Goal: Task Accomplishment & Management: Manage account settings

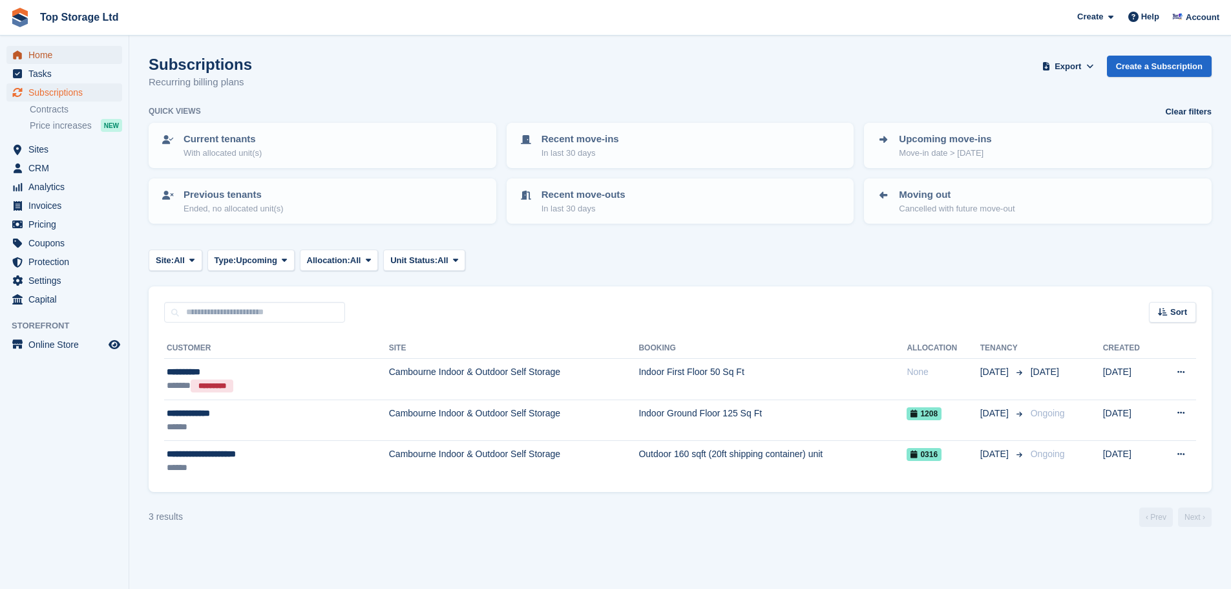
click at [46, 53] on span "Home" at bounding box center [67, 55] width 78 height 18
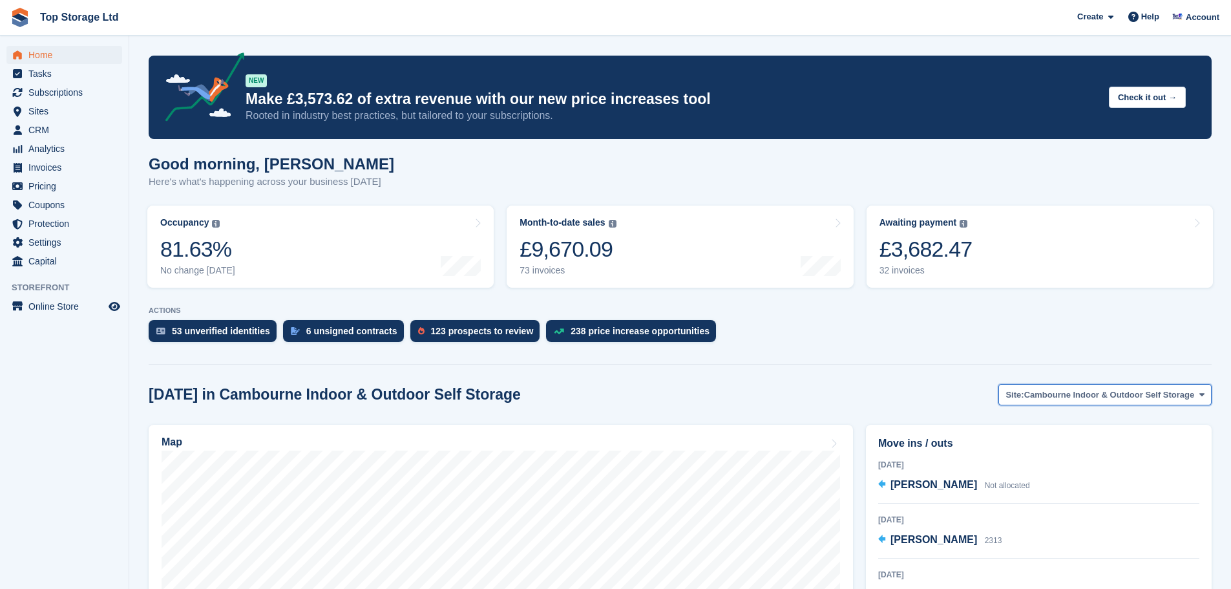
click at [1081, 401] on button "Site: Cambourne Indoor & Outdoor Self Storage" at bounding box center [1104, 394] width 213 height 21
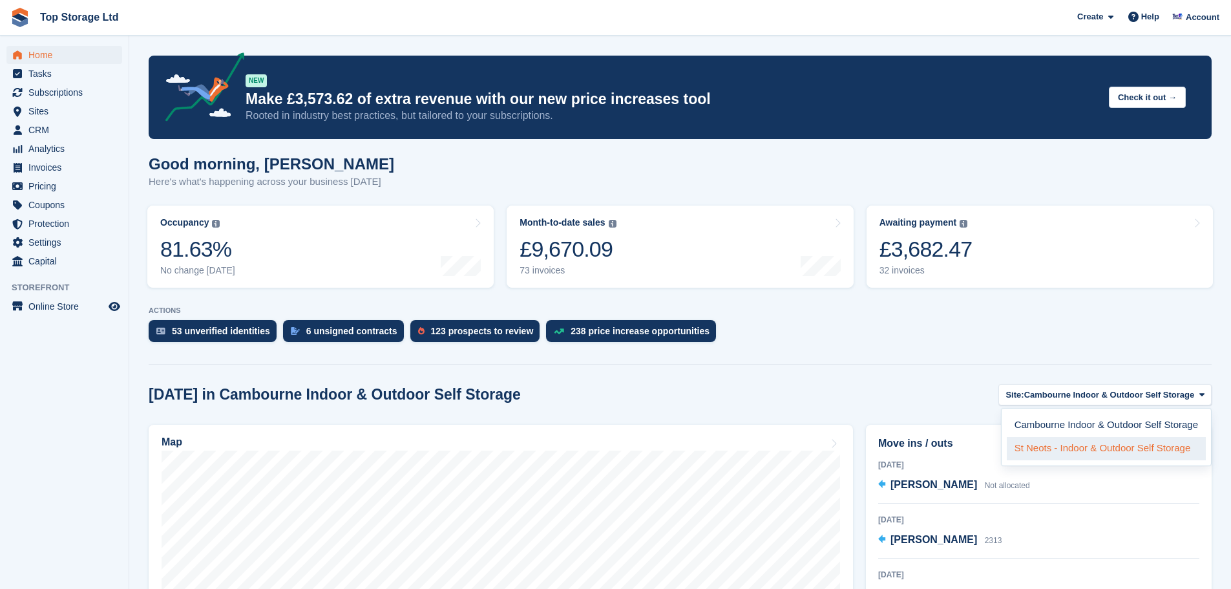
click at [1076, 452] on link "St Neots - Indoor & Outdoor Self Storage" at bounding box center [1105, 448] width 199 height 23
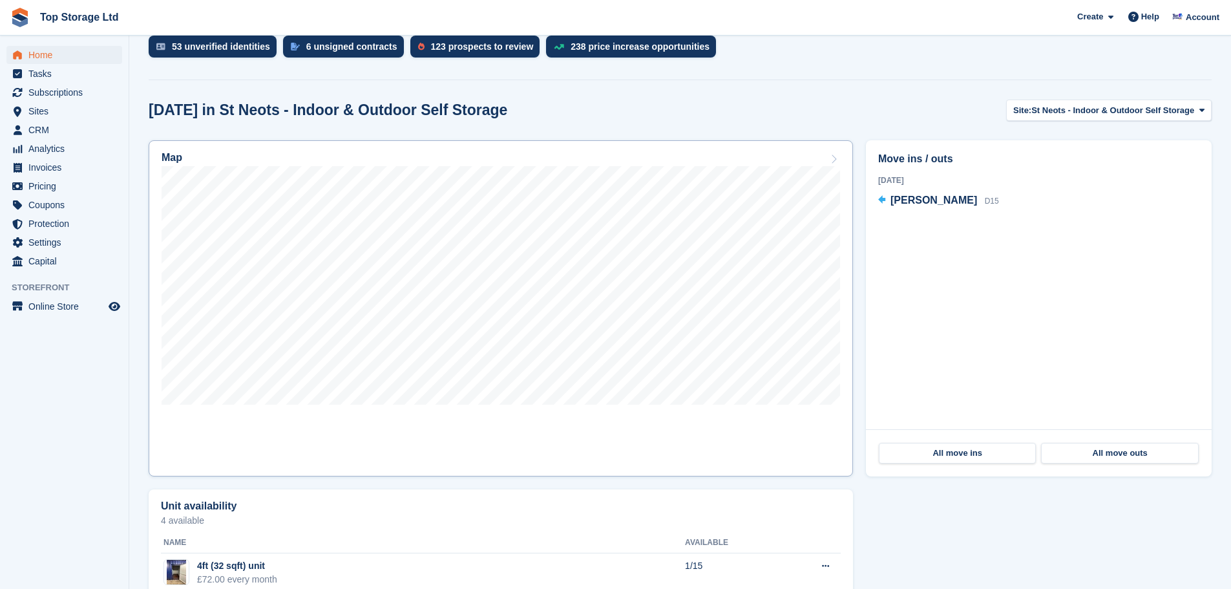
scroll to position [323, 0]
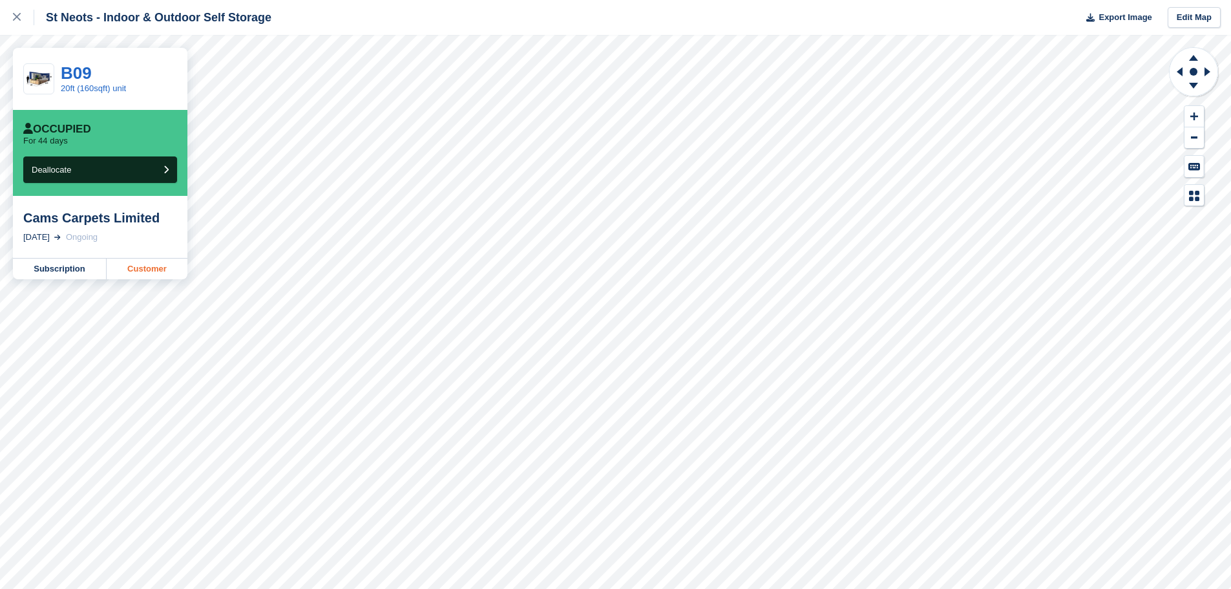
click at [134, 266] on link "Customer" at bounding box center [147, 268] width 81 height 21
click at [23, 19] on div at bounding box center [23, 18] width 21 height 16
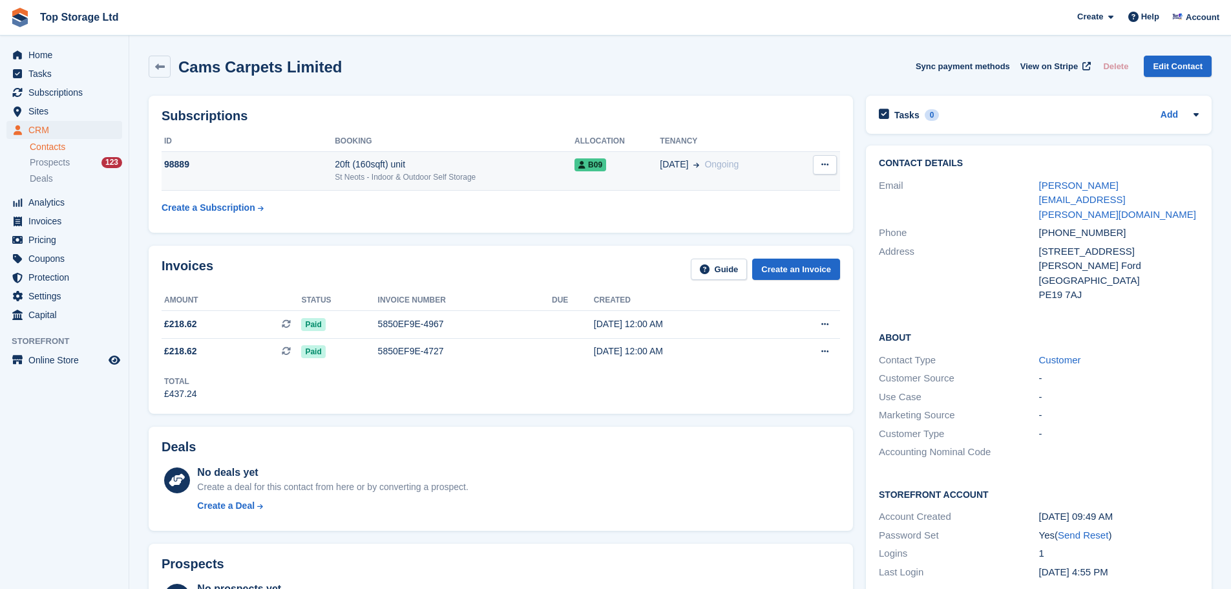
click at [340, 172] on div "St Neots - Indoor & Outdoor Self Storage" at bounding box center [455, 177] width 240 height 12
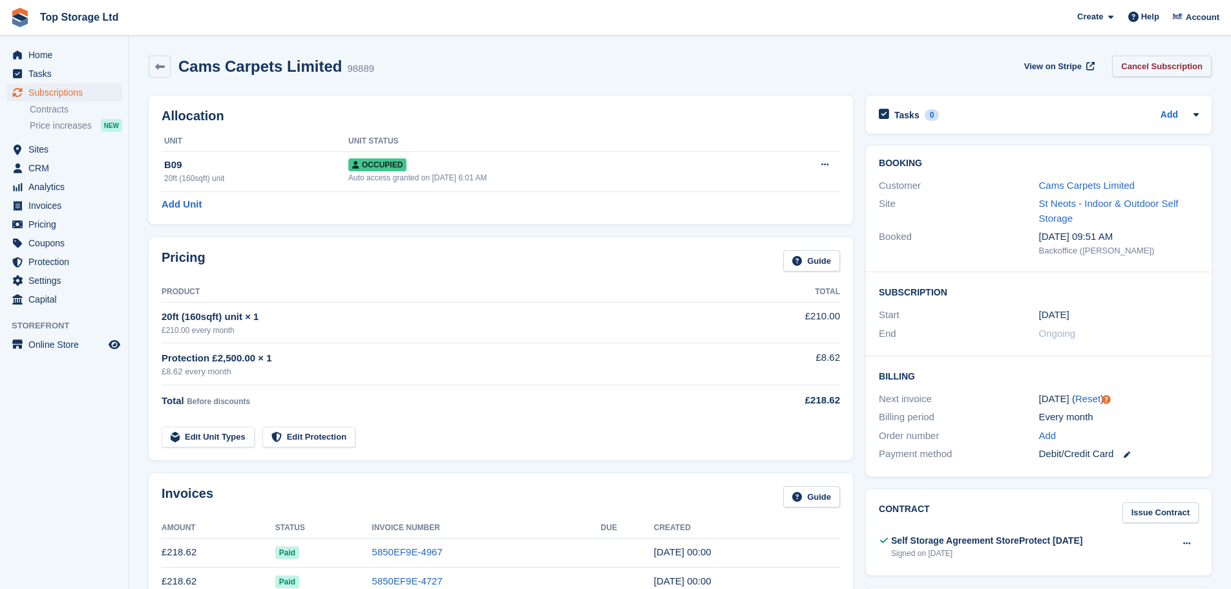
click at [1179, 68] on link "Cancel Subscription" at bounding box center [1161, 66] width 99 height 21
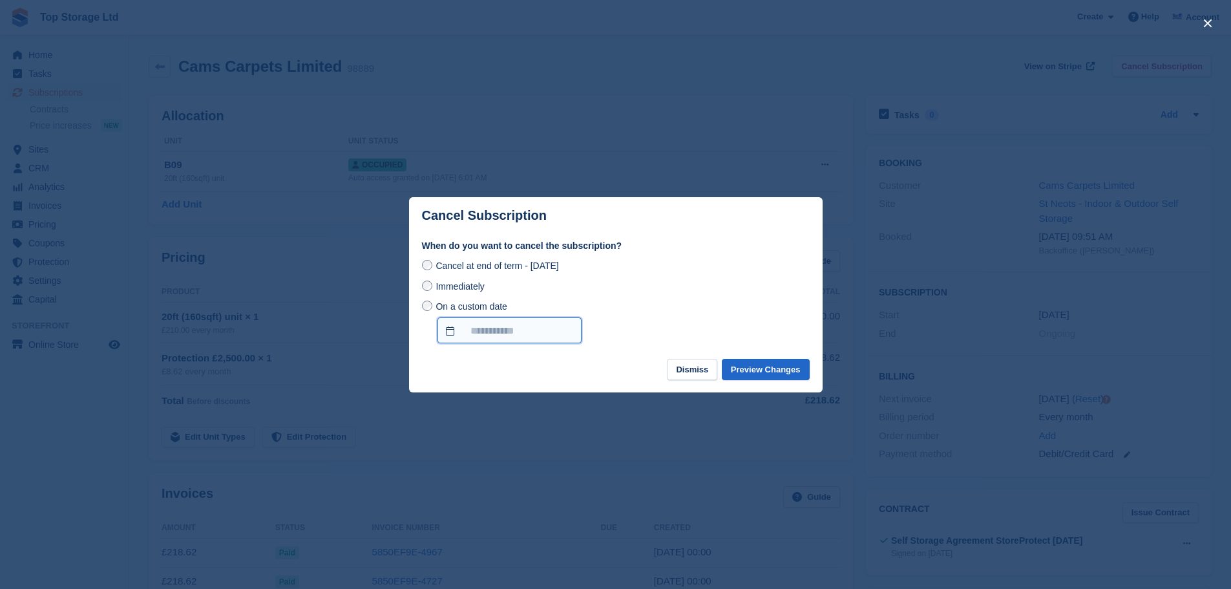
click at [485, 331] on input "On a custom date" at bounding box center [509, 330] width 144 height 26
click at [680, 303] on div "On a custom date" at bounding box center [616, 321] width 388 height 45
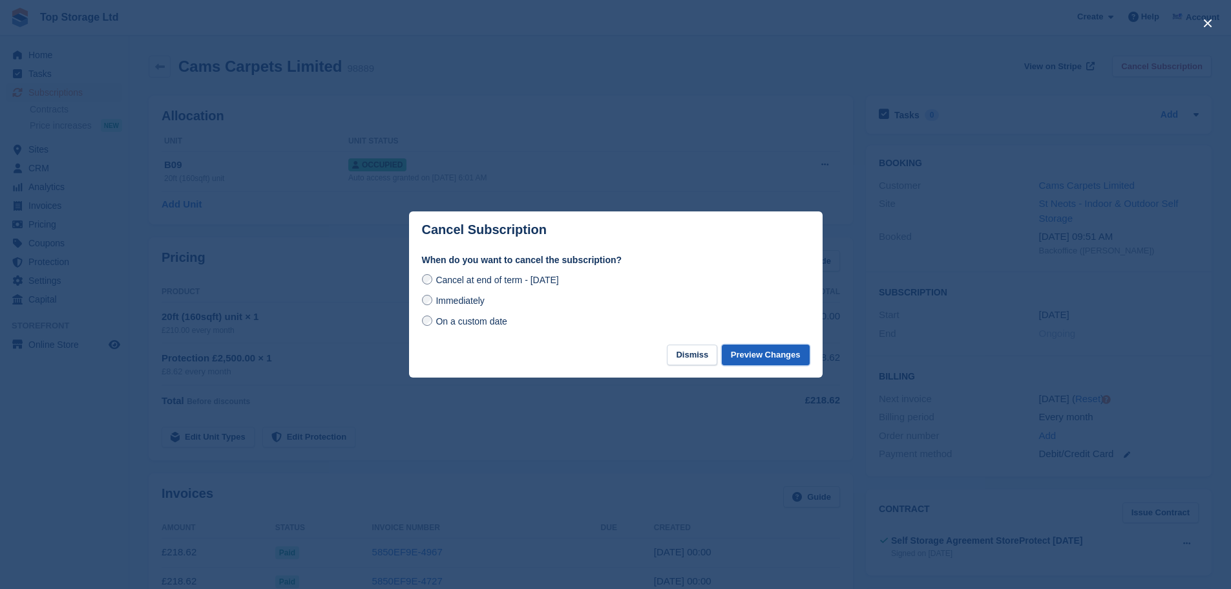
click at [786, 360] on button "Preview Changes" at bounding box center [766, 354] width 88 height 21
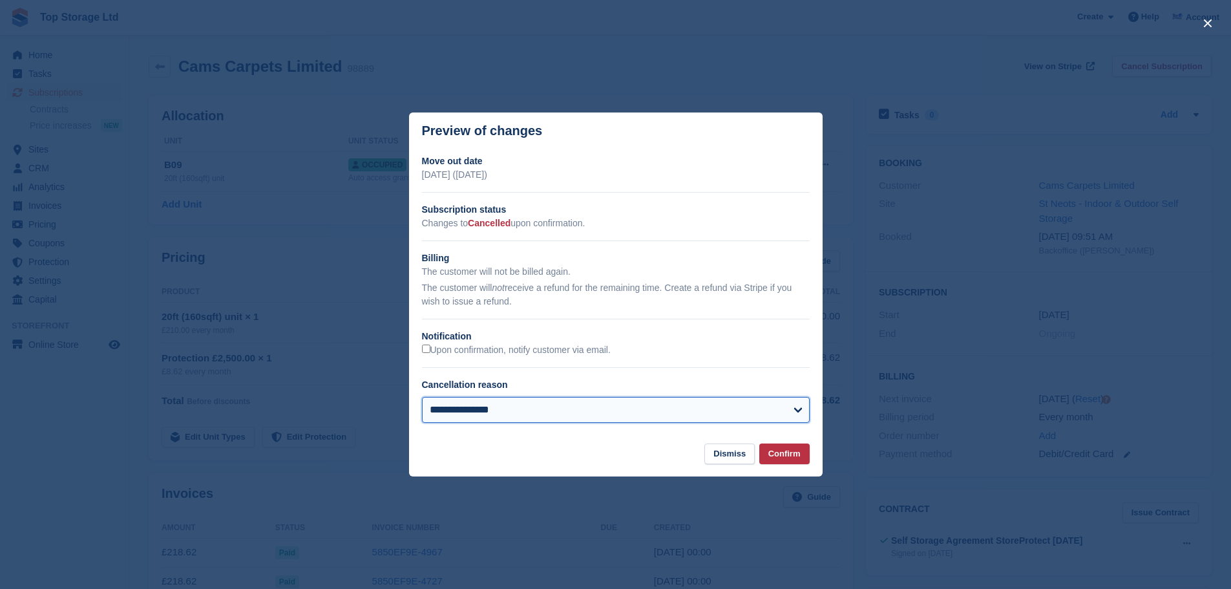
click at [451, 409] on select "**********" at bounding box center [616, 410] width 388 height 26
select select "**********"
click at [422, 397] on select "**********" at bounding box center [616, 410] width 388 height 26
click at [786, 457] on button "Confirm" at bounding box center [784, 453] width 50 height 21
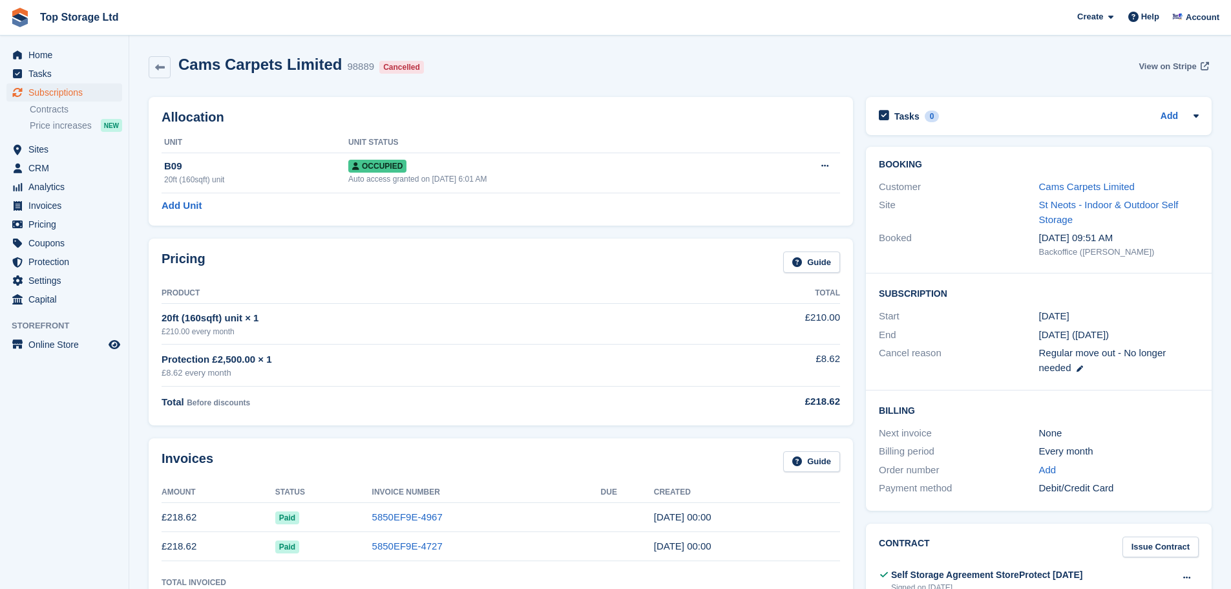
click at [1163, 68] on span "View on Stripe" at bounding box center [1166, 66] width 57 height 13
click at [48, 57] on span "Home" at bounding box center [67, 55] width 78 height 18
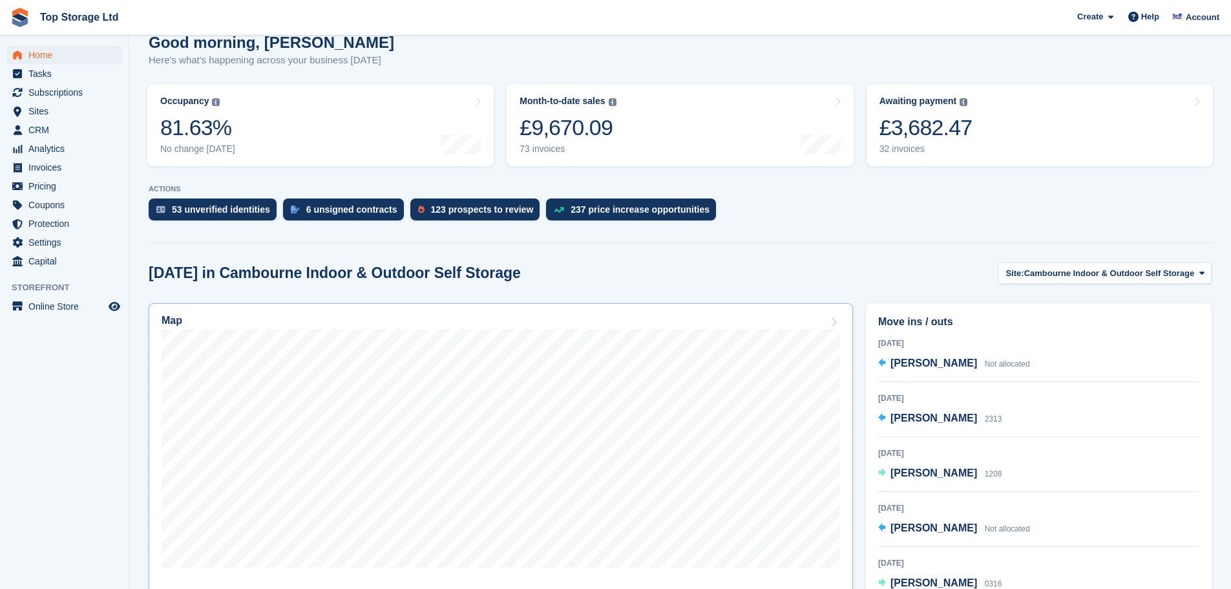
scroll to position [129, 0]
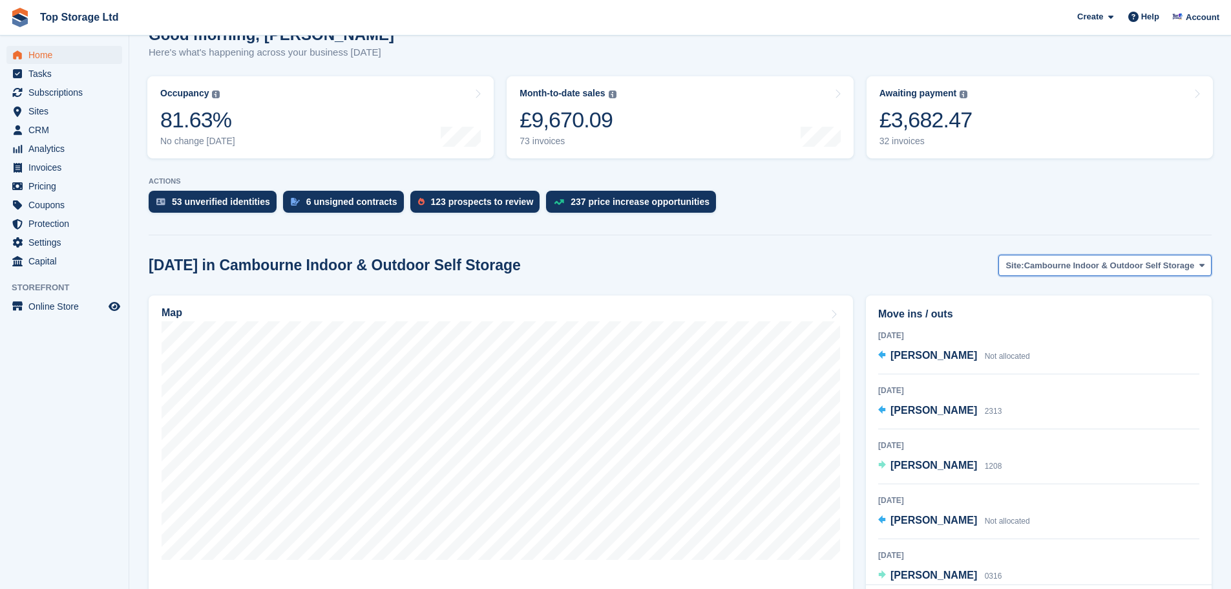
click at [1176, 269] on span "Cambourne Indoor & Outdoor Self Storage" at bounding box center [1109, 265] width 171 height 13
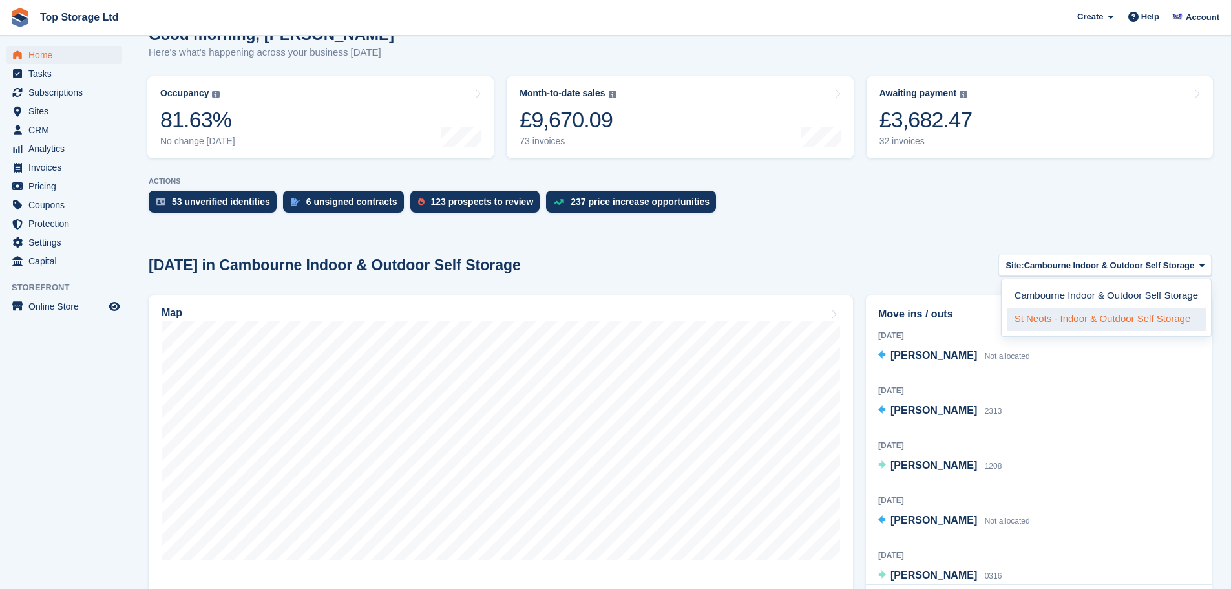
click at [1112, 317] on link "St Neots - Indoor & Outdoor Self Storage" at bounding box center [1105, 318] width 199 height 23
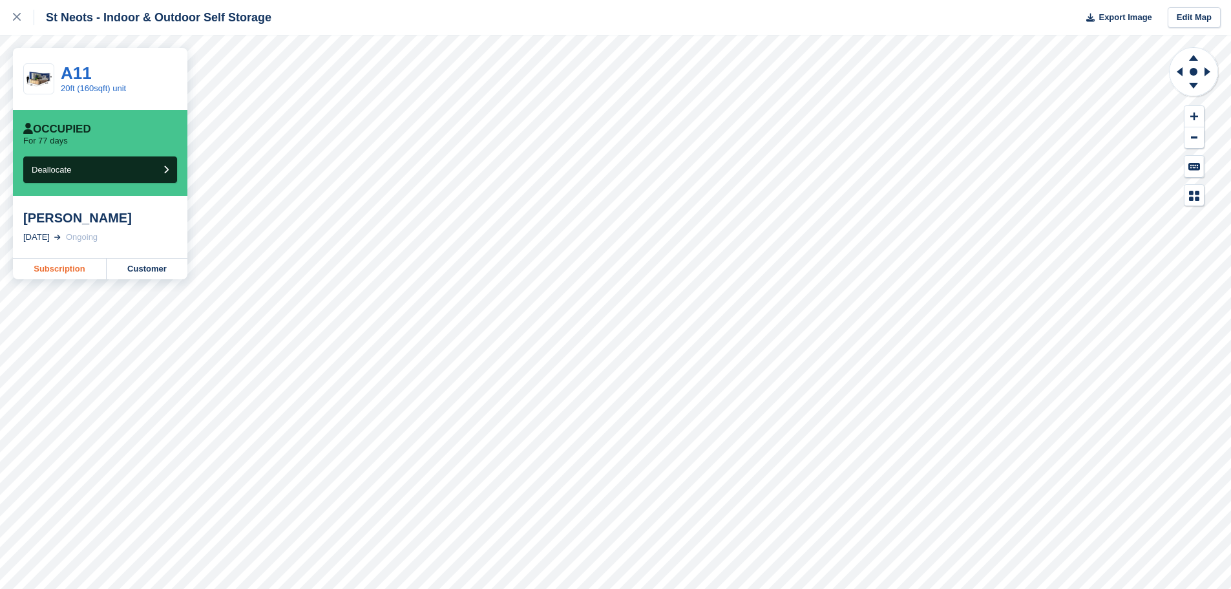
click at [70, 266] on link "Subscription" at bounding box center [60, 268] width 94 height 21
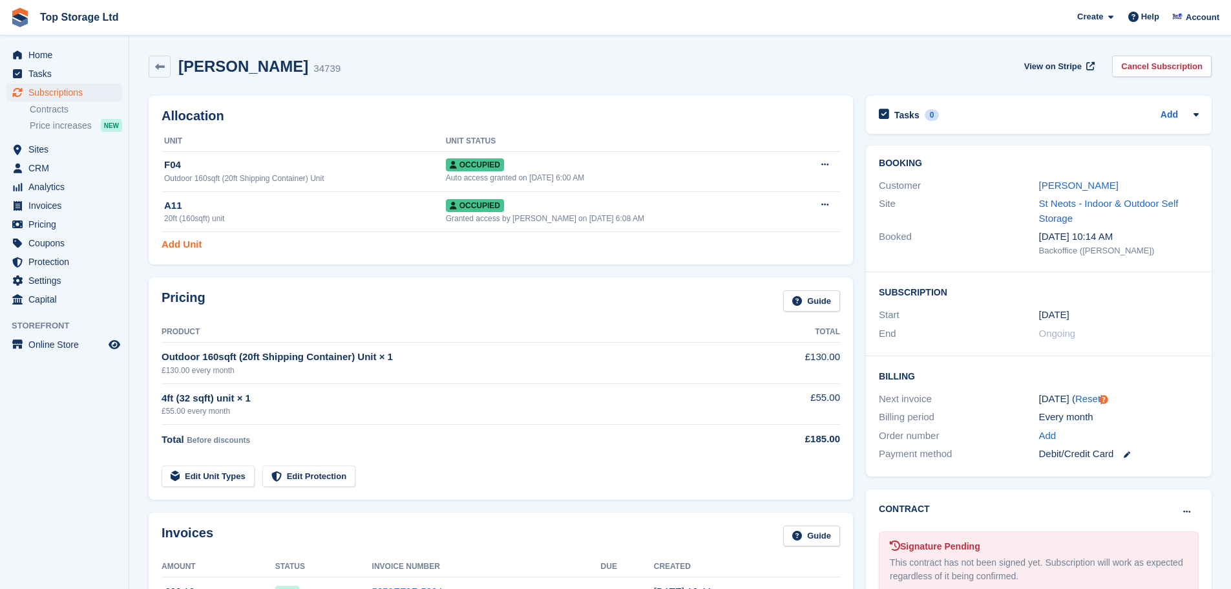
click at [184, 245] on link "Add Unit" at bounding box center [182, 244] width 40 height 15
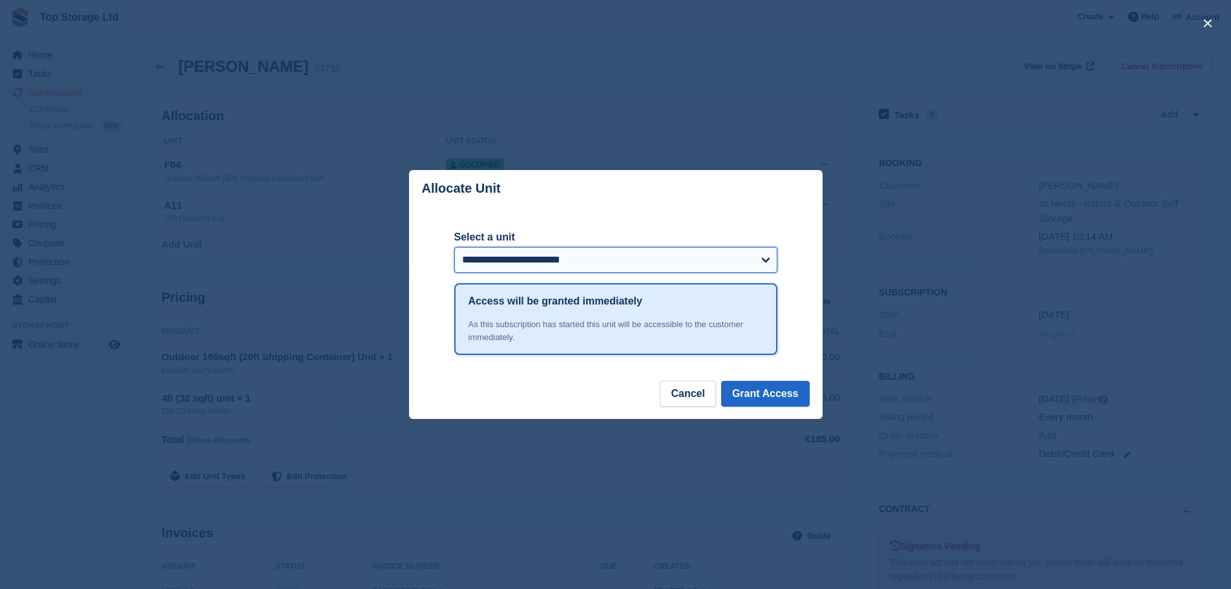
click at [610, 261] on select "**********" at bounding box center [615, 260] width 323 height 26
select select "*****"
click at [454, 248] on select "**********" at bounding box center [615, 260] width 323 height 26
click at [781, 400] on button "Grant Access" at bounding box center [765, 393] width 89 height 26
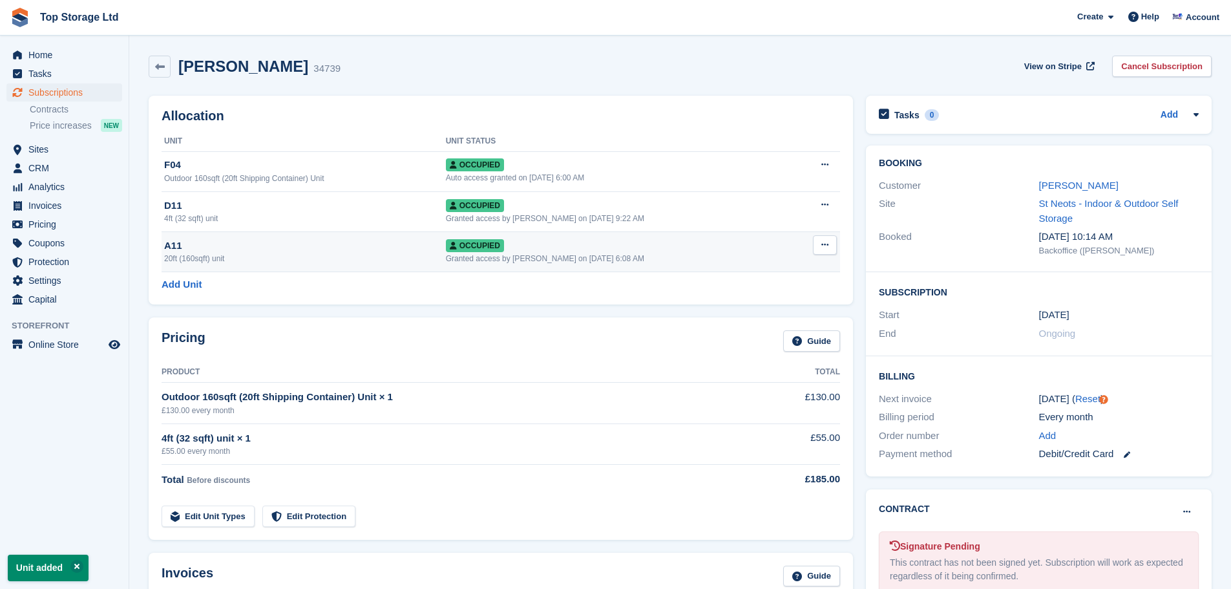
click at [826, 251] on button at bounding box center [825, 244] width 24 height 19
click at [753, 313] on p "Deallocate" at bounding box center [774, 314] width 112 height 17
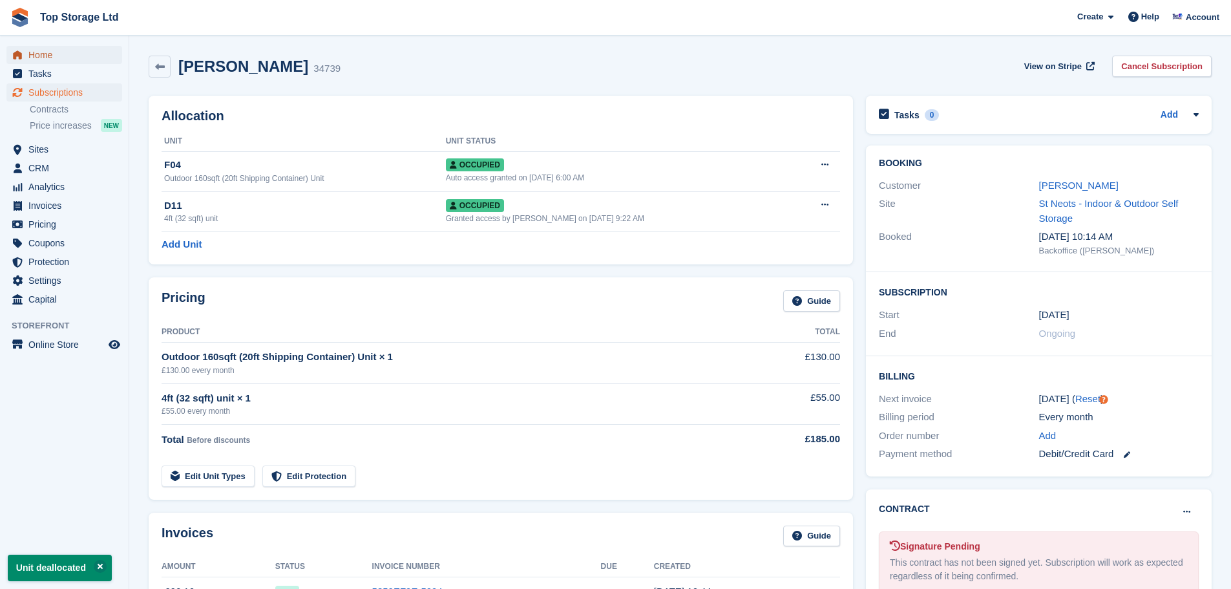
click at [46, 50] on span "Home" at bounding box center [67, 55] width 78 height 18
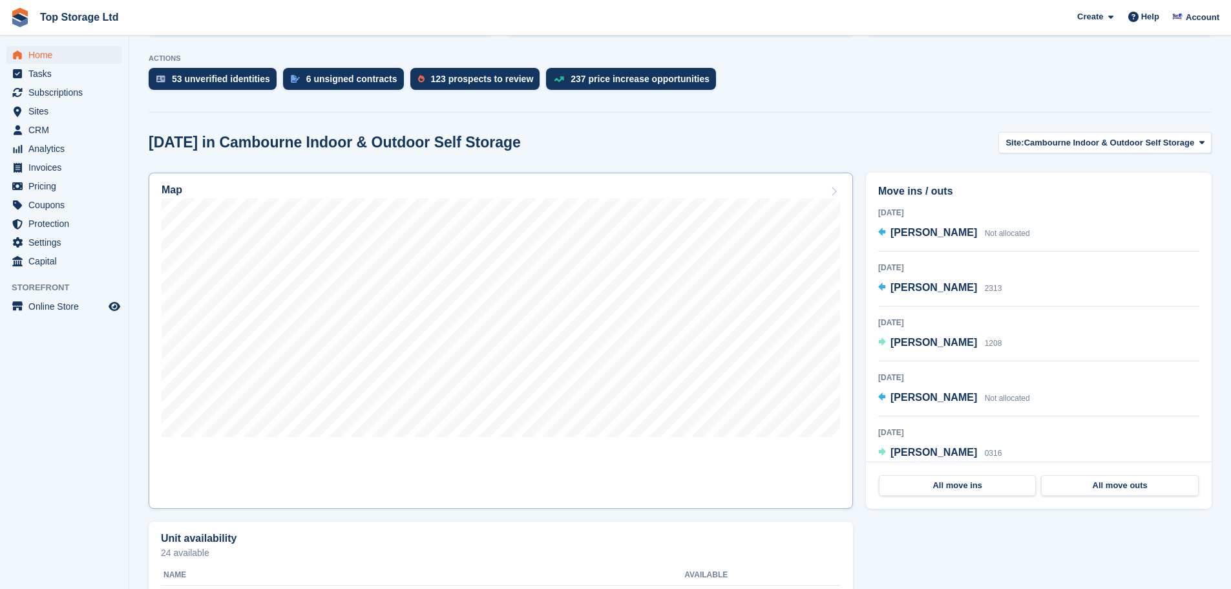
scroll to position [258, 0]
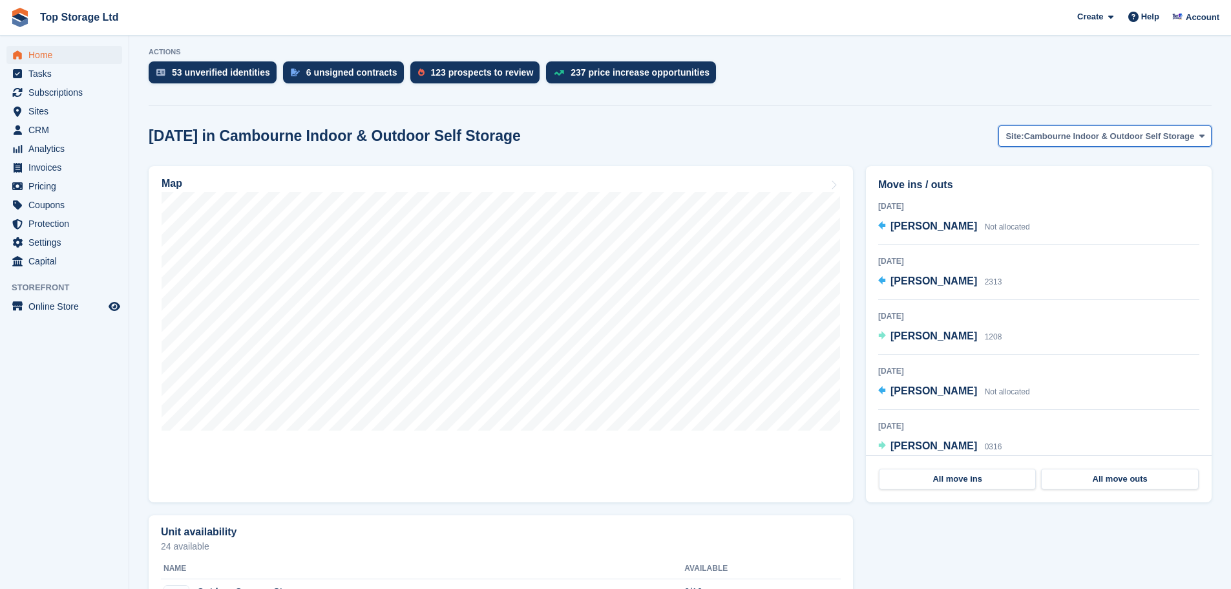
click at [1078, 140] on span "Cambourne Indoor & Outdoor Self Storage" at bounding box center [1109, 136] width 171 height 13
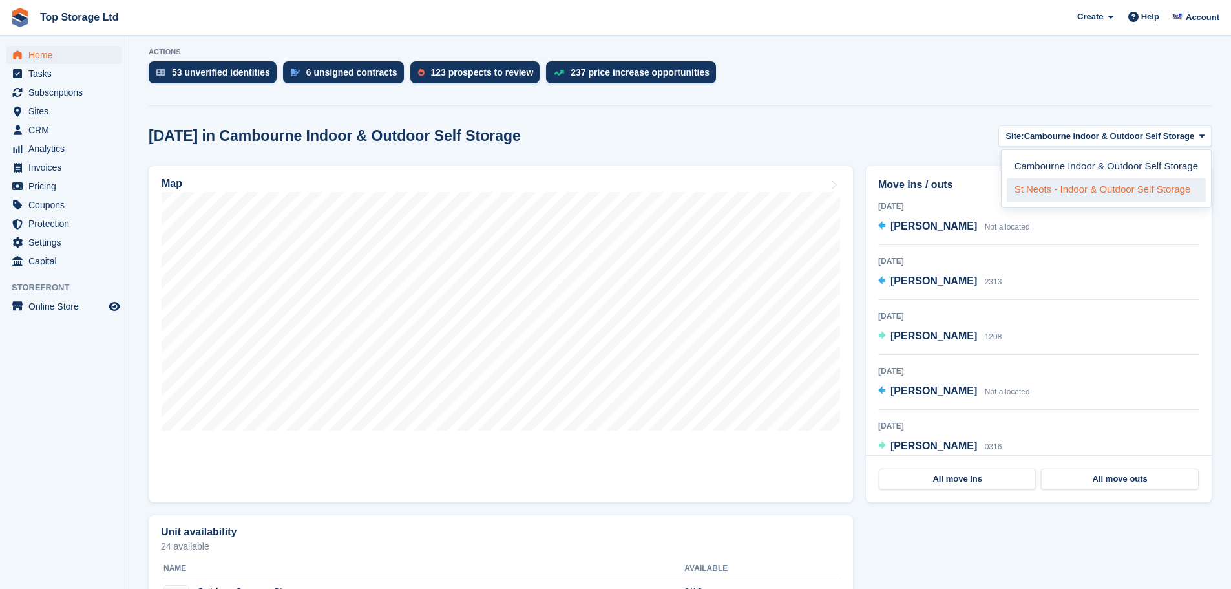
click at [1105, 192] on link "St Neots - Indoor & Outdoor Self Storage" at bounding box center [1105, 189] width 199 height 23
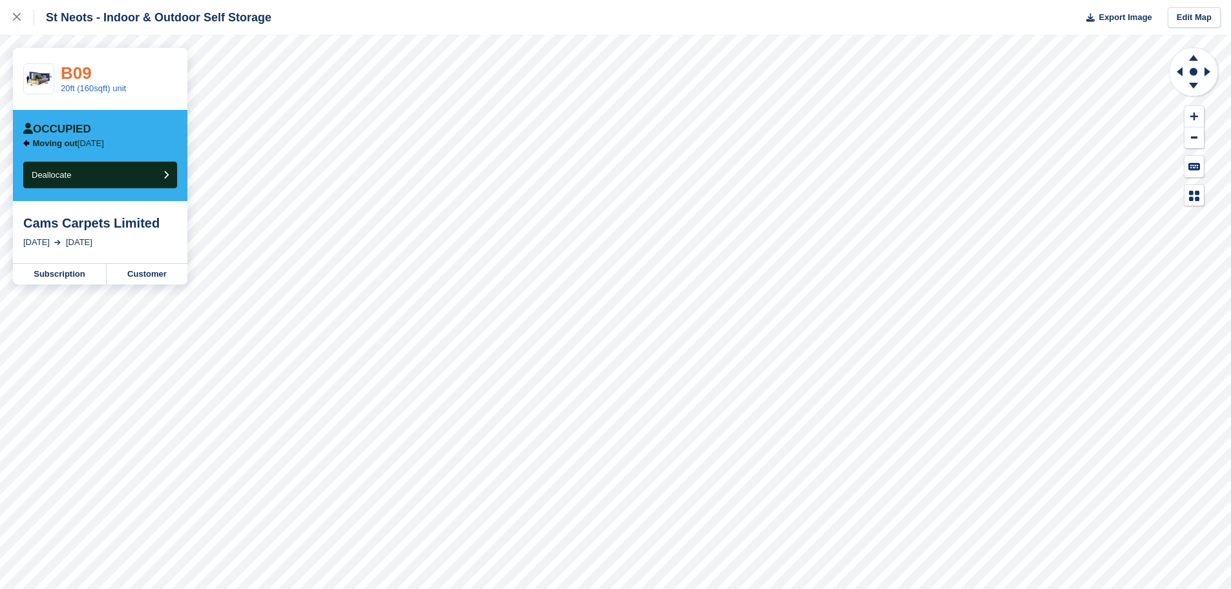
click at [81, 72] on link "B09" at bounding box center [76, 72] width 31 height 19
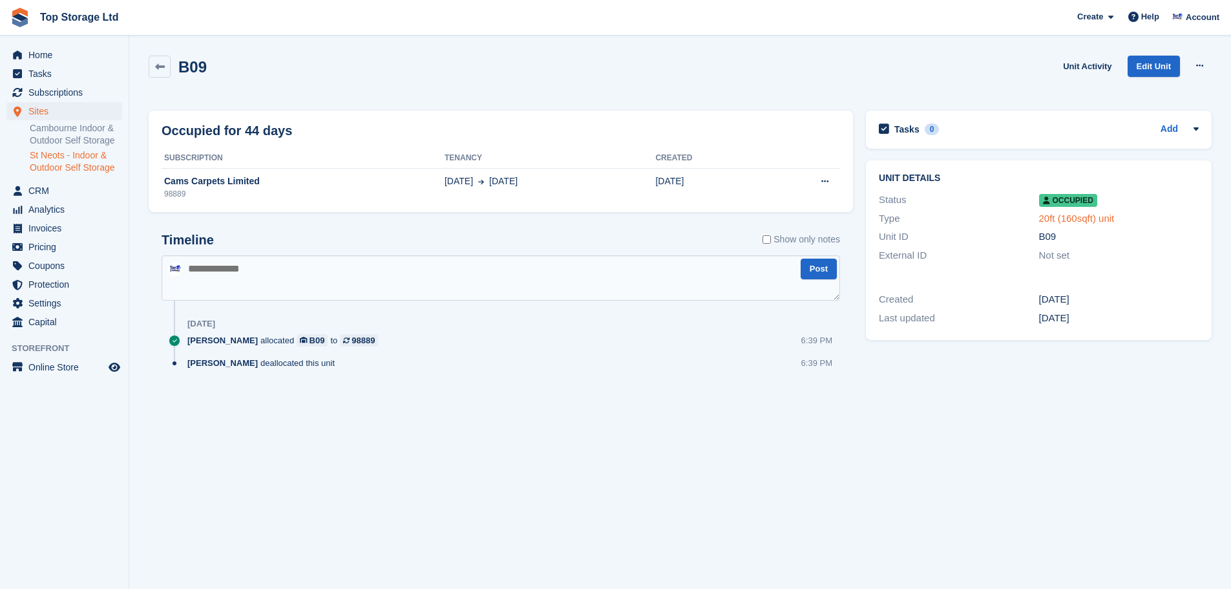
click at [1067, 219] on link "20ft (160sqft) unit" at bounding box center [1077, 218] width 76 height 11
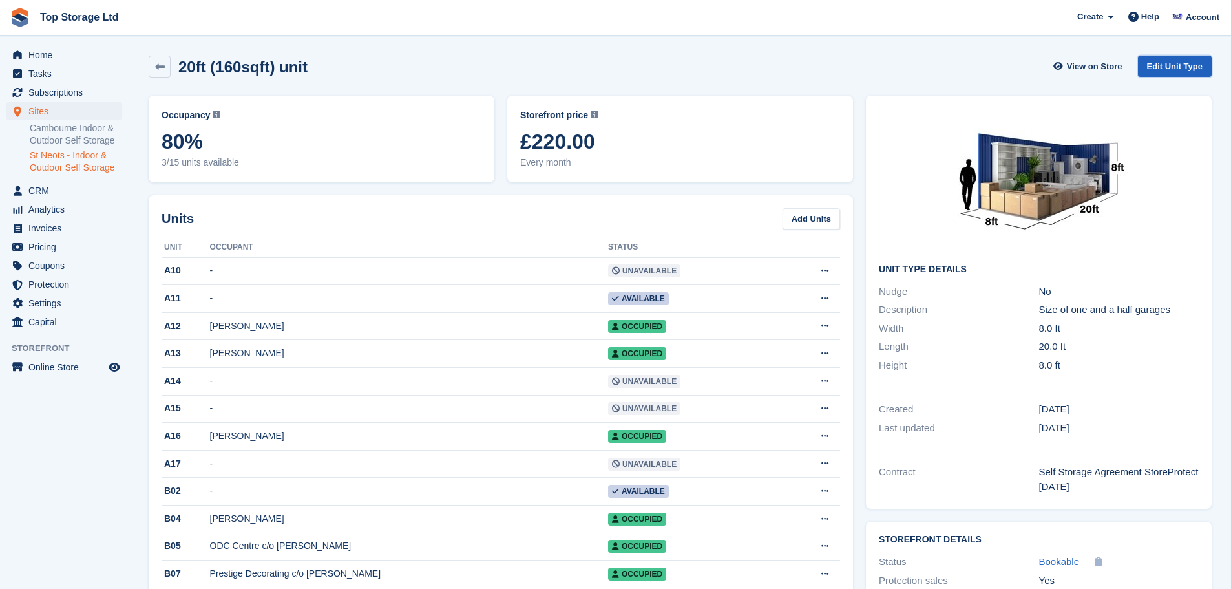
click at [1169, 63] on link "Edit Unit Type" at bounding box center [1175, 66] width 74 height 21
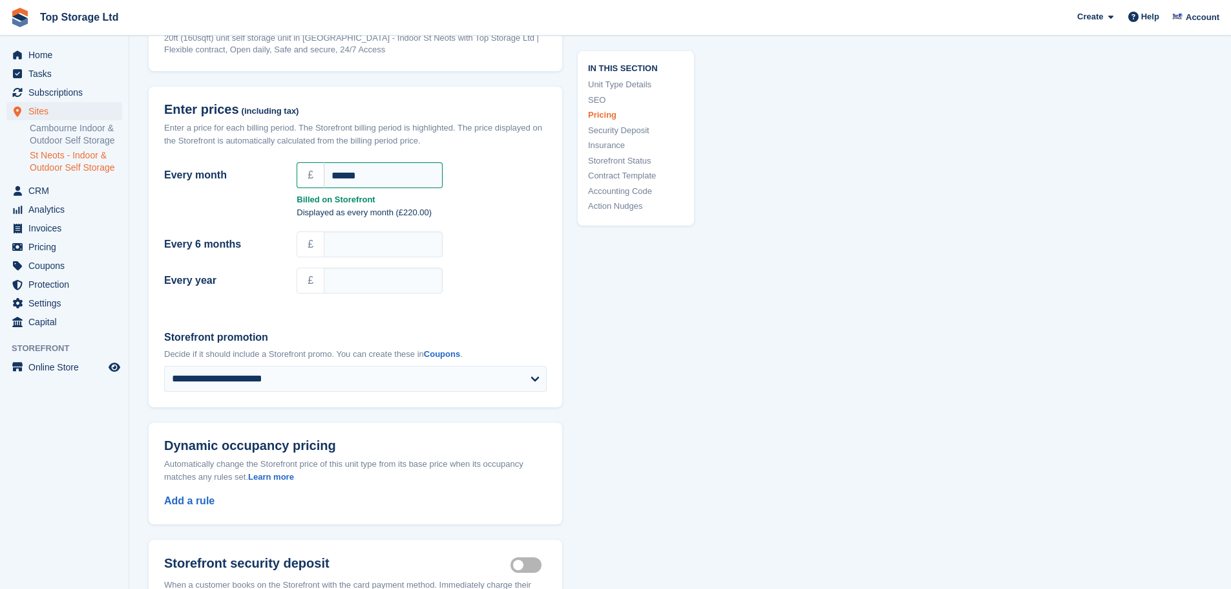
scroll to position [1163, 0]
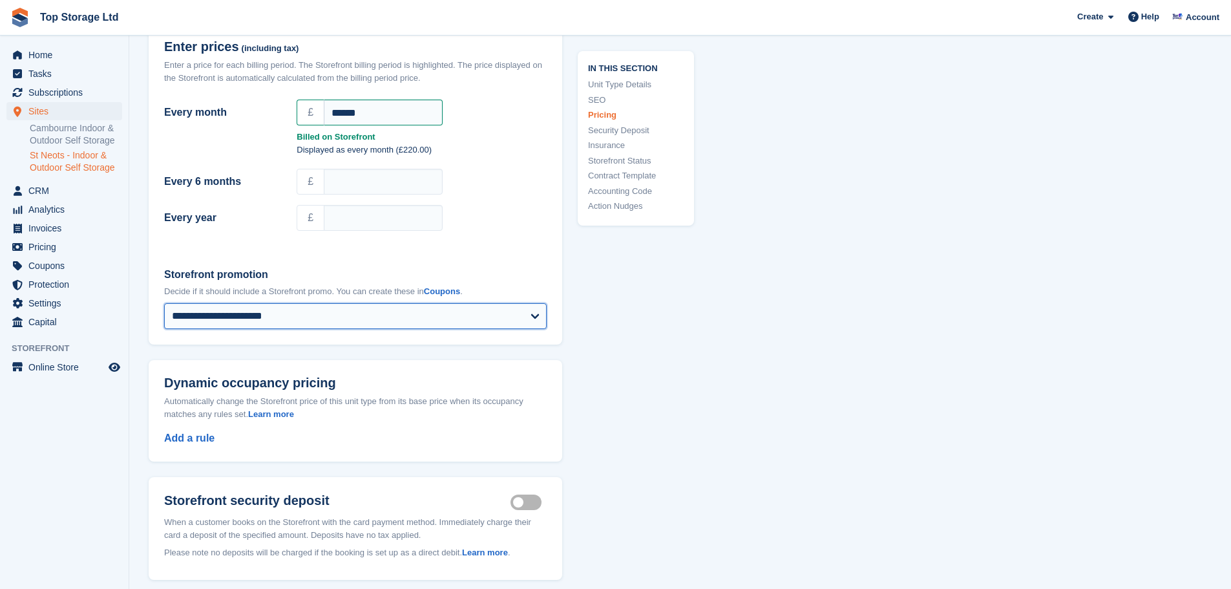
click at [289, 315] on select "**********" at bounding box center [355, 316] width 382 height 26
select select "***"
click at [164, 303] on select "**********" at bounding box center [355, 316] width 382 height 26
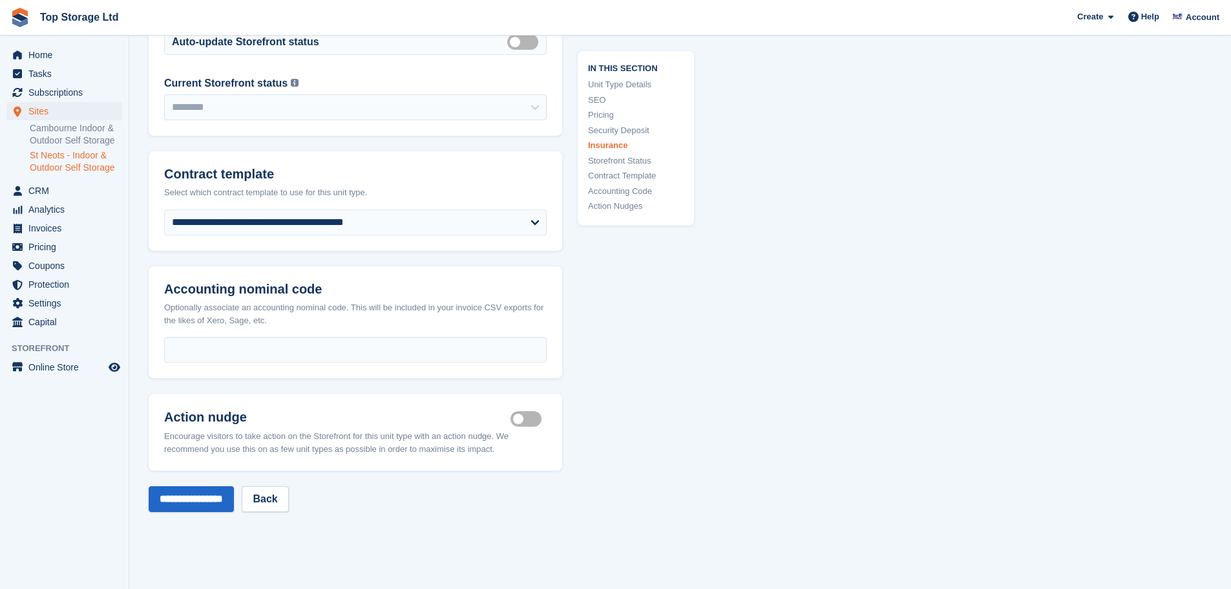
scroll to position [2196, 0]
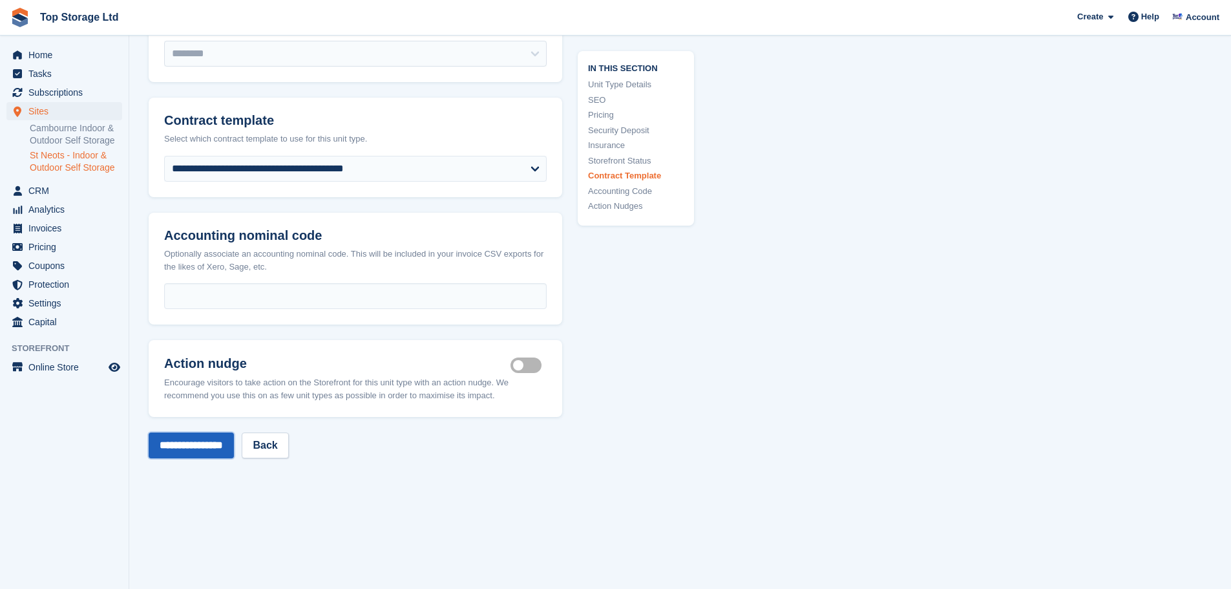
click at [190, 452] on input "**********" at bounding box center [191, 445] width 85 height 26
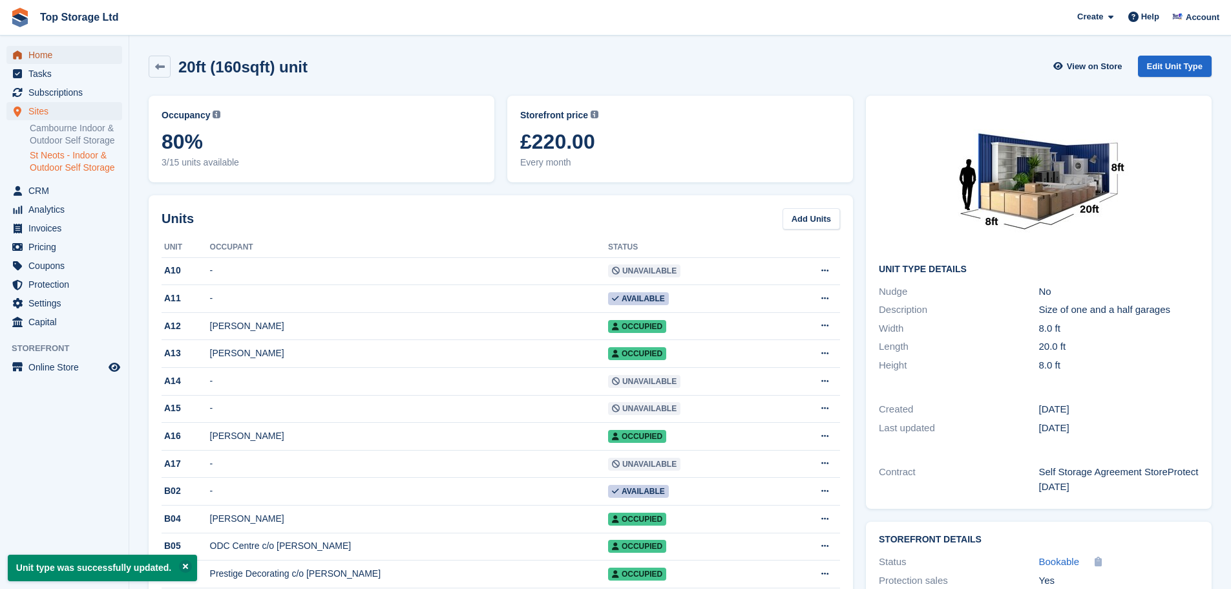
click at [49, 53] on span "Home" at bounding box center [67, 55] width 78 height 18
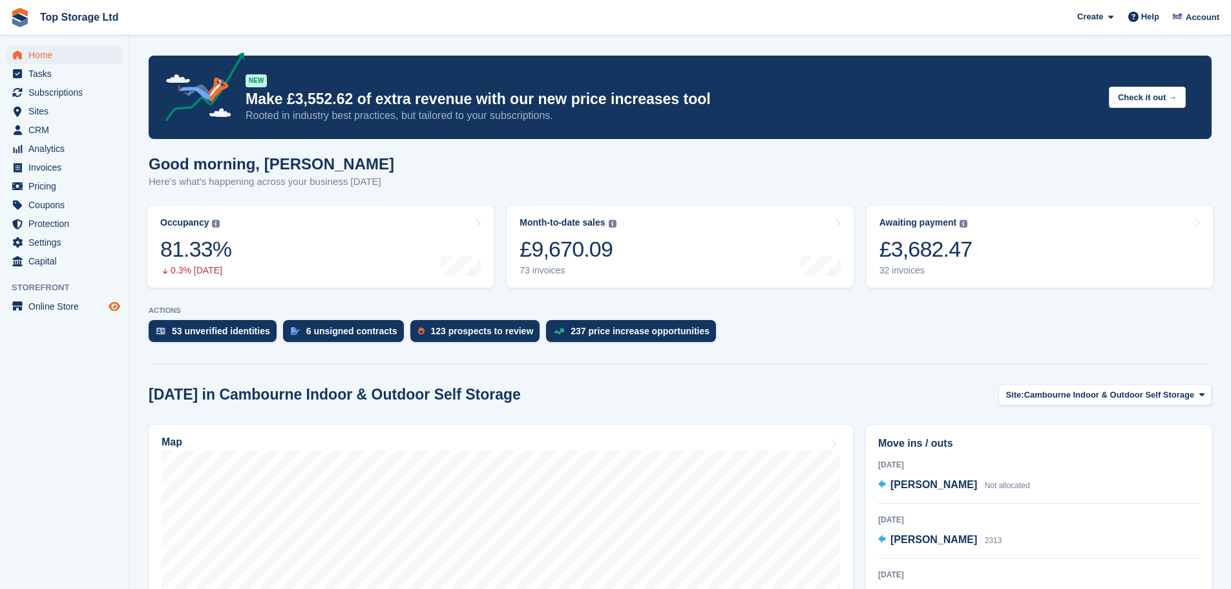
click at [112, 304] on icon "Preview store" at bounding box center [115, 306] width 12 height 10
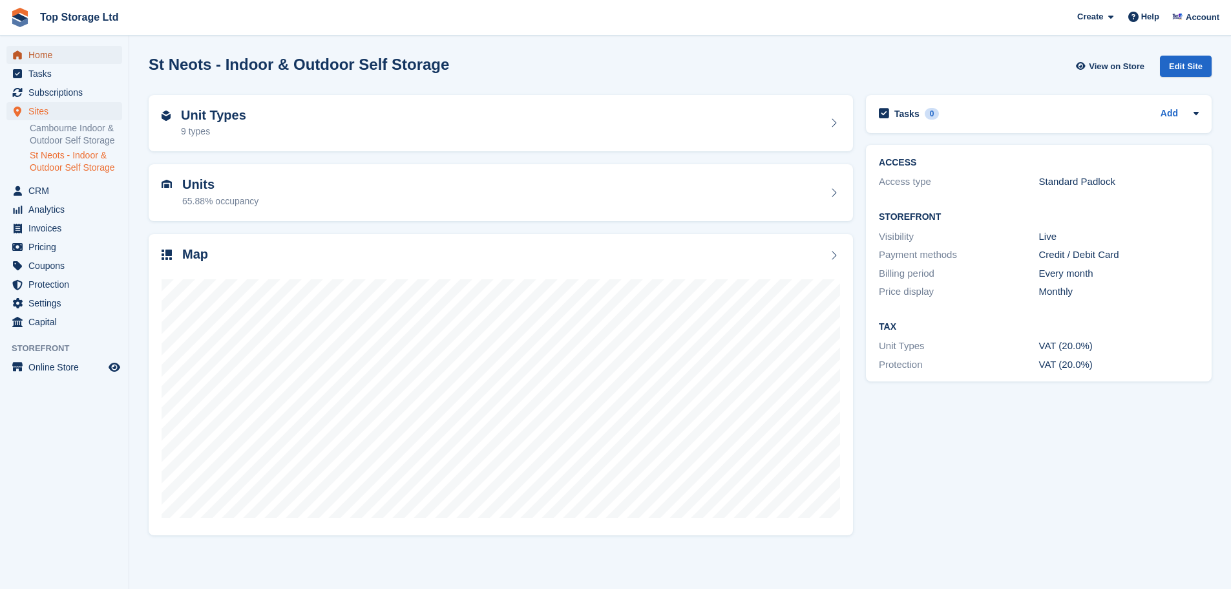
click at [33, 54] on span "Home" at bounding box center [67, 55] width 78 height 18
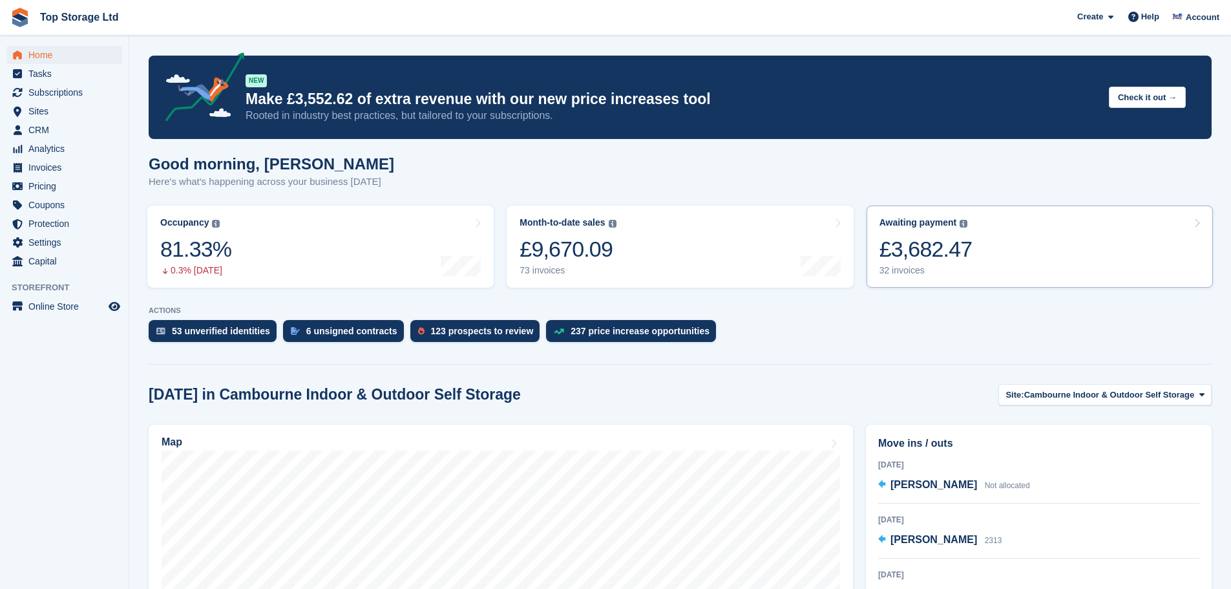
click at [937, 245] on div "£3,682.47" at bounding box center [925, 249] width 93 height 26
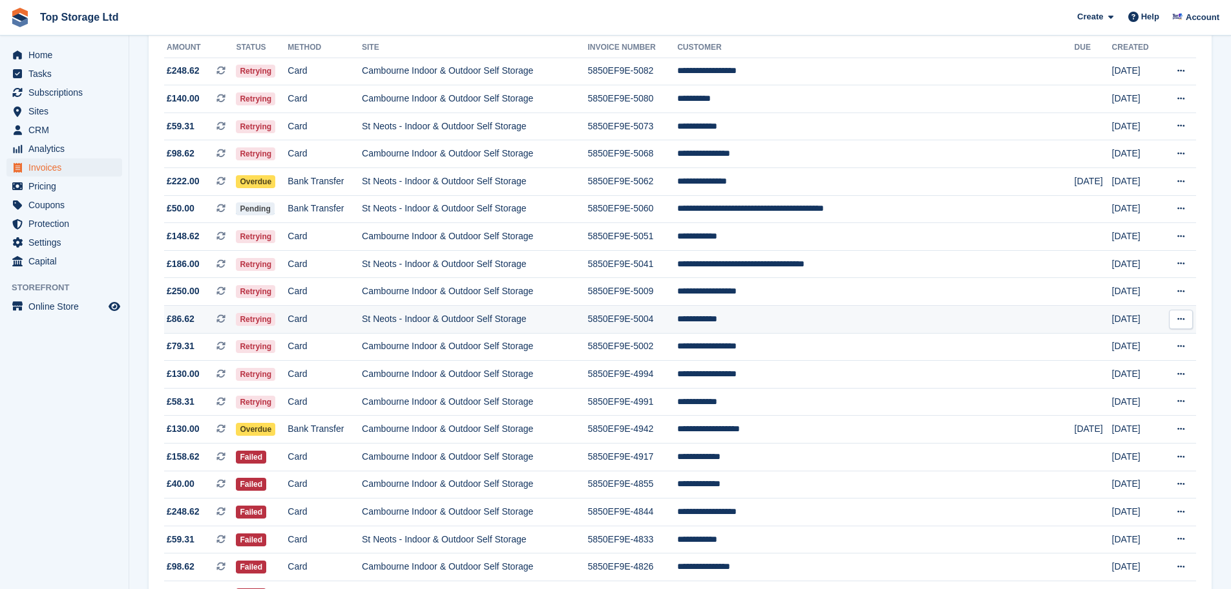
scroll to position [129, 0]
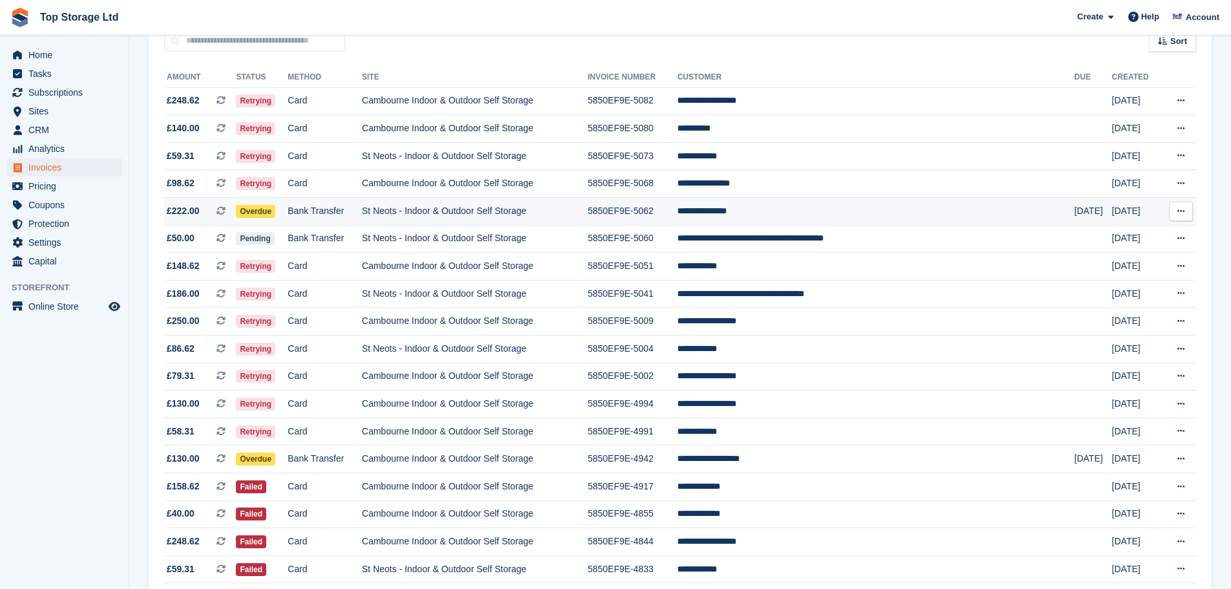
click at [480, 209] on td "St Neots - Indoor & Outdoor Self Storage" at bounding box center [474, 212] width 225 height 28
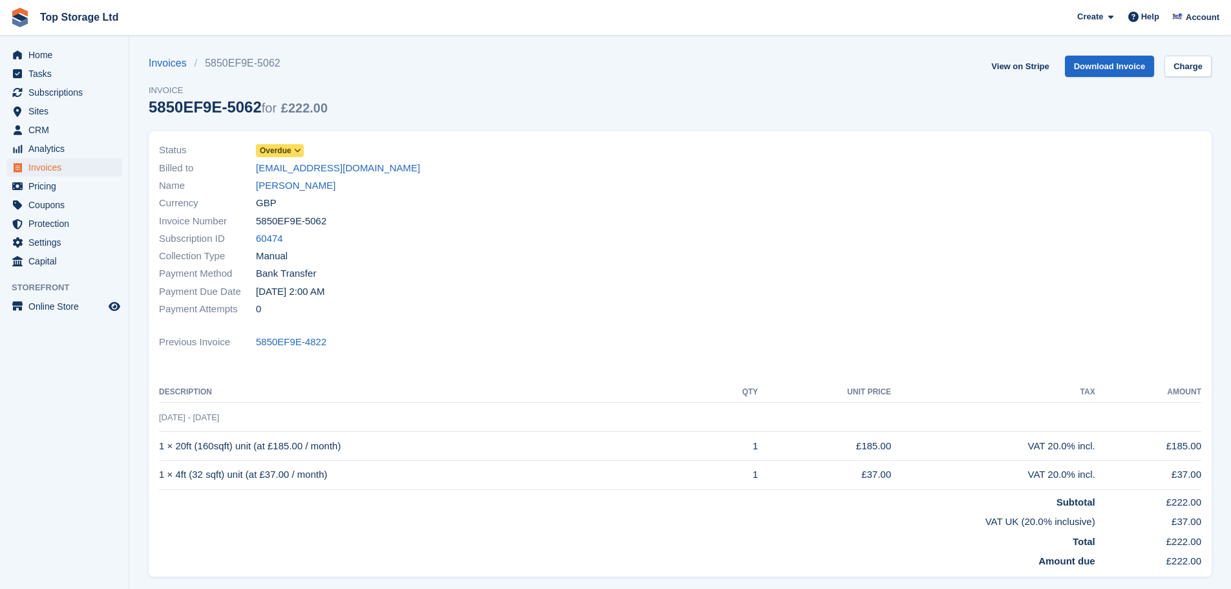
click at [288, 149] on span "Overdue" at bounding box center [276, 151] width 32 height 12
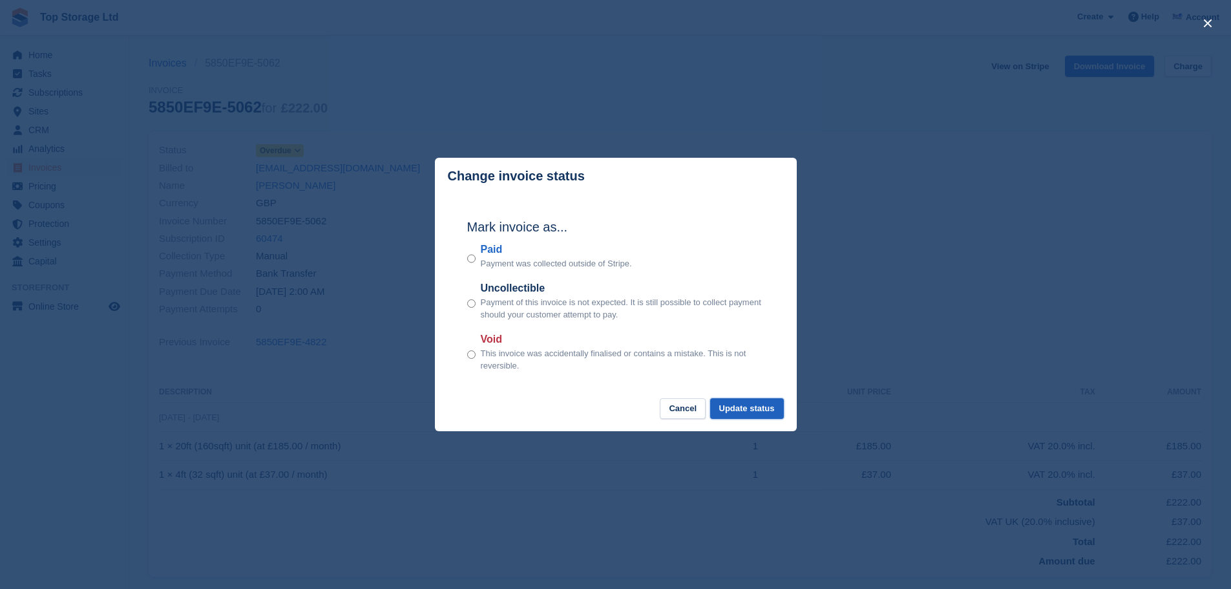
click at [738, 412] on button "Update status" at bounding box center [747, 408] width 74 height 21
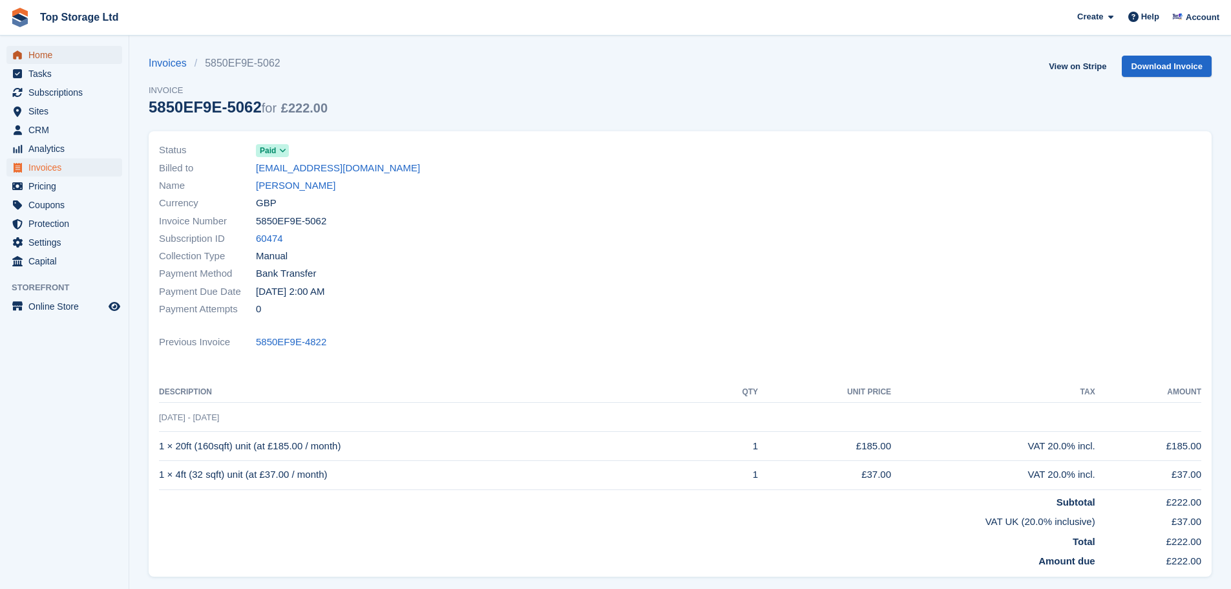
click at [47, 50] on span "Home" at bounding box center [67, 55] width 78 height 18
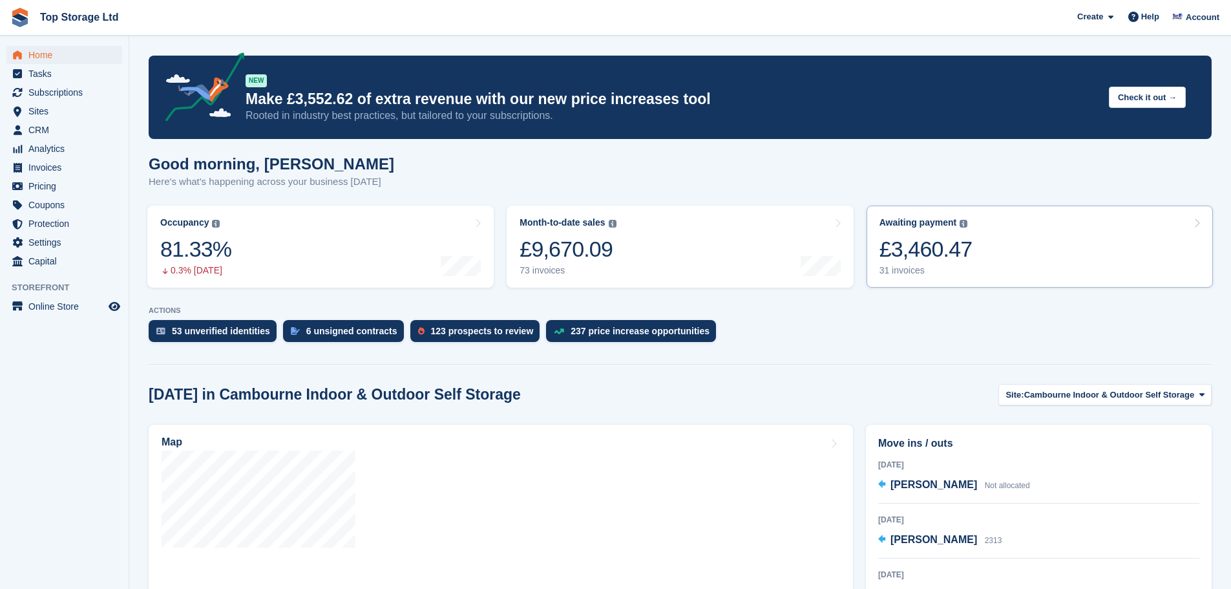
click at [988, 245] on link "Awaiting payment The total outstanding balance on all open invoices. £3,460.47 …" at bounding box center [1039, 246] width 346 height 82
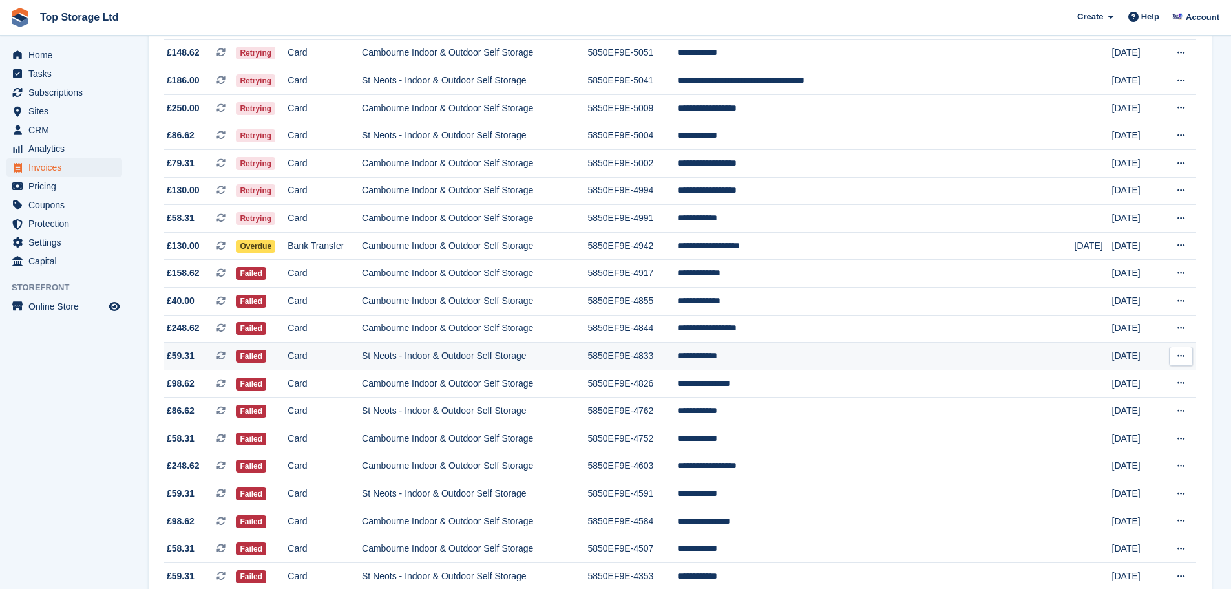
scroll to position [323, 0]
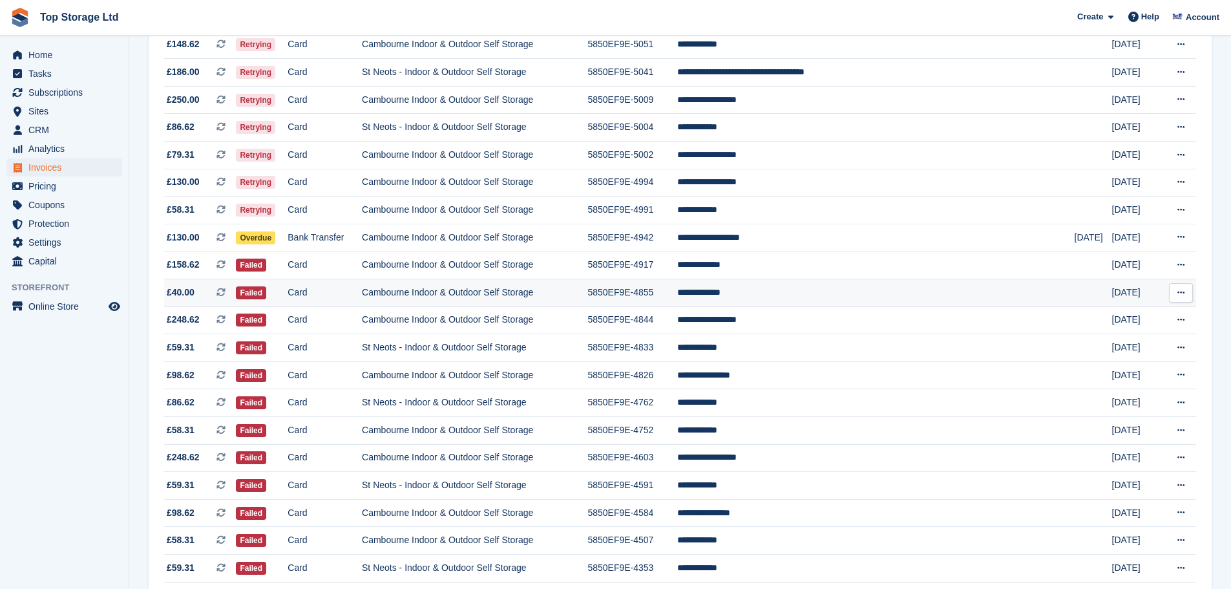
click at [521, 291] on td "Cambourne Indoor & Outdoor Self Storage" at bounding box center [474, 293] width 225 height 28
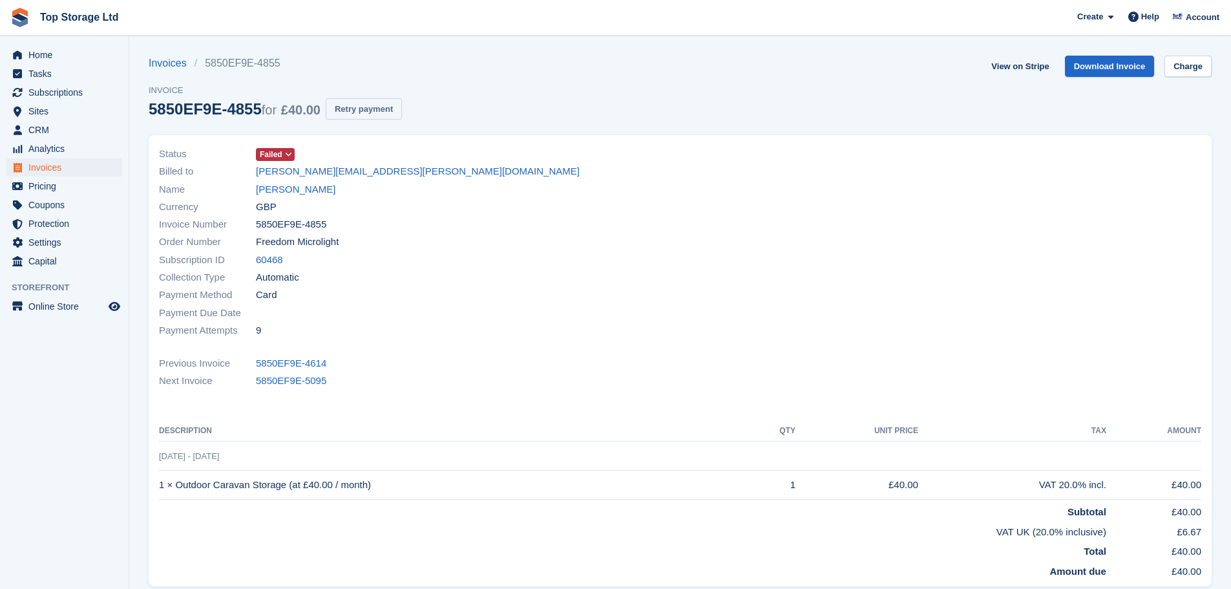
click at [356, 110] on button "Retry payment" at bounding box center [364, 108] width 76 height 21
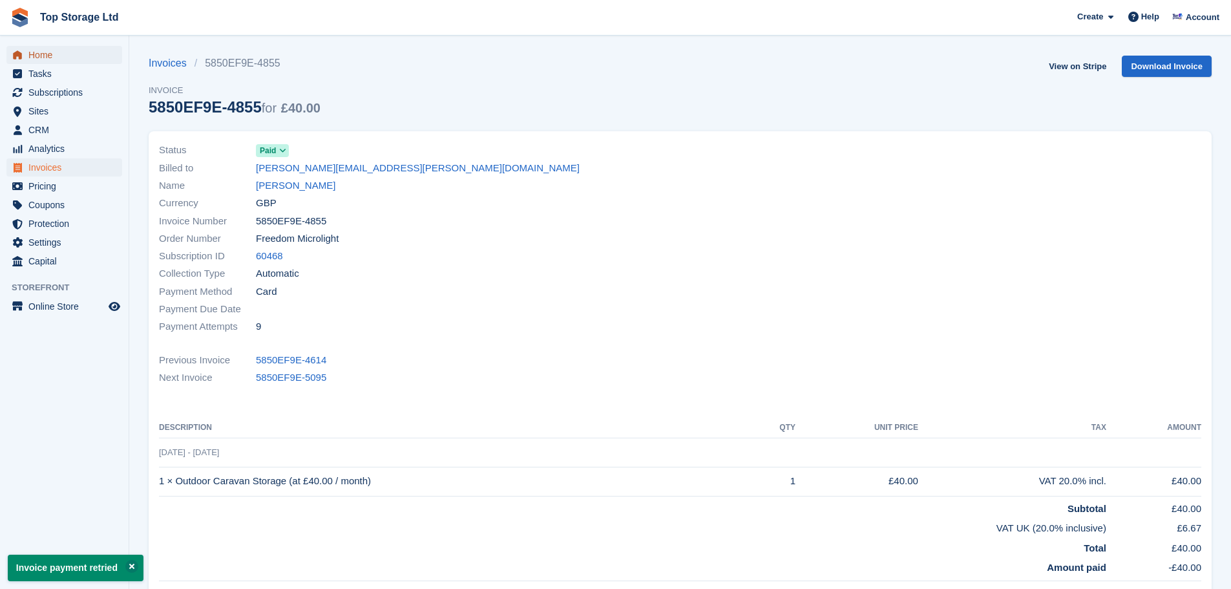
click at [29, 54] on span "Home" at bounding box center [67, 55] width 78 height 18
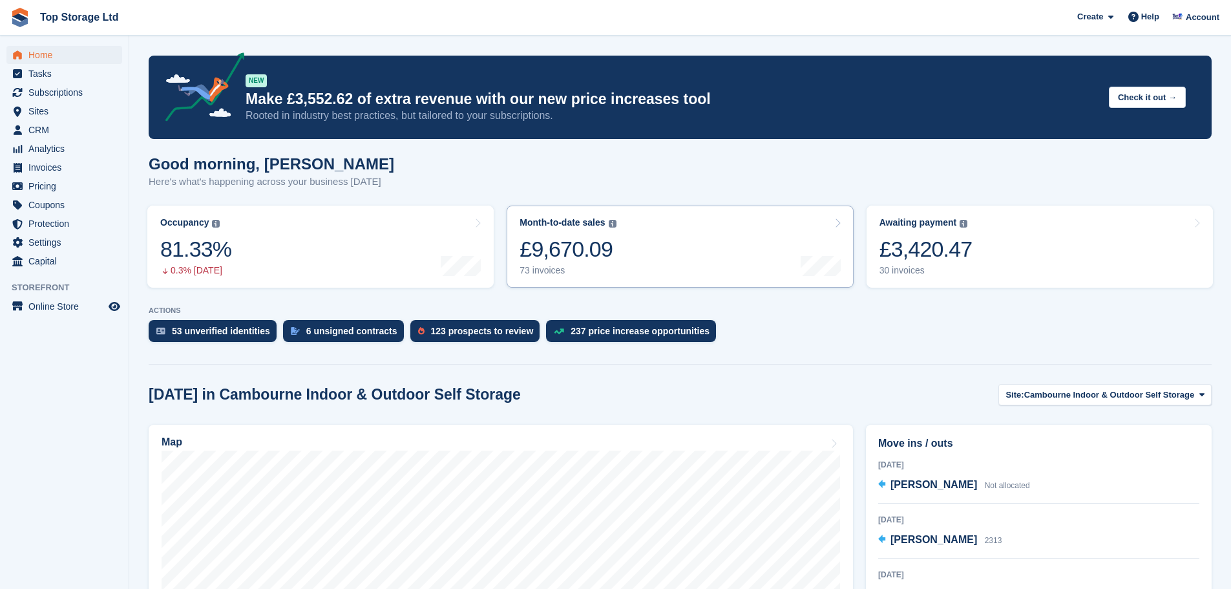
click at [929, 258] on div "£3,420.47" at bounding box center [925, 249] width 93 height 26
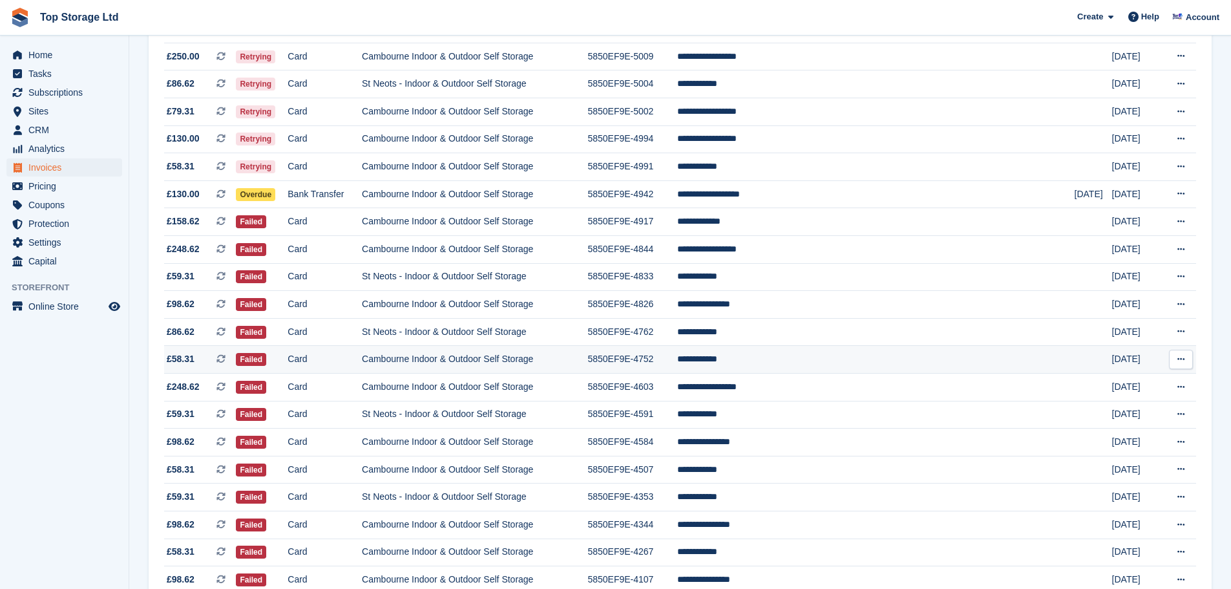
scroll to position [388, 0]
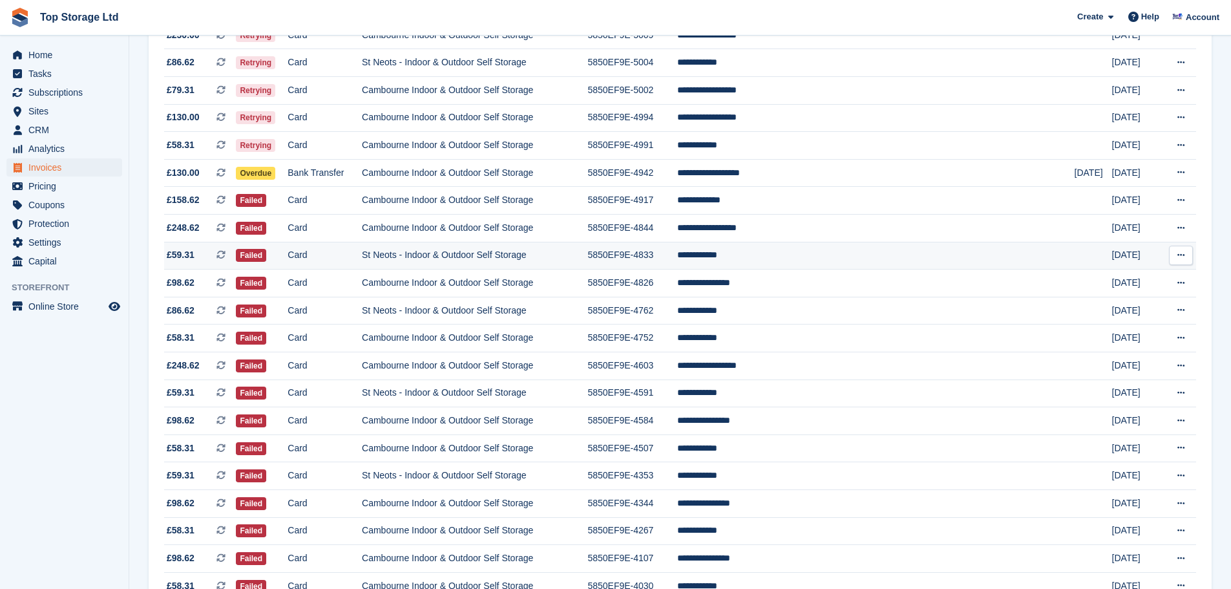
click at [404, 255] on td "St Neots - Indoor & Outdoor Self Storage" at bounding box center [474, 256] width 225 height 28
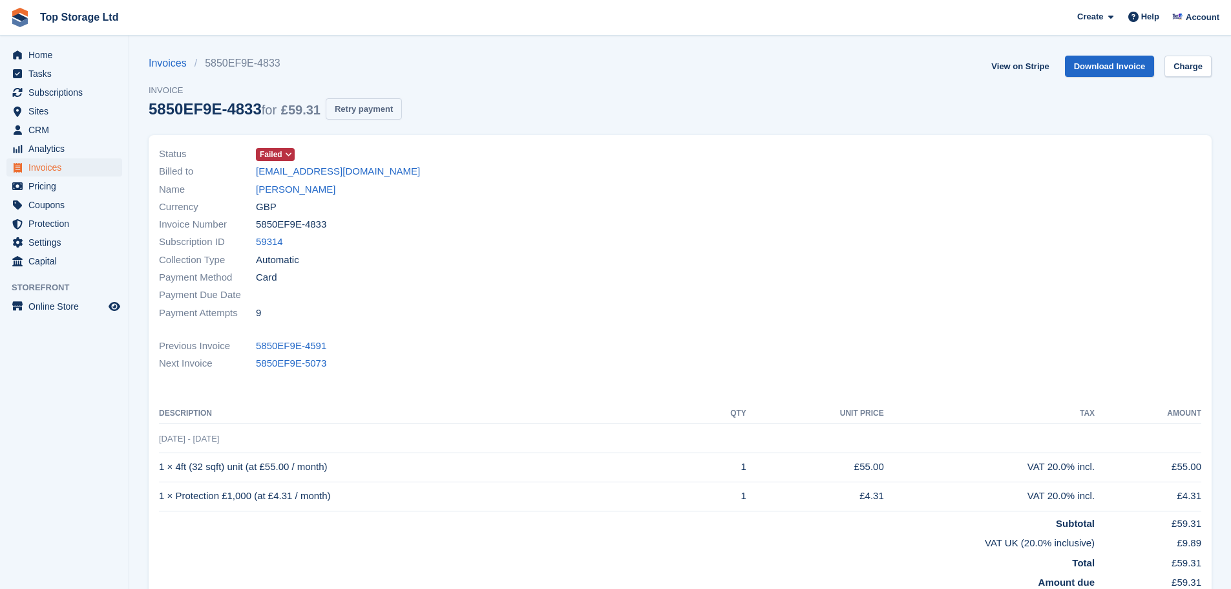
click at [368, 102] on button "Retry payment" at bounding box center [364, 108] width 76 height 21
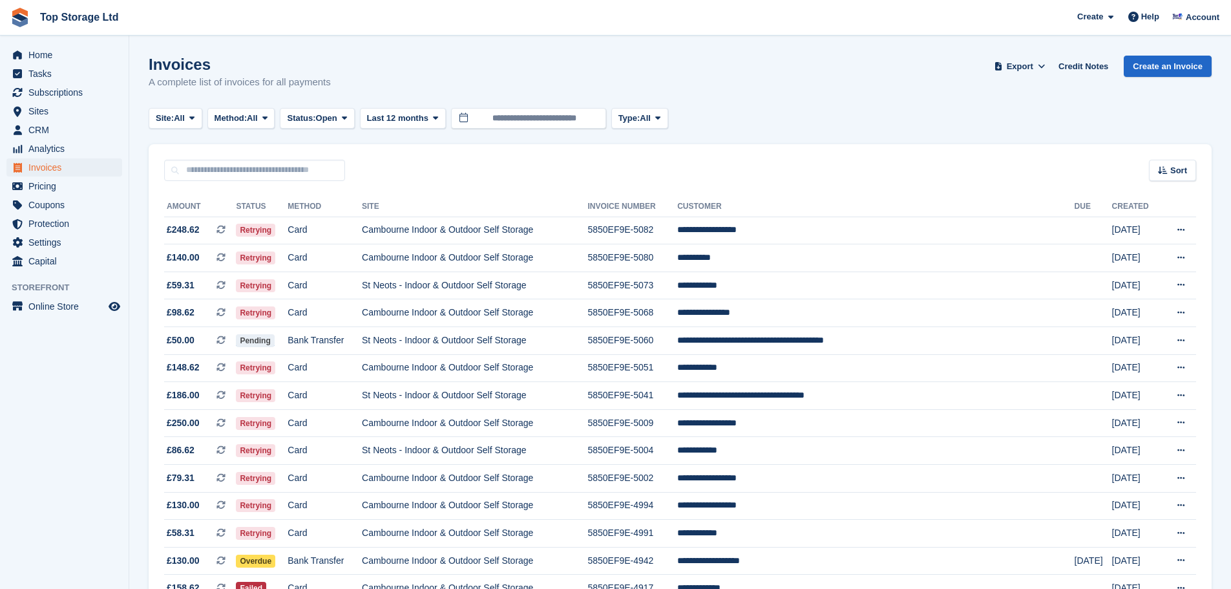
scroll to position [388, 0]
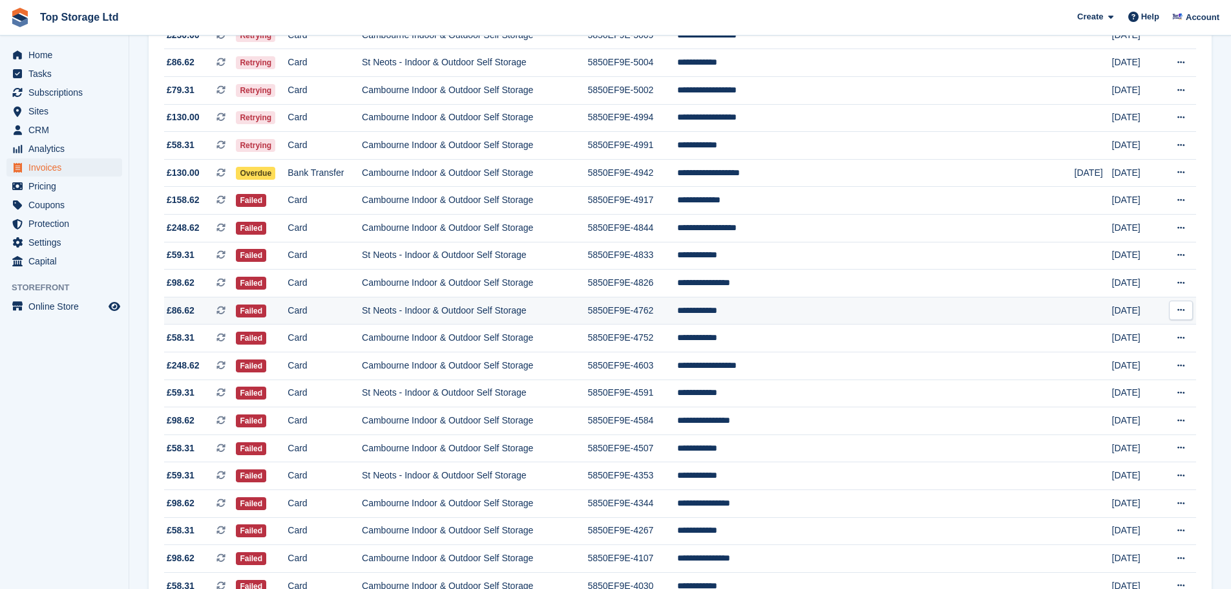
click at [508, 309] on td "St Neots - Indoor & Outdoor Self Storage" at bounding box center [474, 311] width 225 height 28
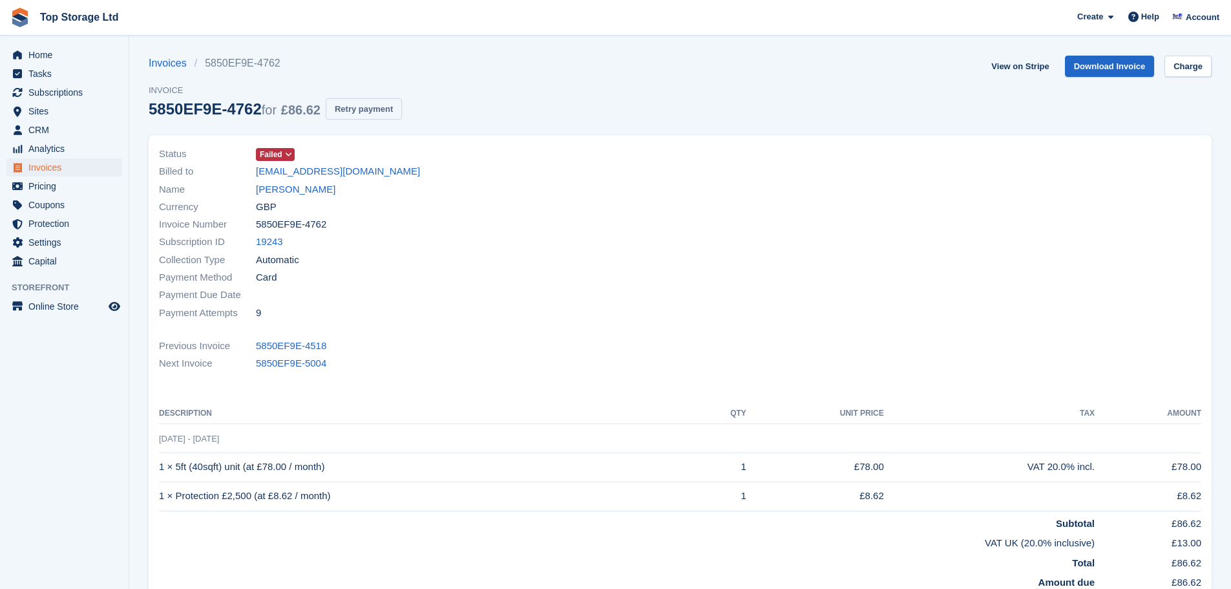
click at [364, 107] on button "Retry payment" at bounding box center [364, 108] width 76 height 21
click at [1008, 68] on link "View on Stripe" at bounding box center [1020, 66] width 68 height 21
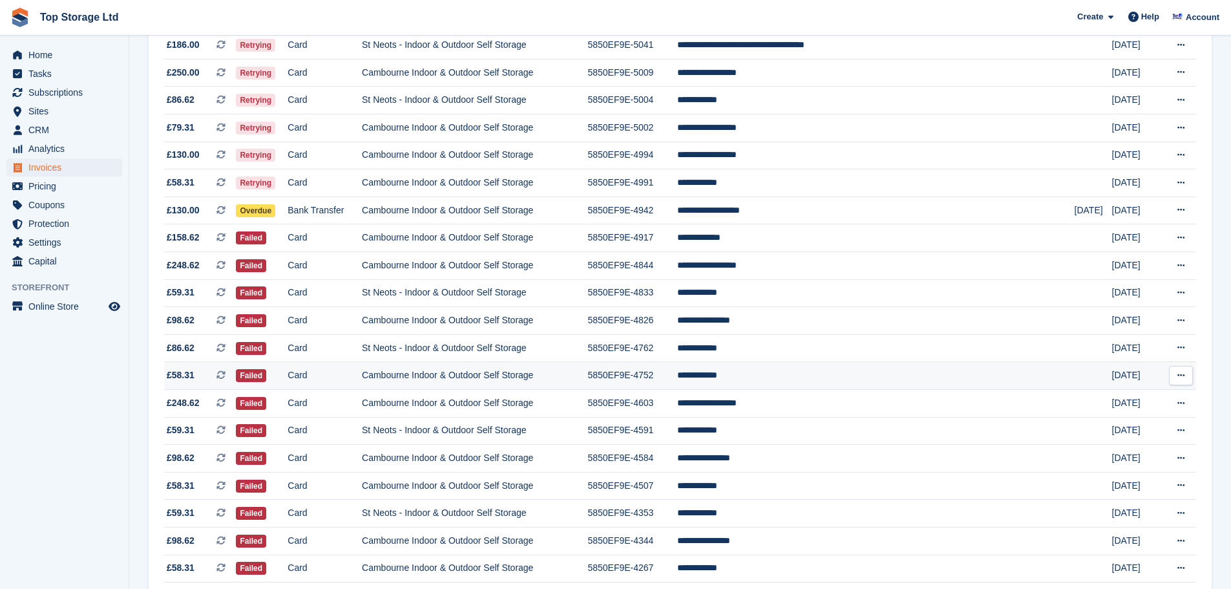
scroll to position [323, 0]
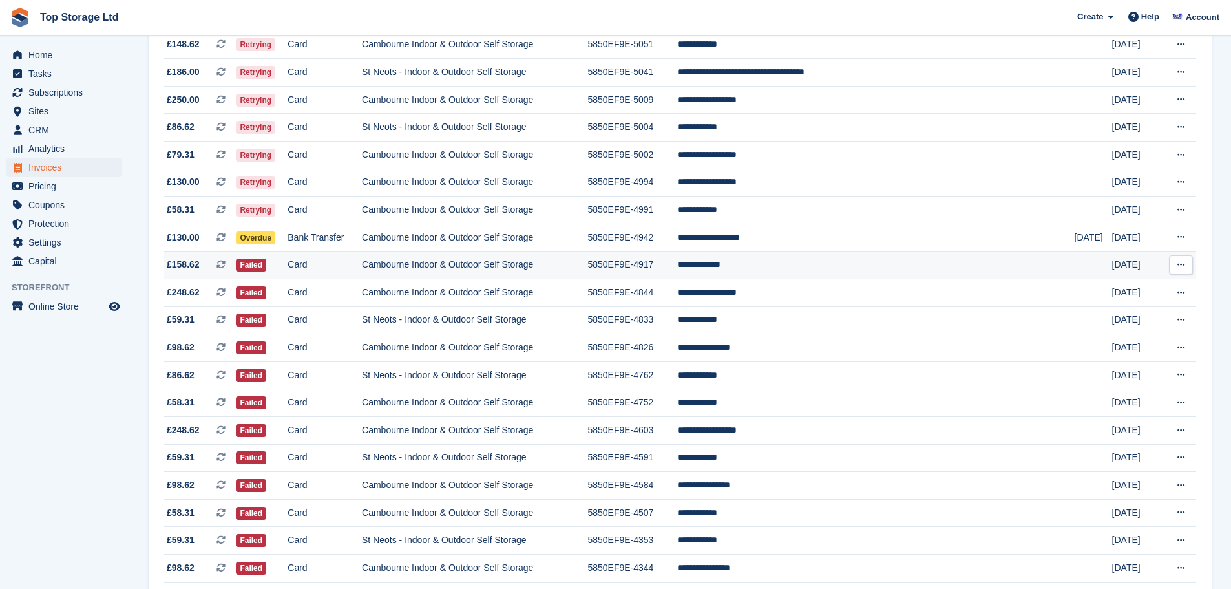
click at [768, 265] on td "**********" at bounding box center [875, 265] width 397 height 28
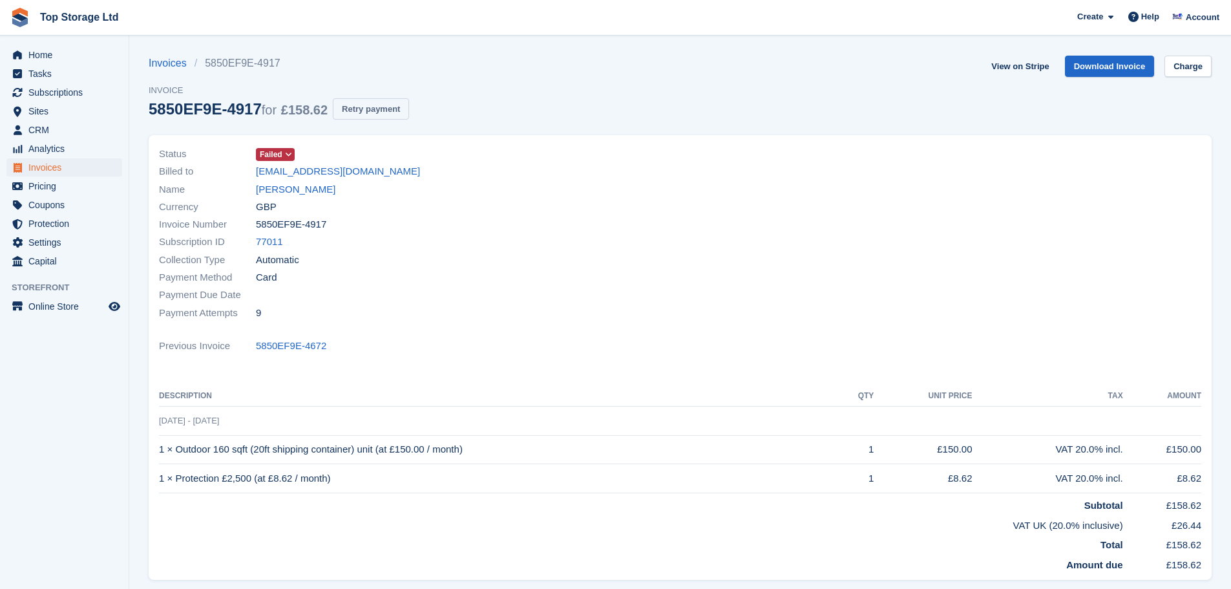
click at [368, 104] on button "Retry payment" at bounding box center [371, 108] width 76 height 21
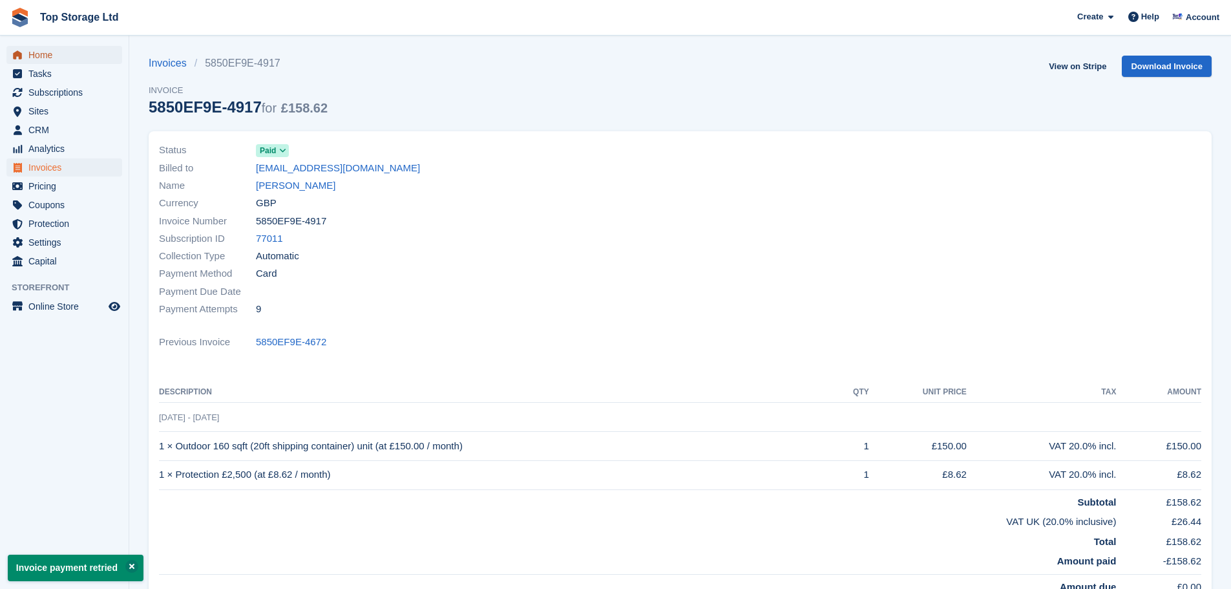
click at [29, 52] on span "Home" at bounding box center [67, 55] width 78 height 18
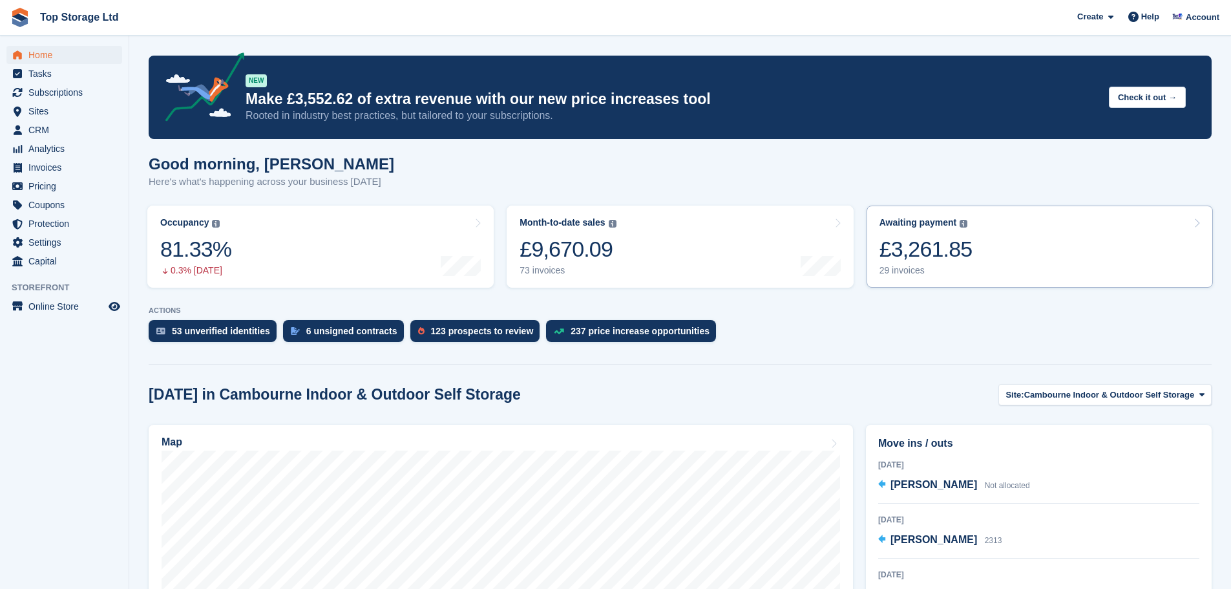
click at [917, 253] on div "£3,261.85" at bounding box center [925, 249] width 93 height 26
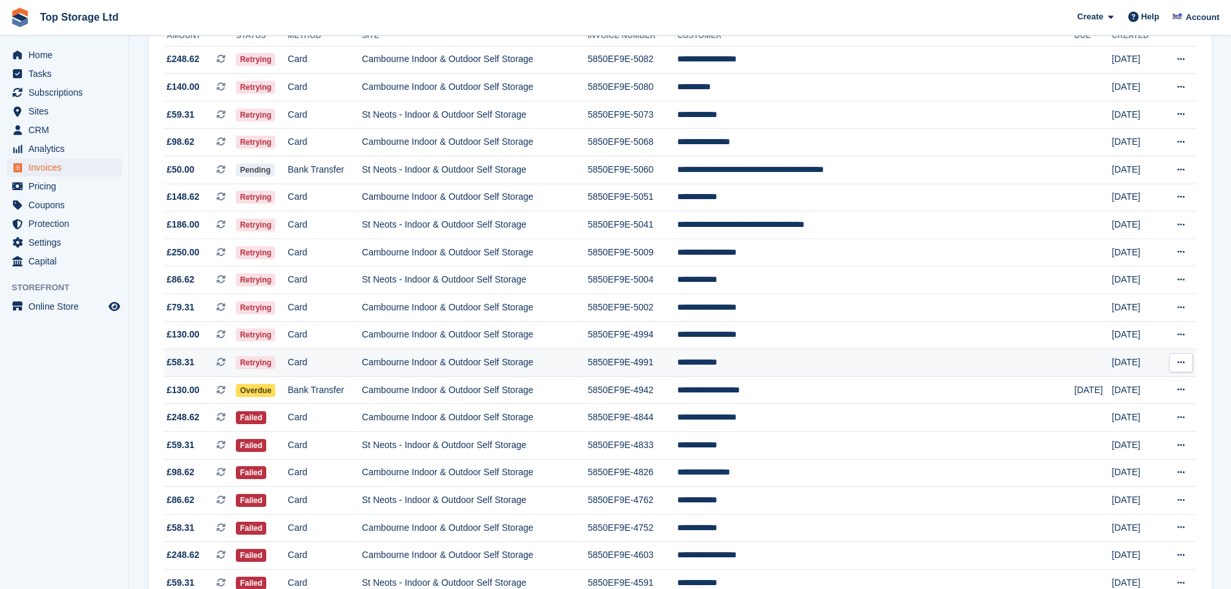
scroll to position [194, 0]
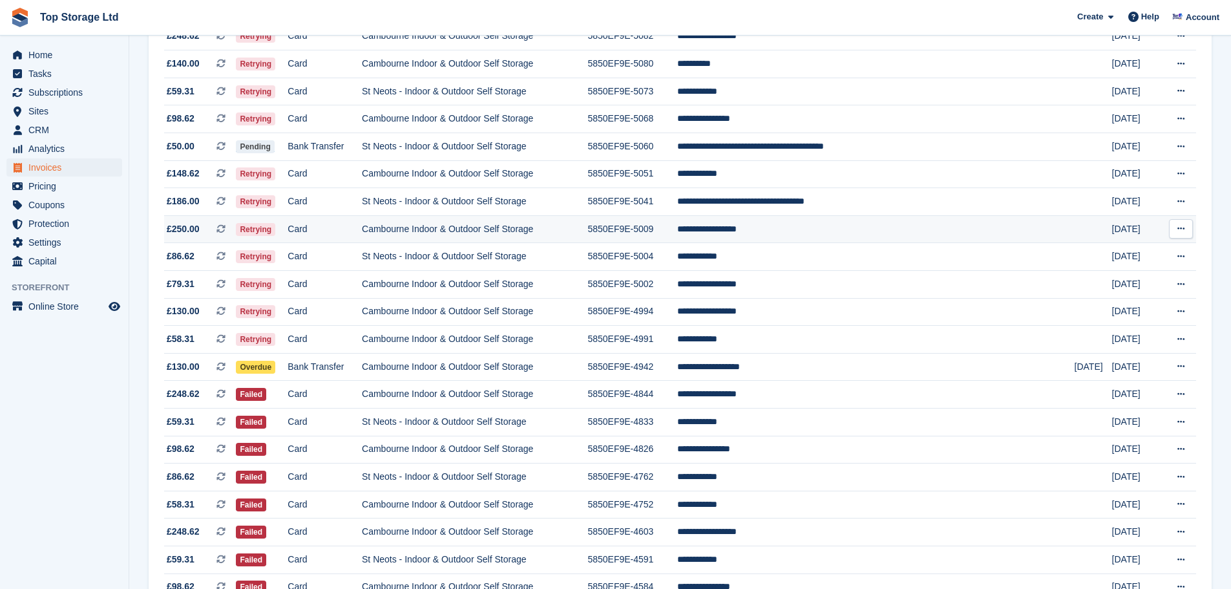
click at [470, 232] on td "Cambourne Indoor & Outdoor Self Storage" at bounding box center [474, 229] width 225 height 28
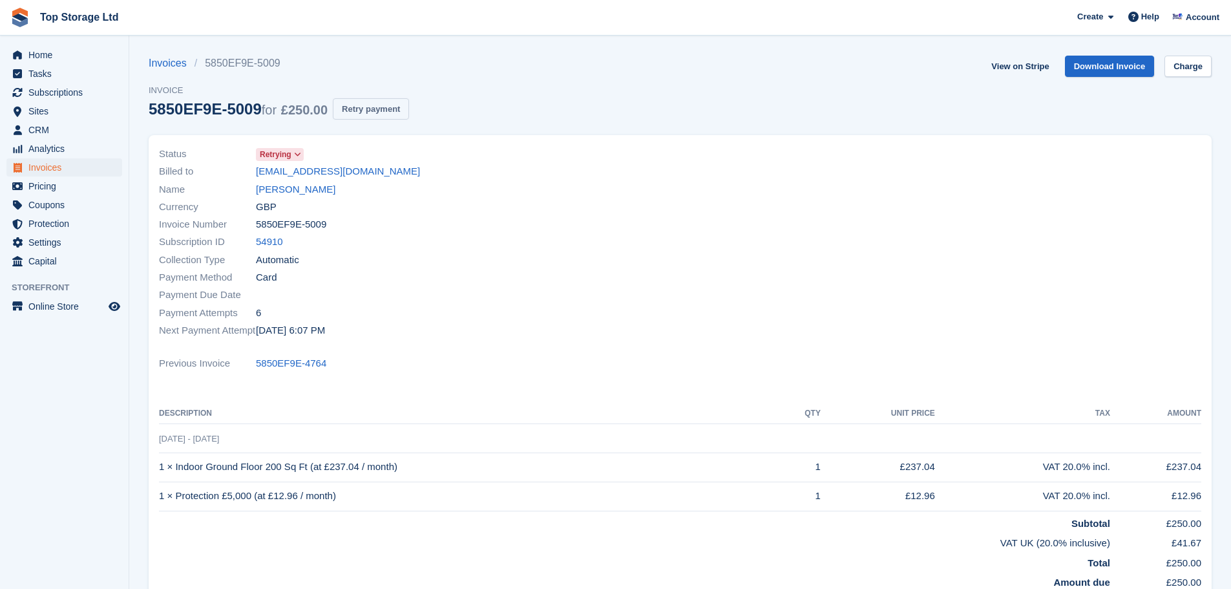
click at [369, 112] on button "Retry payment" at bounding box center [371, 108] width 76 height 21
click at [38, 54] on span "Home" at bounding box center [67, 55] width 78 height 18
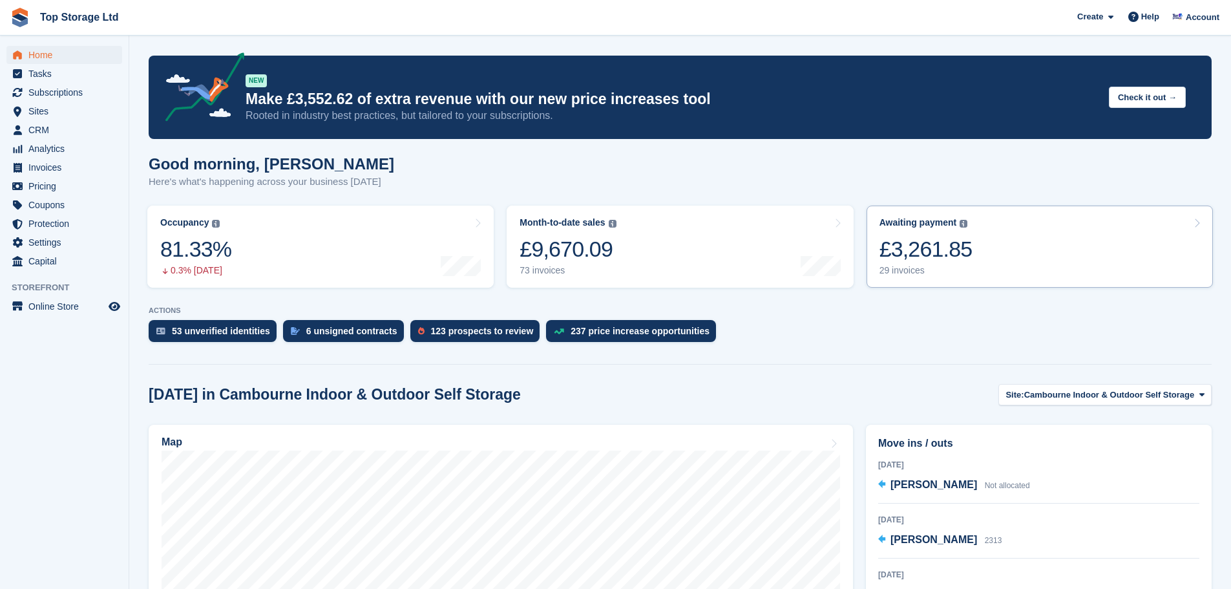
click at [930, 266] on div "29 invoices" at bounding box center [925, 270] width 93 height 11
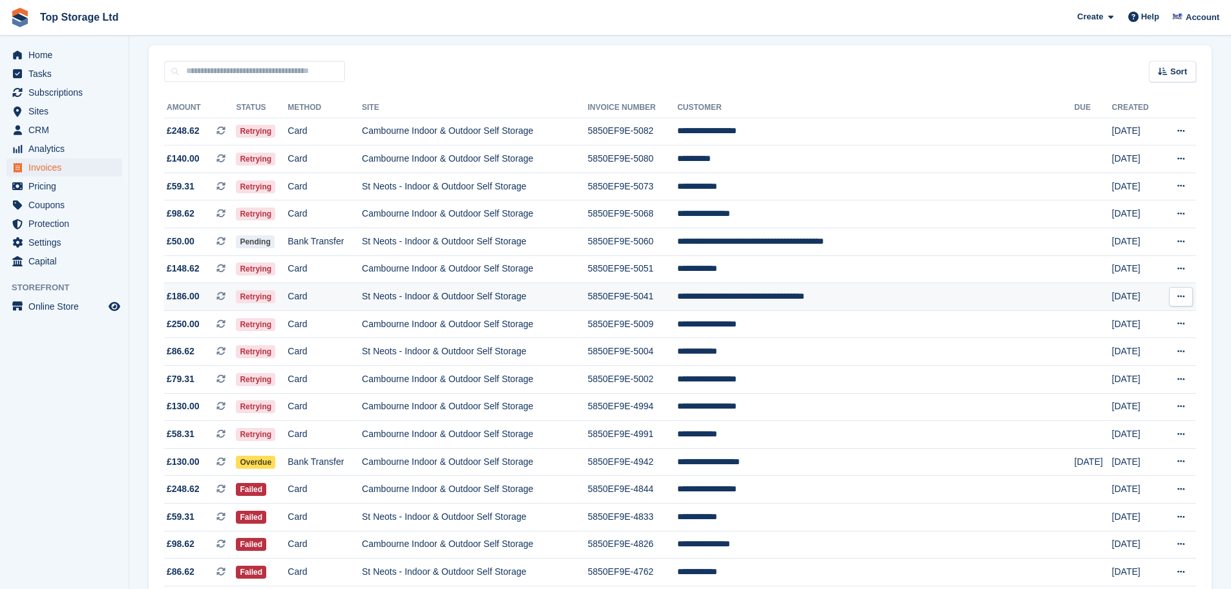
scroll to position [129, 0]
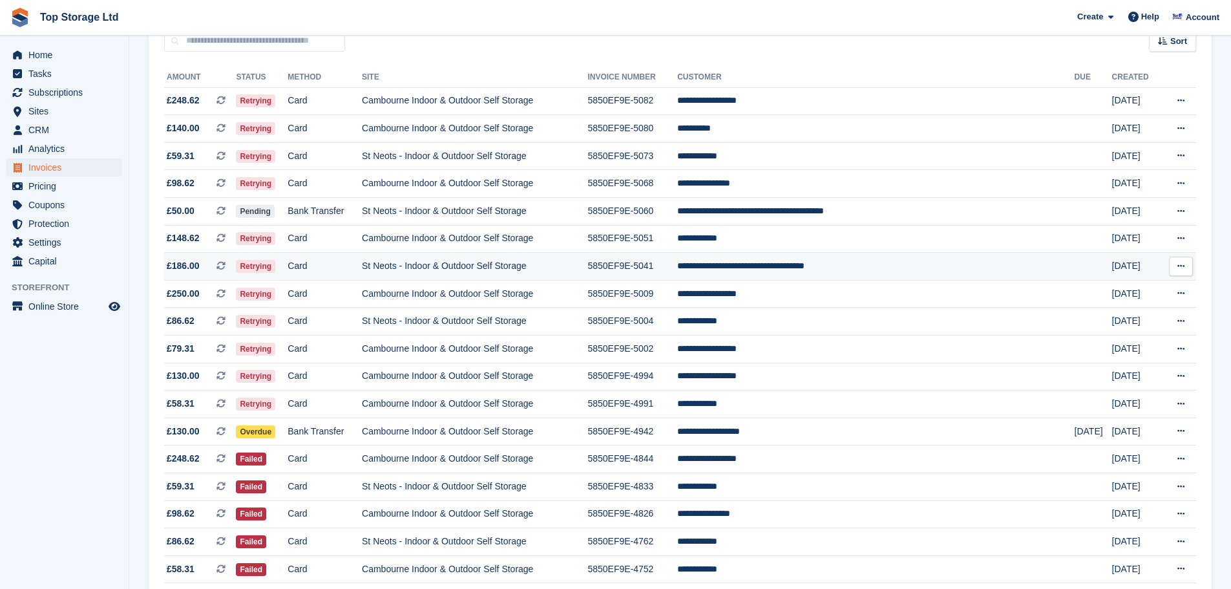
click at [501, 271] on td "St Neots - Indoor & Outdoor Self Storage" at bounding box center [474, 267] width 225 height 28
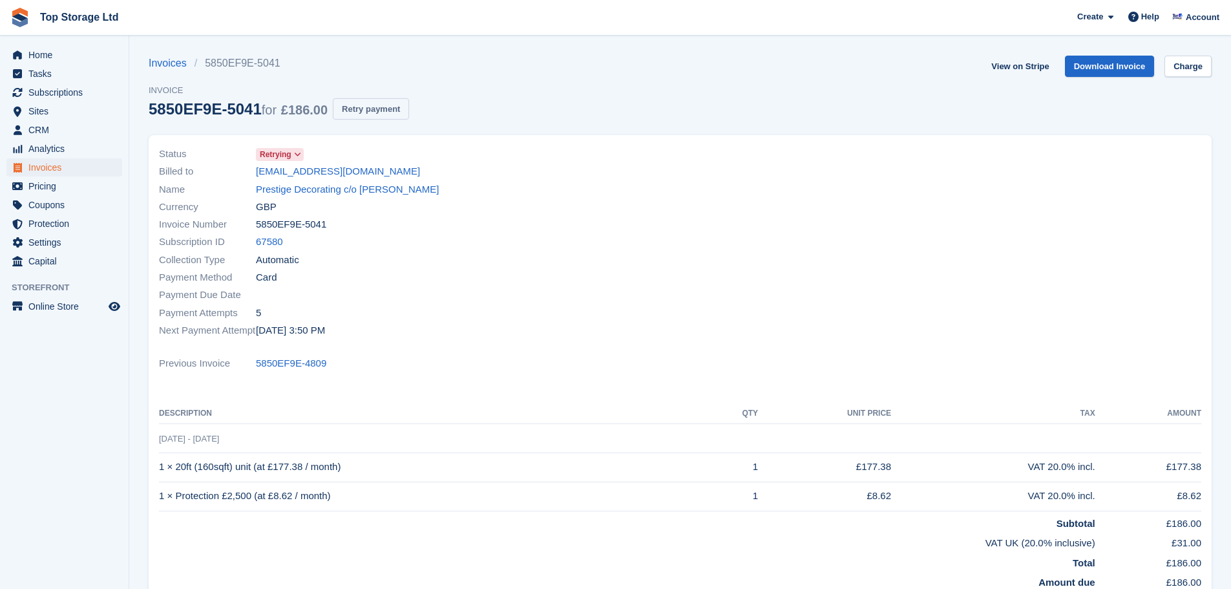
click at [366, 105] on button "Retry payment" at bounding box center [371, 108] width 76 height 21
click at [1027, 73] on link "View on Stripe" at bounding box center [1020, 66] width 68 height 21
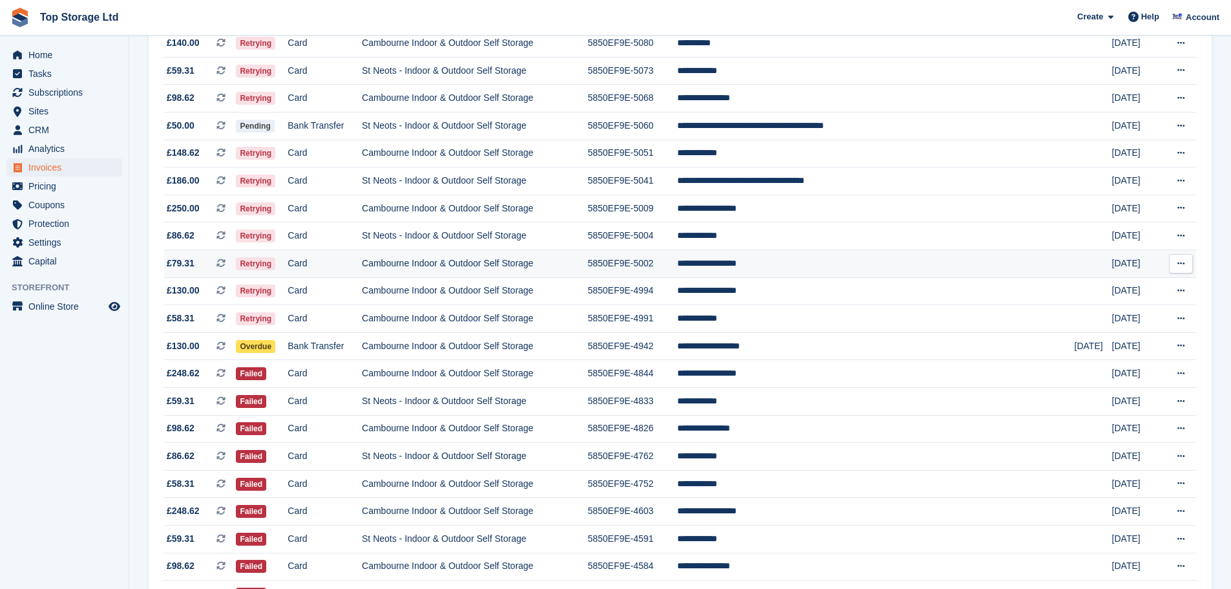
scroll to position [194, 0]
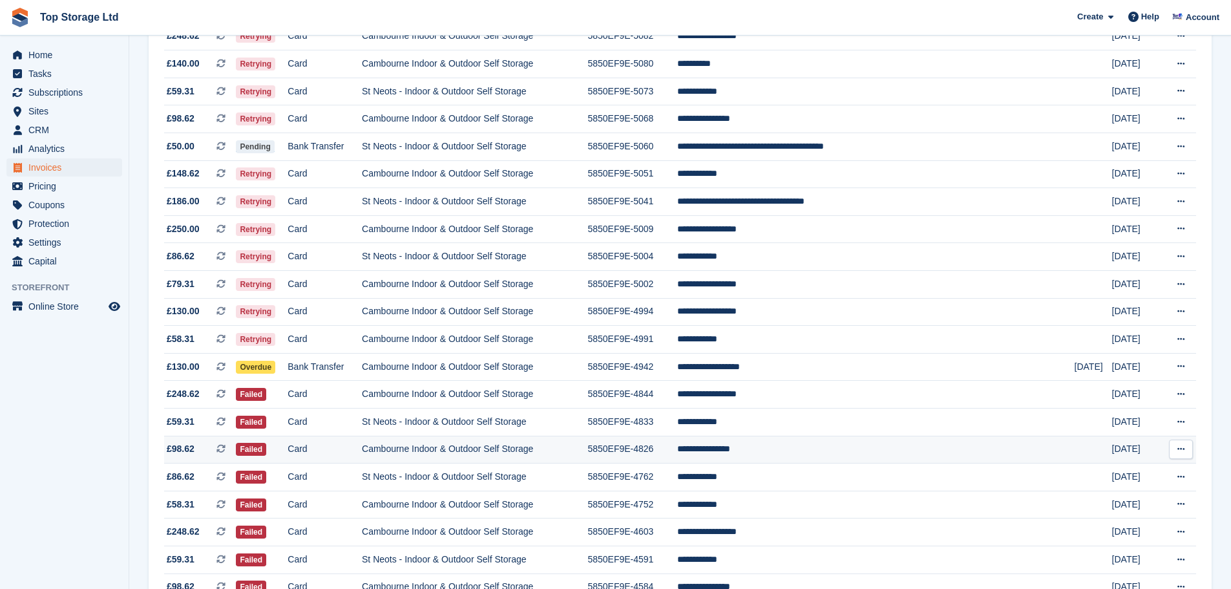
click at [782, 450] on td "**********" at bounding box center [875, 449] width 397 height 28
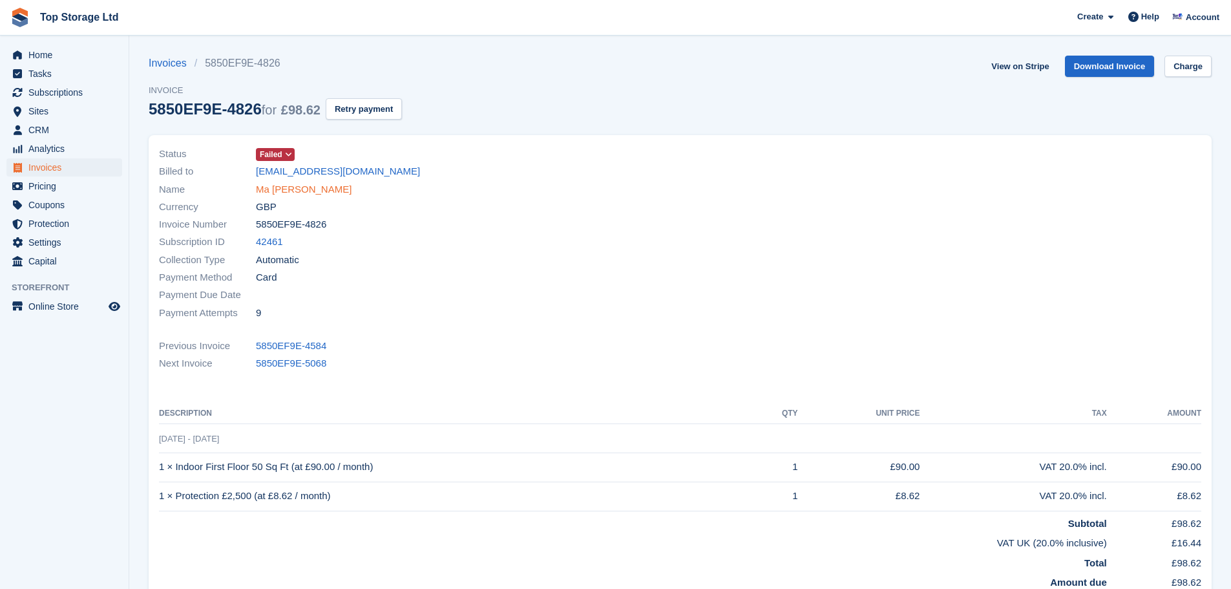
click at [302, 188] on link "Ma [PERSON_NAME]" at bounding box center [304, 189] width 96 height 15
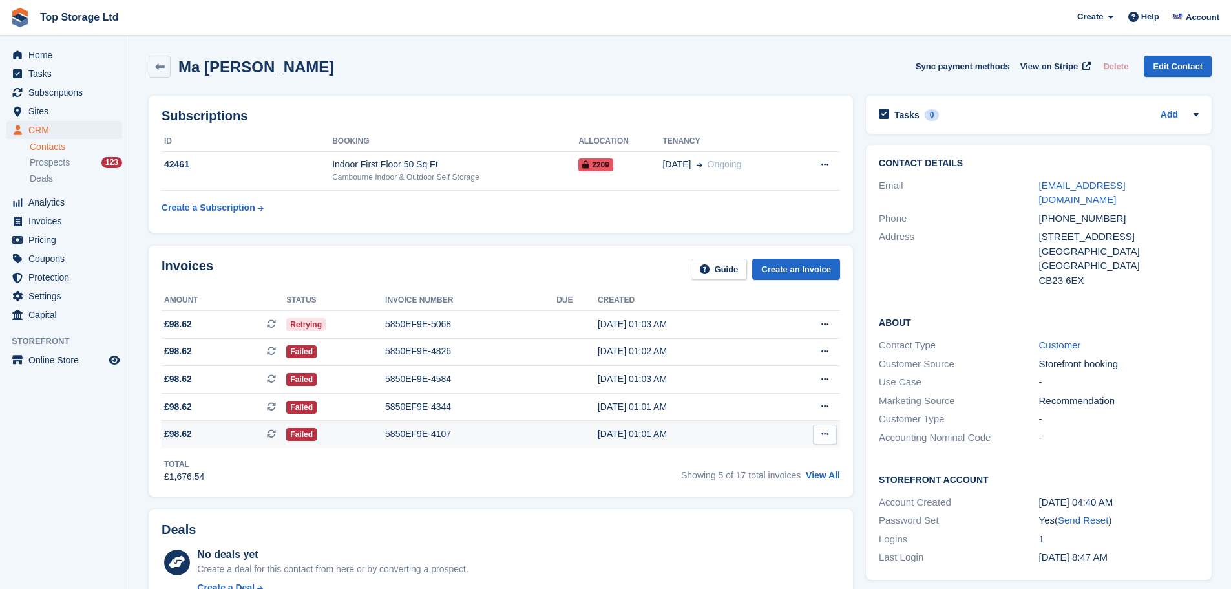
click at [424, 433] on div "5850EF9E-4107" at bounding box center [470, 434] width 171 height 14
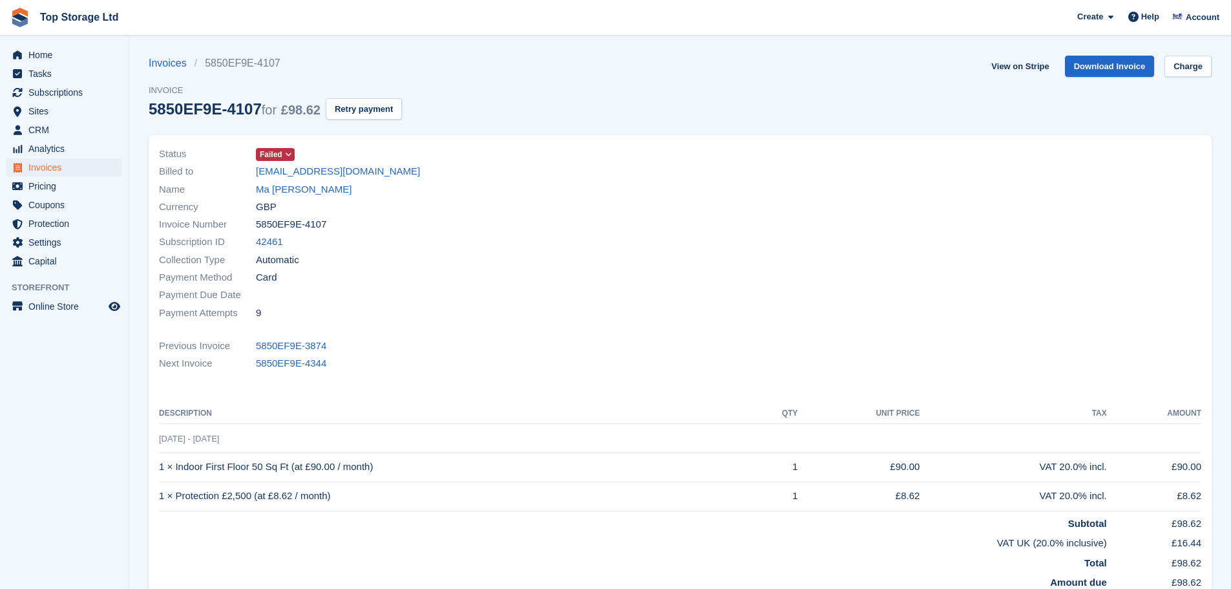
click at [288, 149] on span at bounding box center [289, 154] width 10 height 10
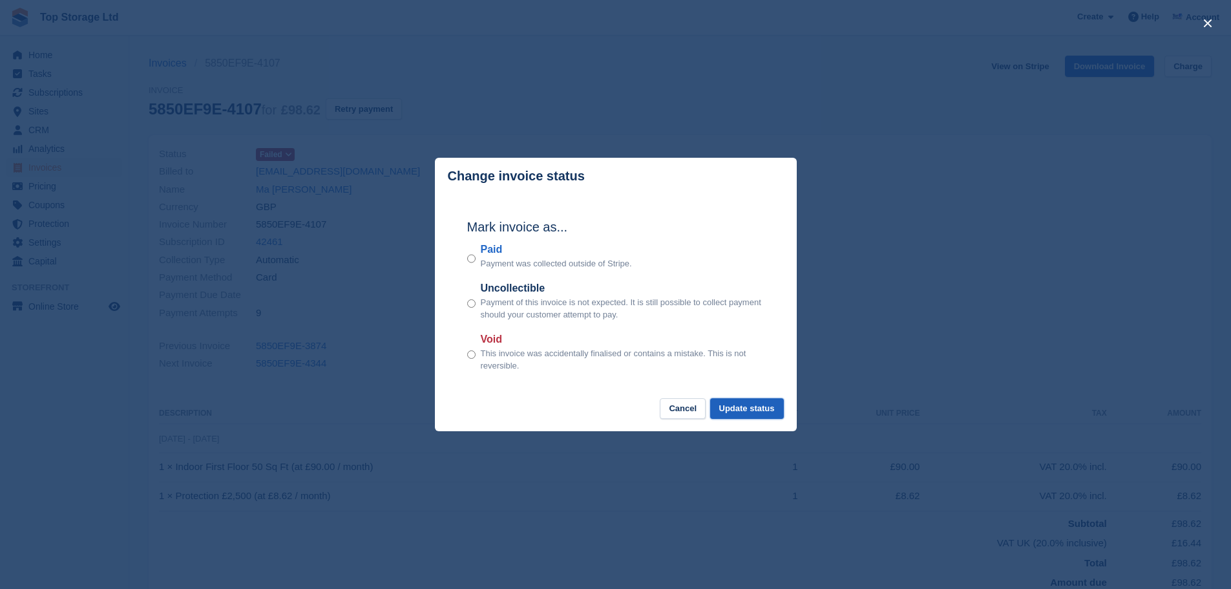
click at [733, 413] on button "Update status" at bounding box center [747, 408] width 74 height 21
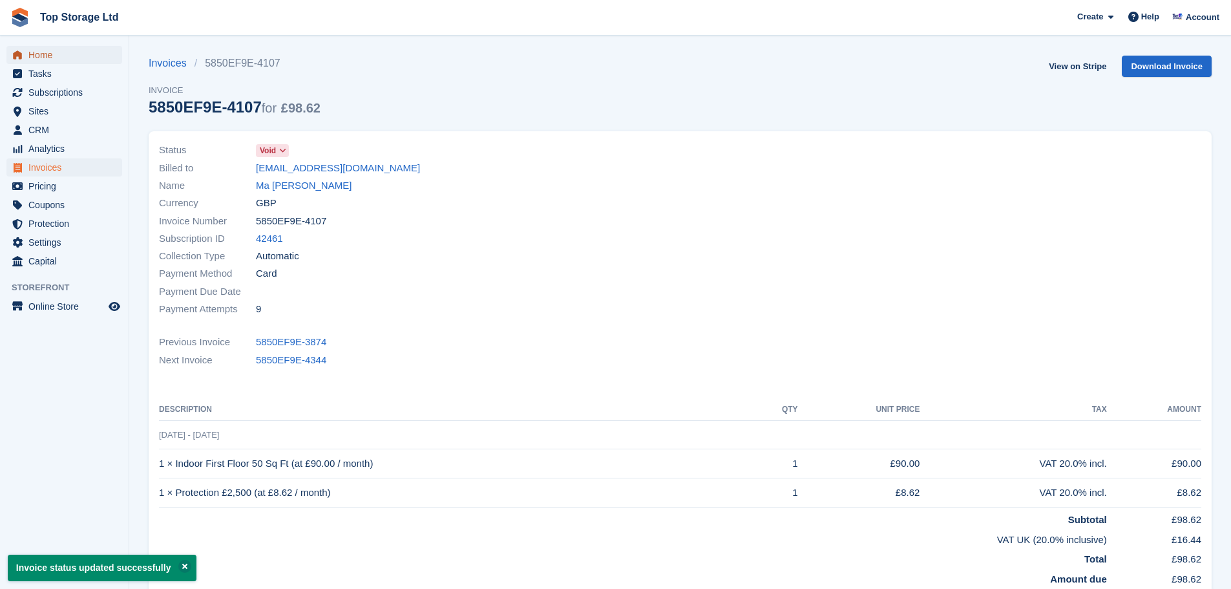
click at [35, 55] on span "Home" at bounding box center [67, 55] width 78 height 18
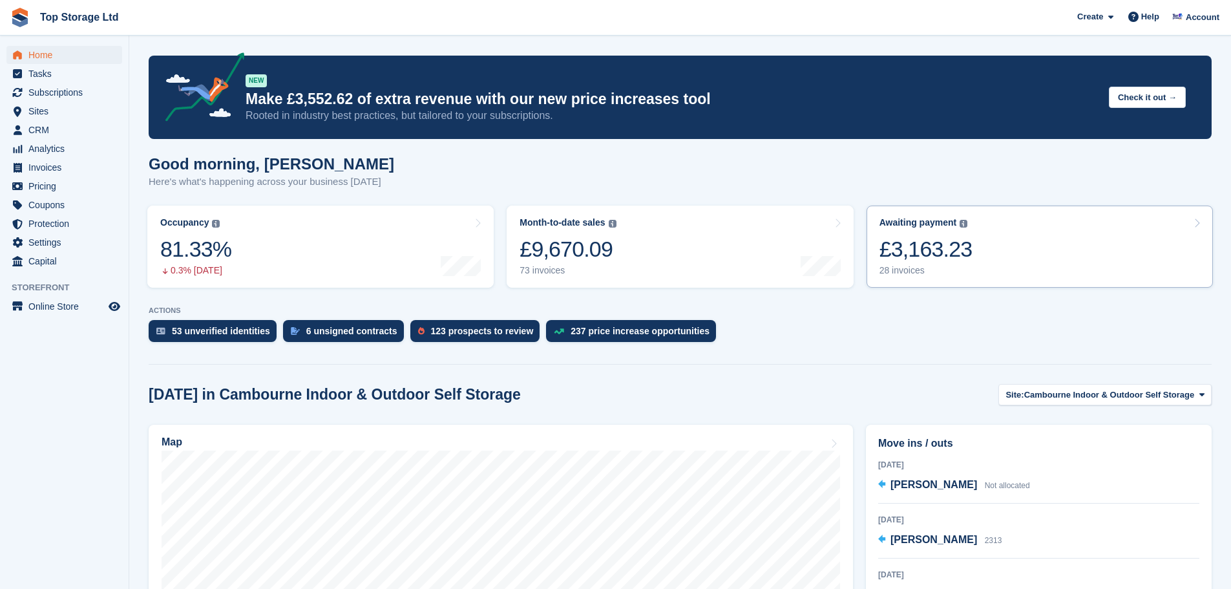
click at [964, 257] on div "£3,163.23" at bounding box center [925, 249] width 93 height 26
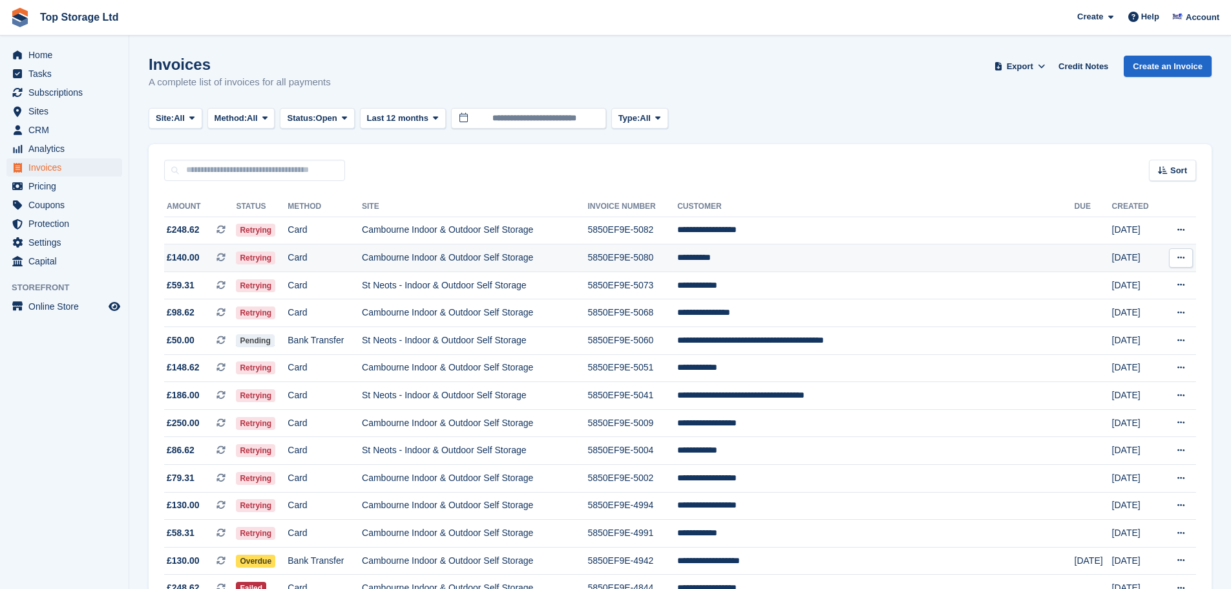
click at [782, 261] on td "**********" at bounding box center [875, 258] width 397 height 28
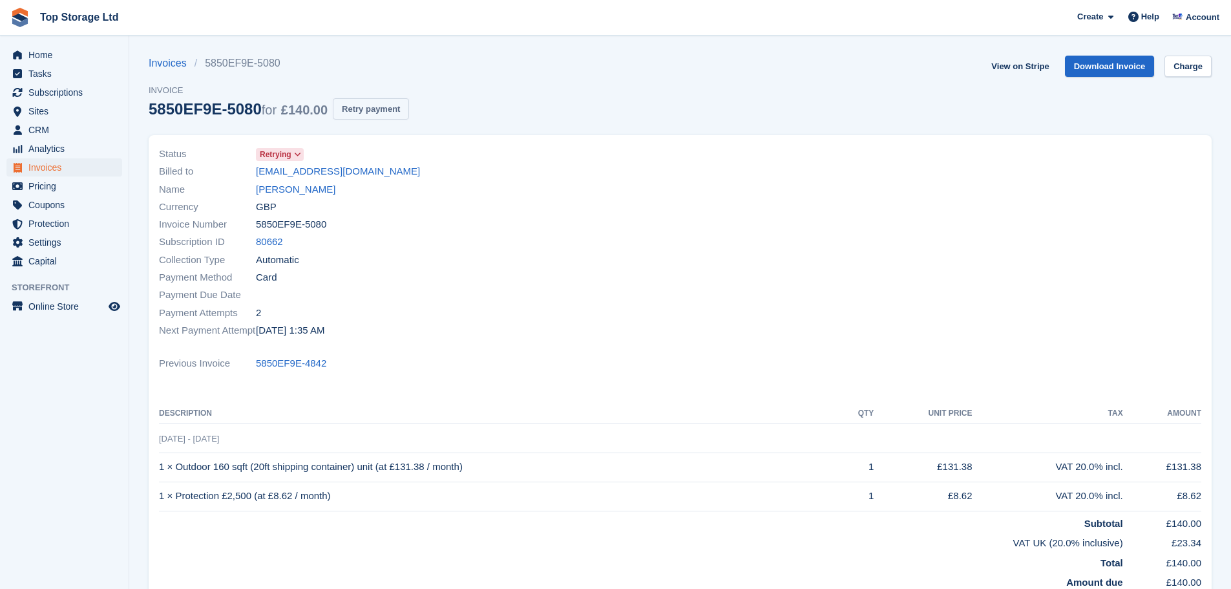
click at [386, 103] on button "Retry payment" at bounding box center [371, 108] width 76 height 21
click at [43, 52] on span "Home" at bounding box center [67, 55] width 78 height 18
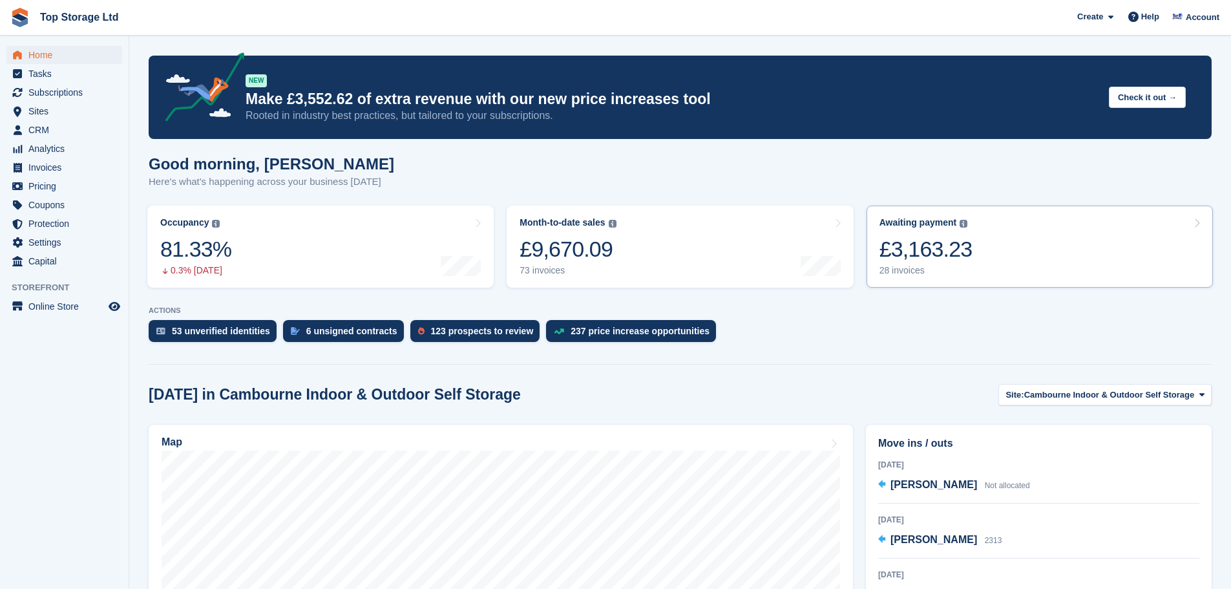
click at [949, 271] on div "28 invoices" at bounding box center [925, 270] width 93 height 11
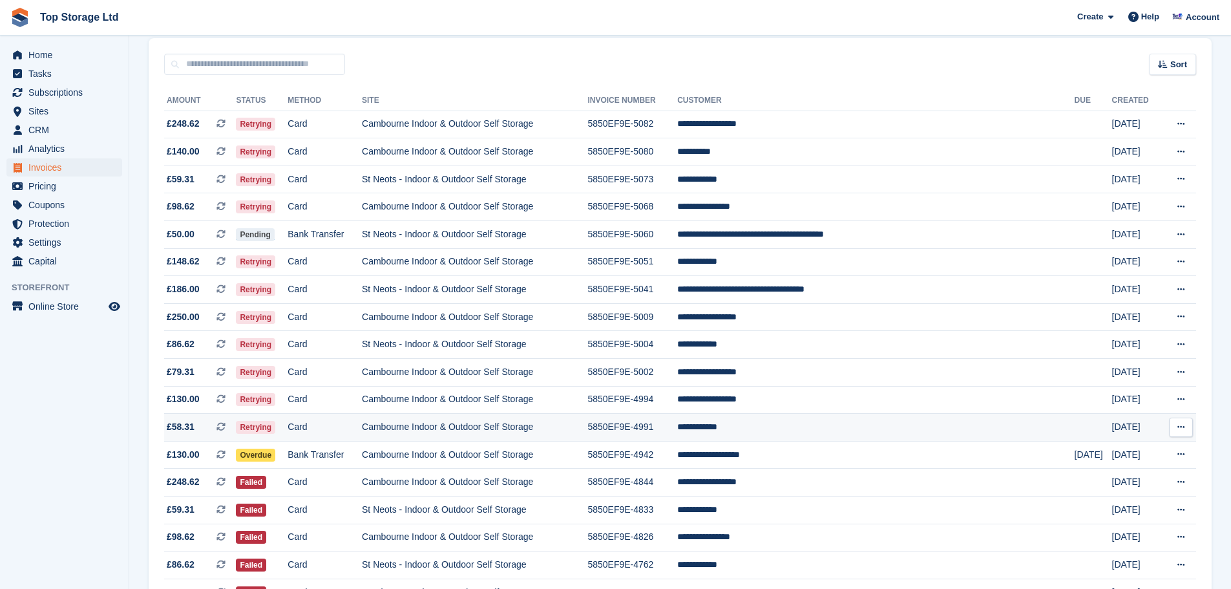
scroll to position [129, 0]
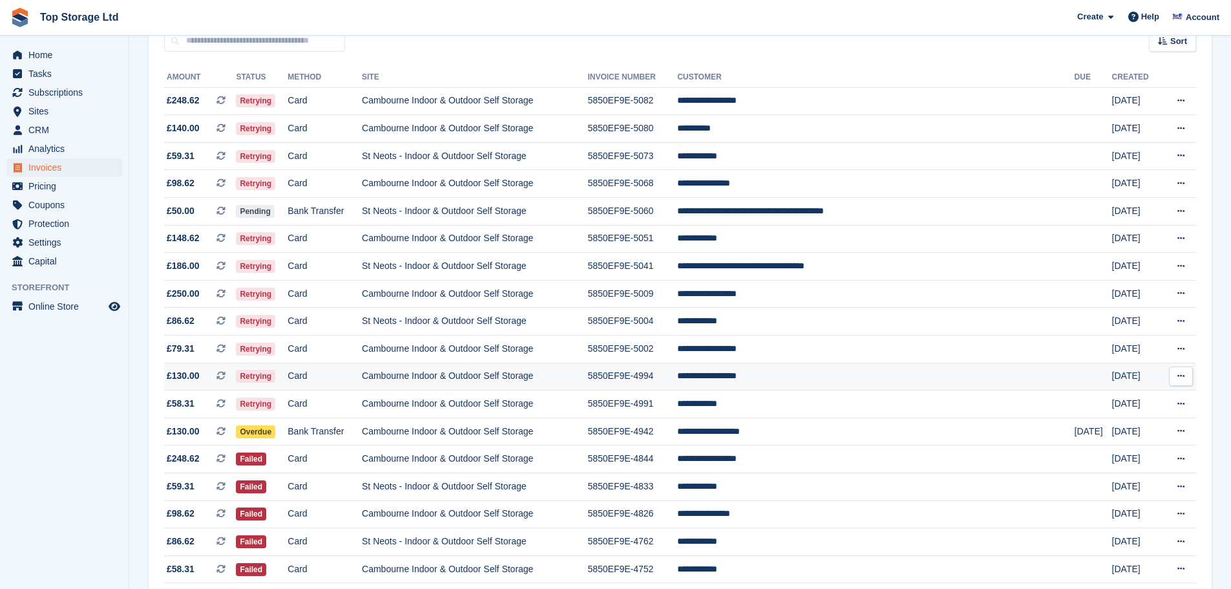
click at [810, 372] on td "**********" at bounding box center [875, 376] width 397 height 28
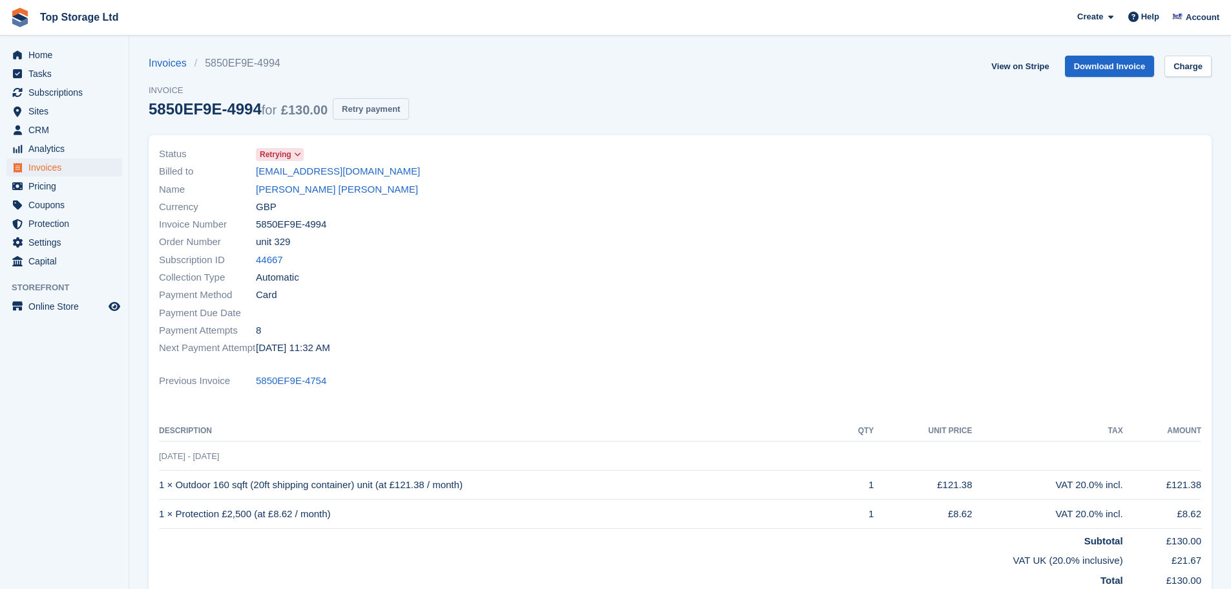
click at [380, 110] on button "Retry payment" at bounding box center [371, 108] width 76 height 21
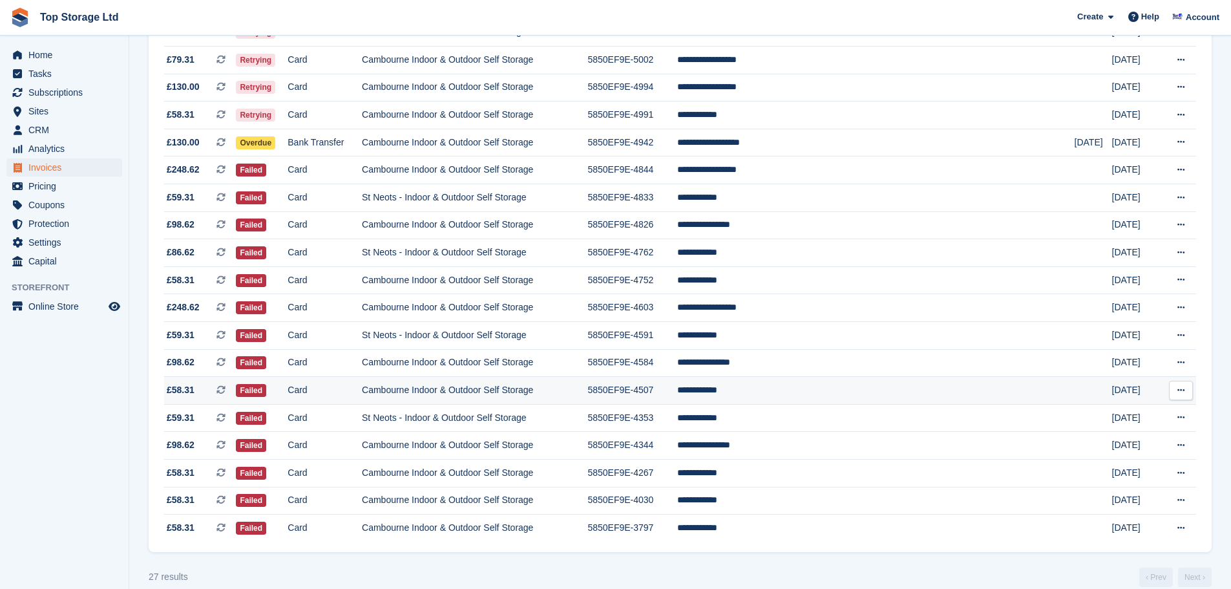
scroll to position [435, 0]
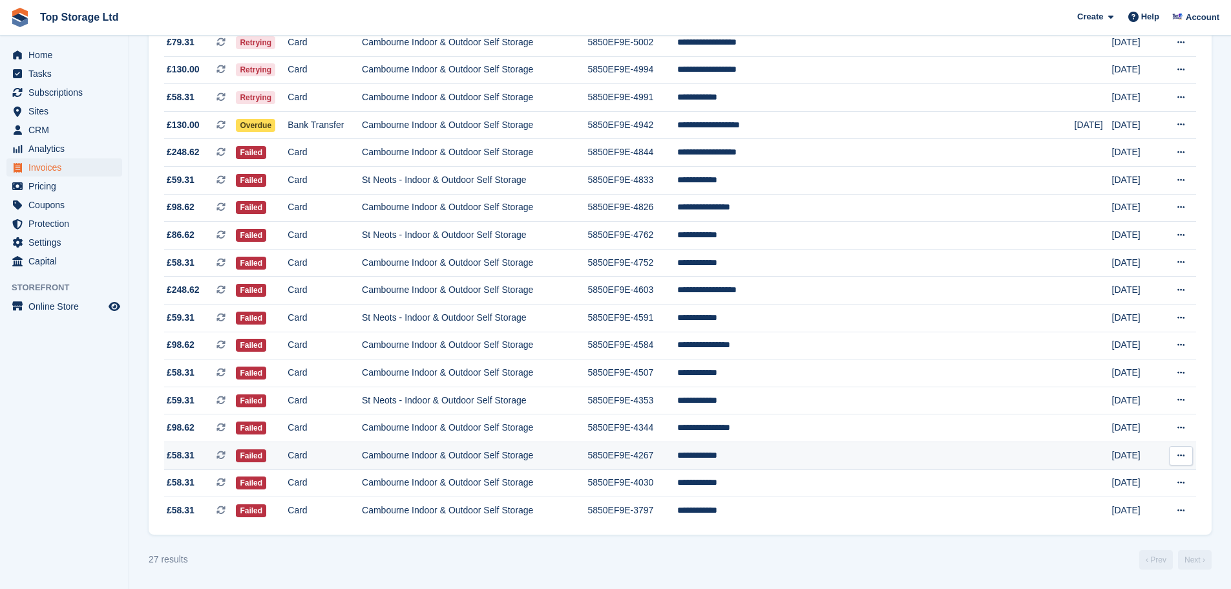
click at [799, 456] on td "**********" at bounding box center [875, 455] width 397 height 28
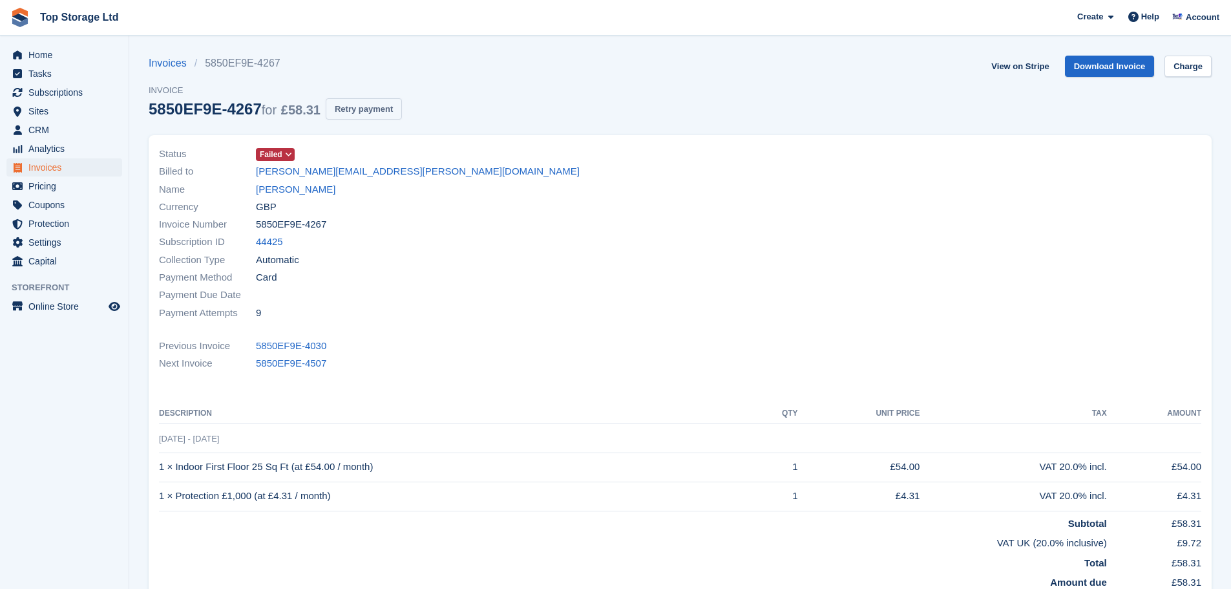
click at [385, 109] on button "Retry payment" at bounding box center [364, 108] width 76 height 21
click at [1019, 72] on link "View on Stripe" at bounding box center [1020, 66] width 68 height 21
click at [41, 57] on span "Home" at bounding box center [67, 55] width 78 height 18
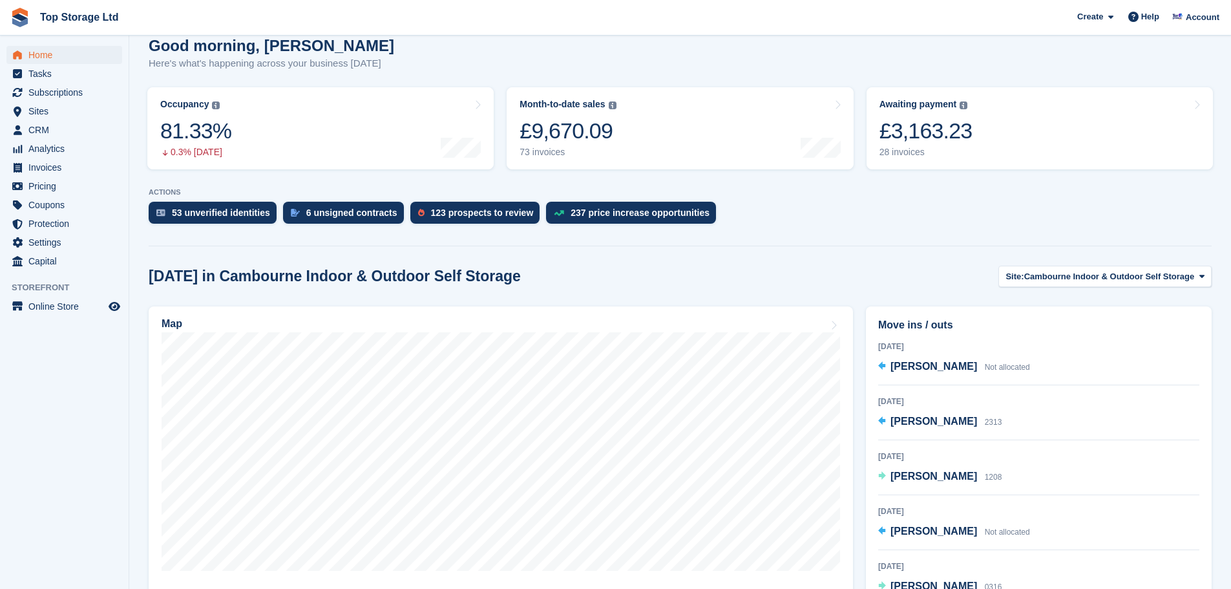
scroll to position [194, 0]
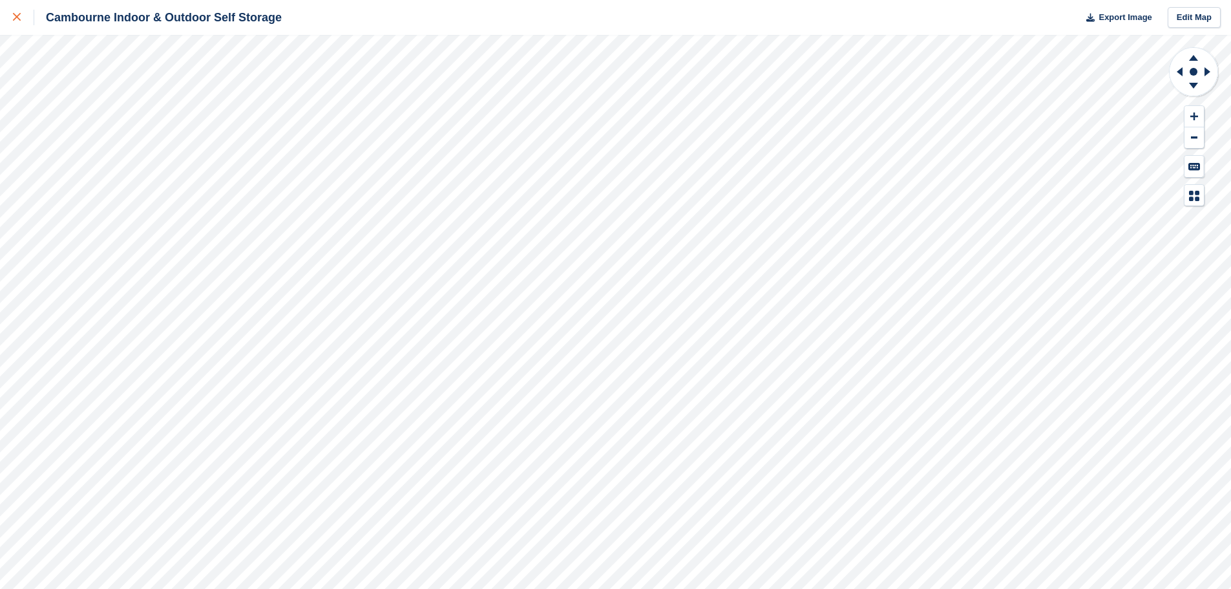
click at [15, 16] on icon at bounding box center [17, 17] width 8 height 8
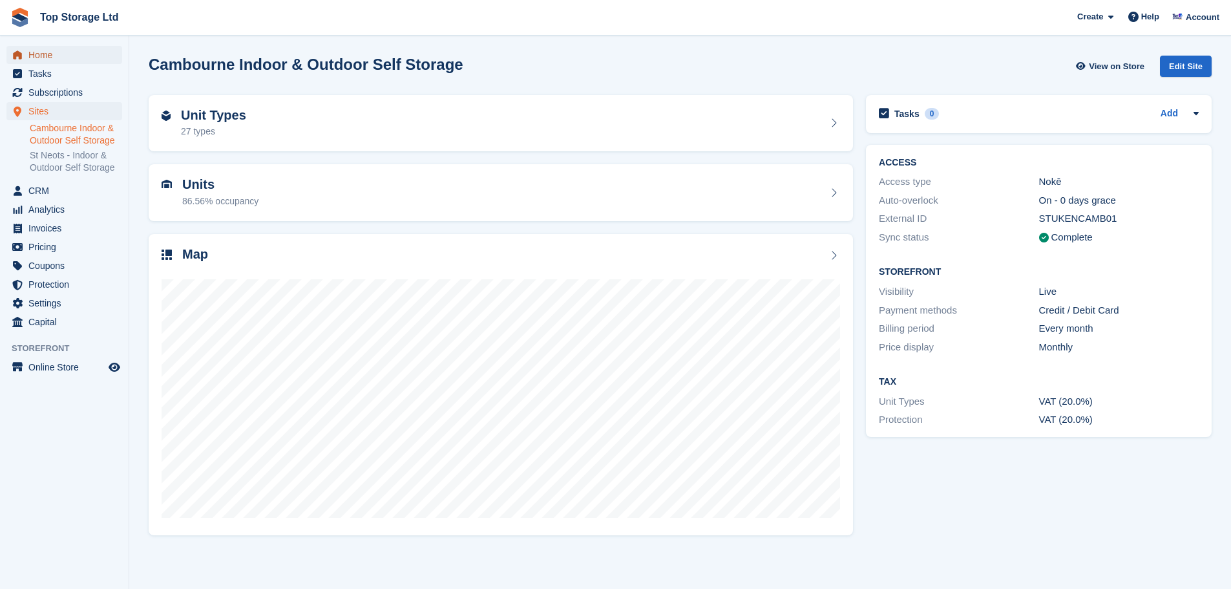
click at [41, 55] on span "Home" at bounding box center [67, 55] width 78 height 18
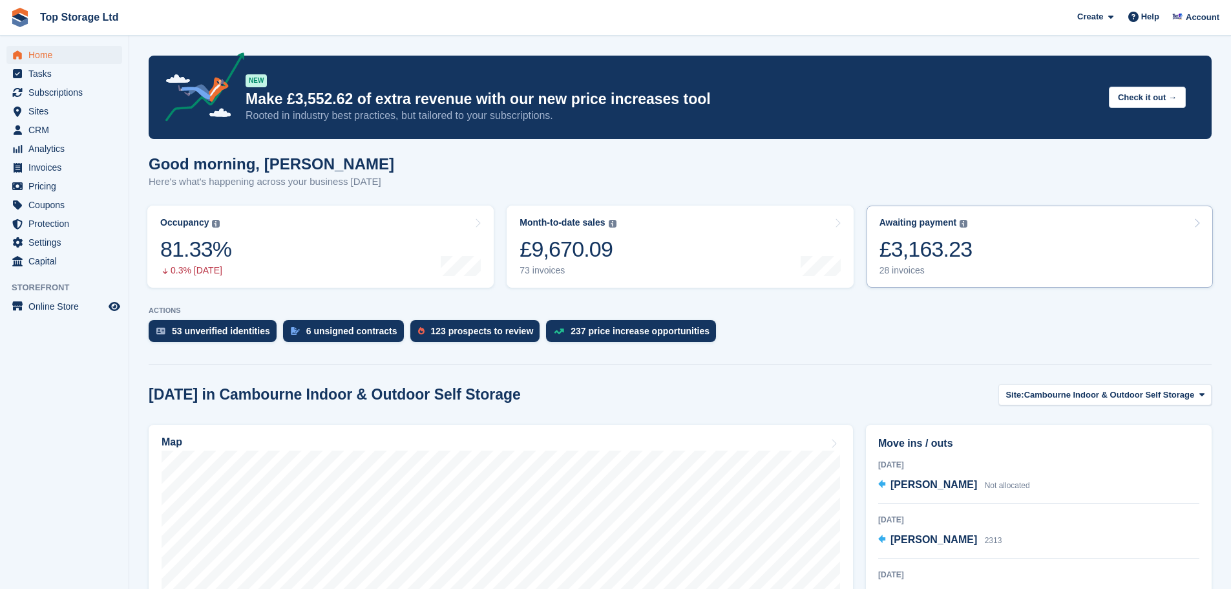
click at [948, 258] on div "£3,163.23" at bounding box center [925, 249] width 93 height 26
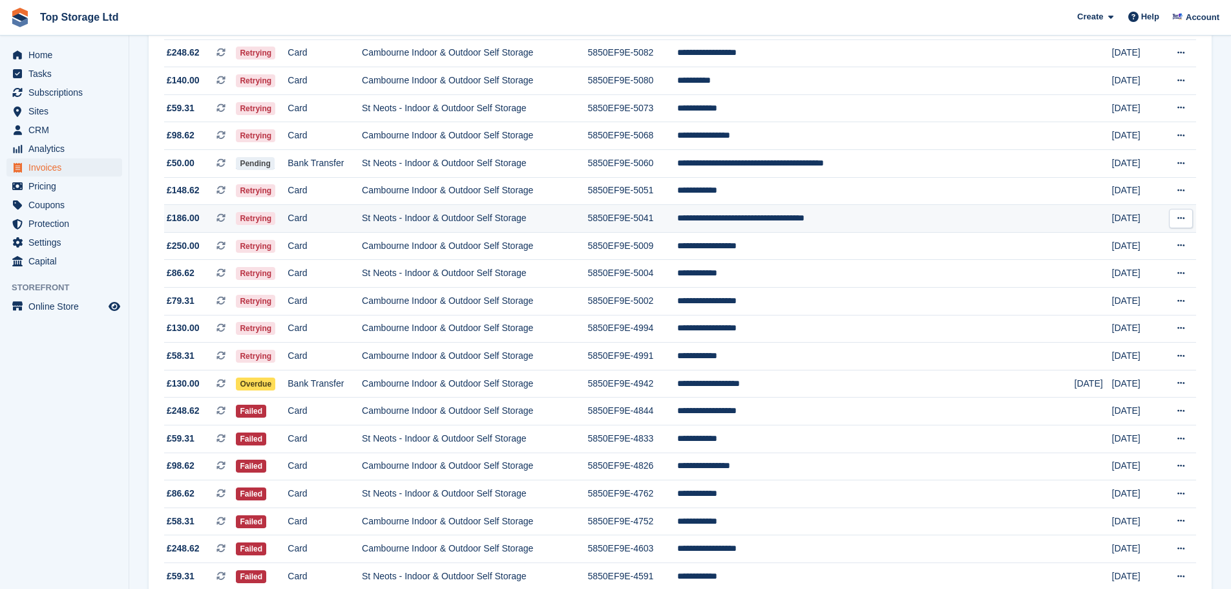
scroll to position [112, 0]
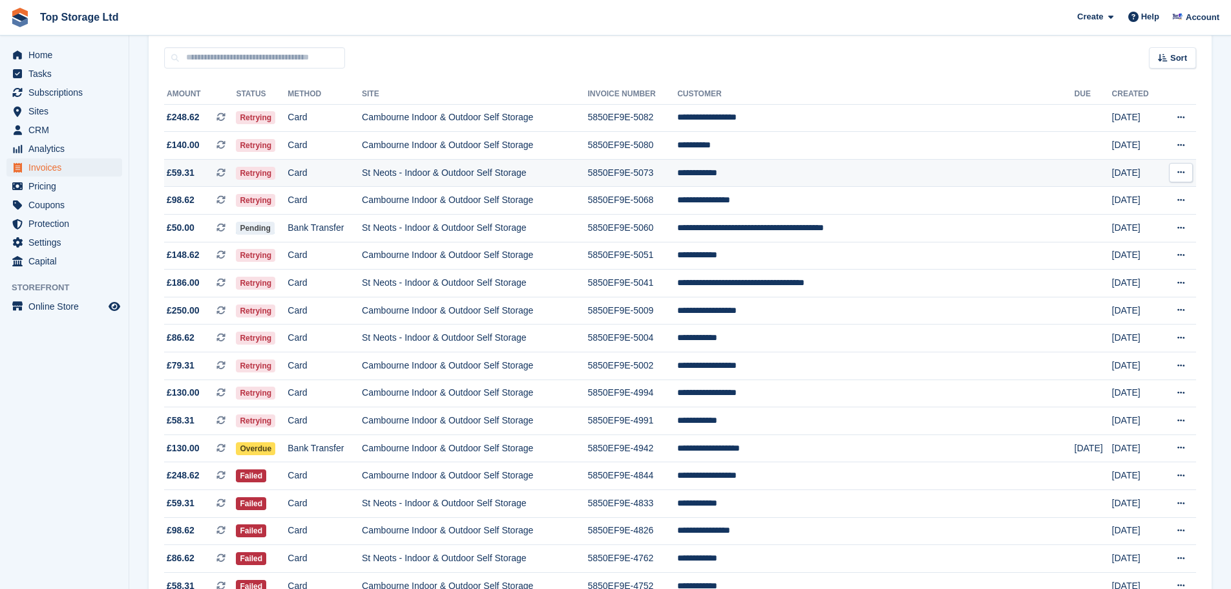
click at [792, 176] on td "**********" at bounding box center [875, 173] width 397 height 28
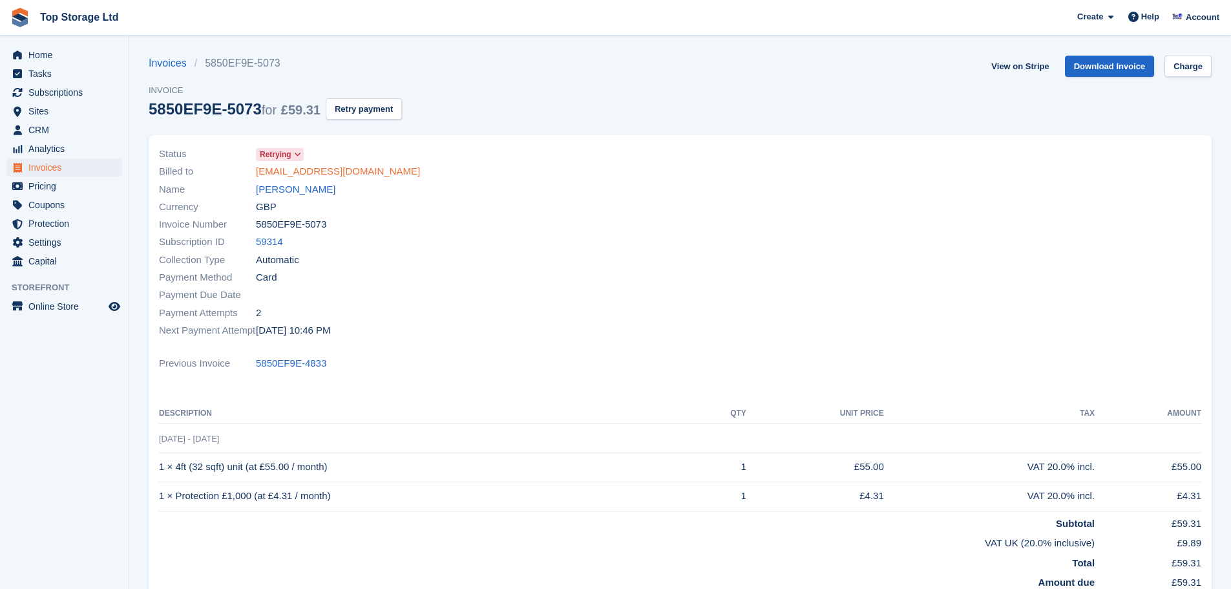
click at [313, 171] on link "[EMAIL_ADDRESS][DOMAIN_NAME]" at bounding box center [338, 171] width 164 height 15
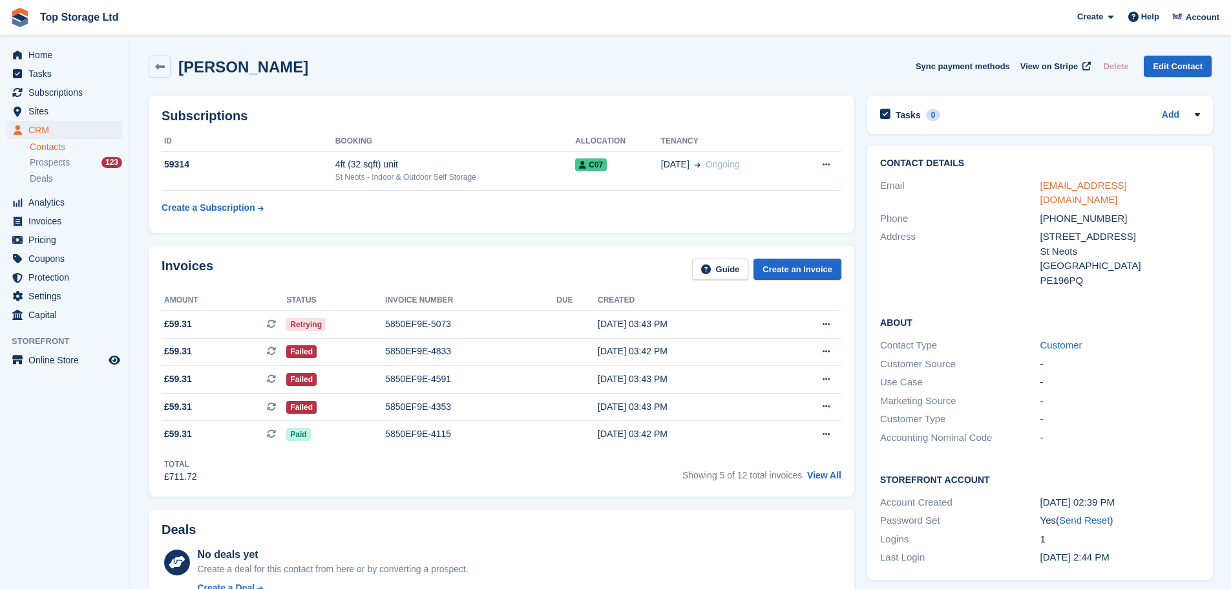
click at [1086, 185] on link "ryanqdebeer1@gmail.com" at bounding box center [1083, 193] width 87 height 26
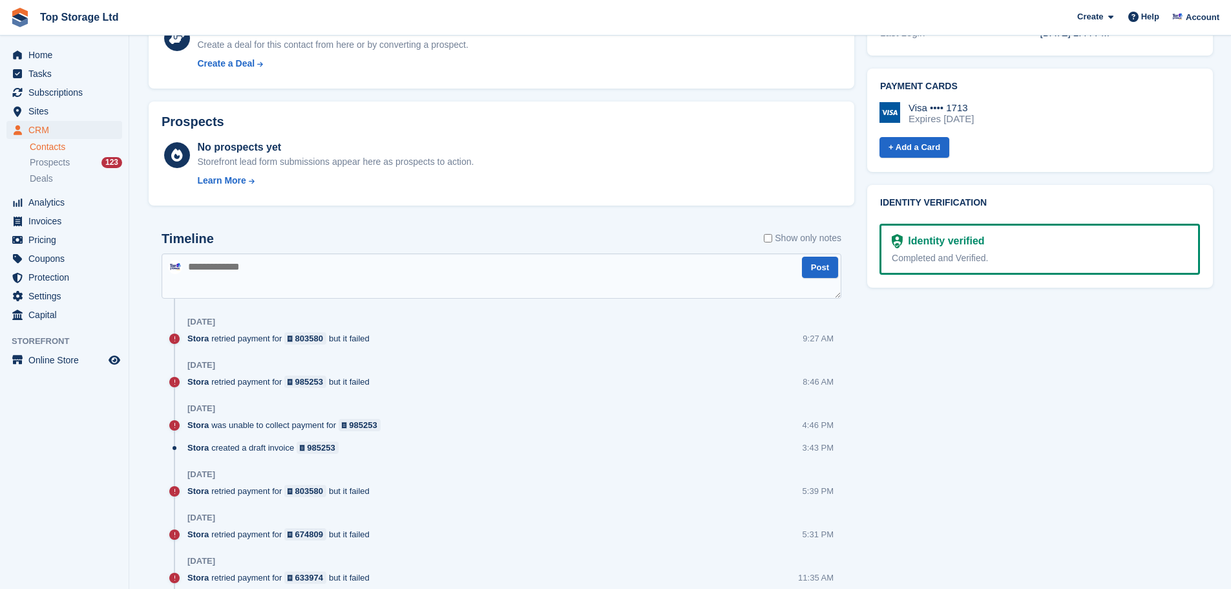
scroll to position [581, 0]
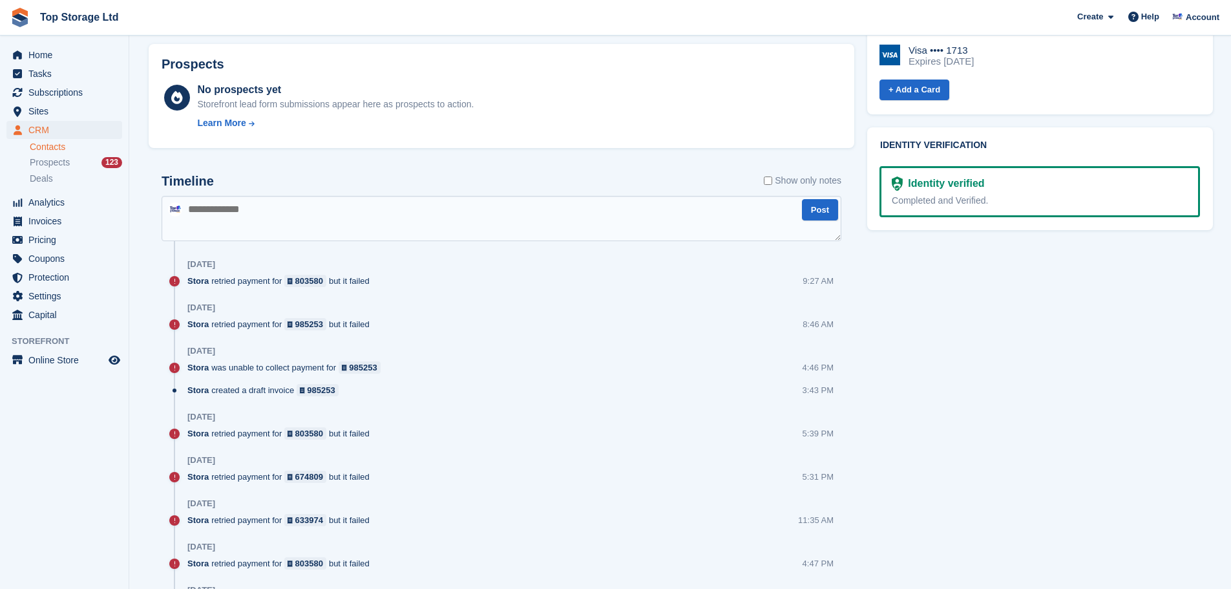
click at [277, 201] on textarea at bounding box center [502, 218] width 680 height 45
type textarea "*******"
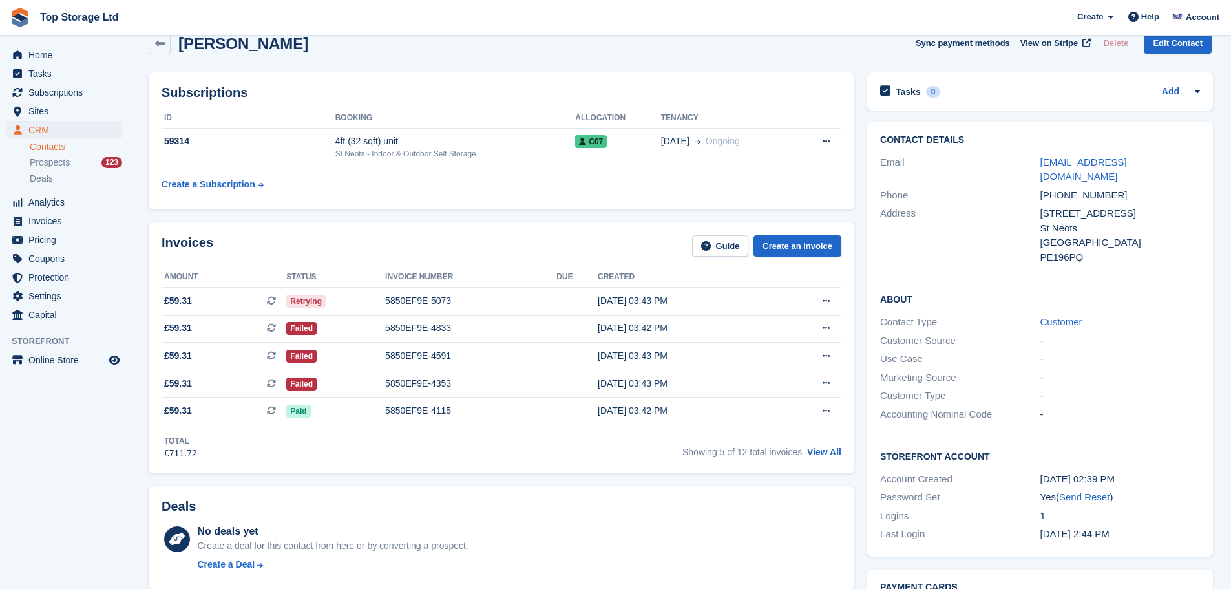
scroll to position [0, 0]
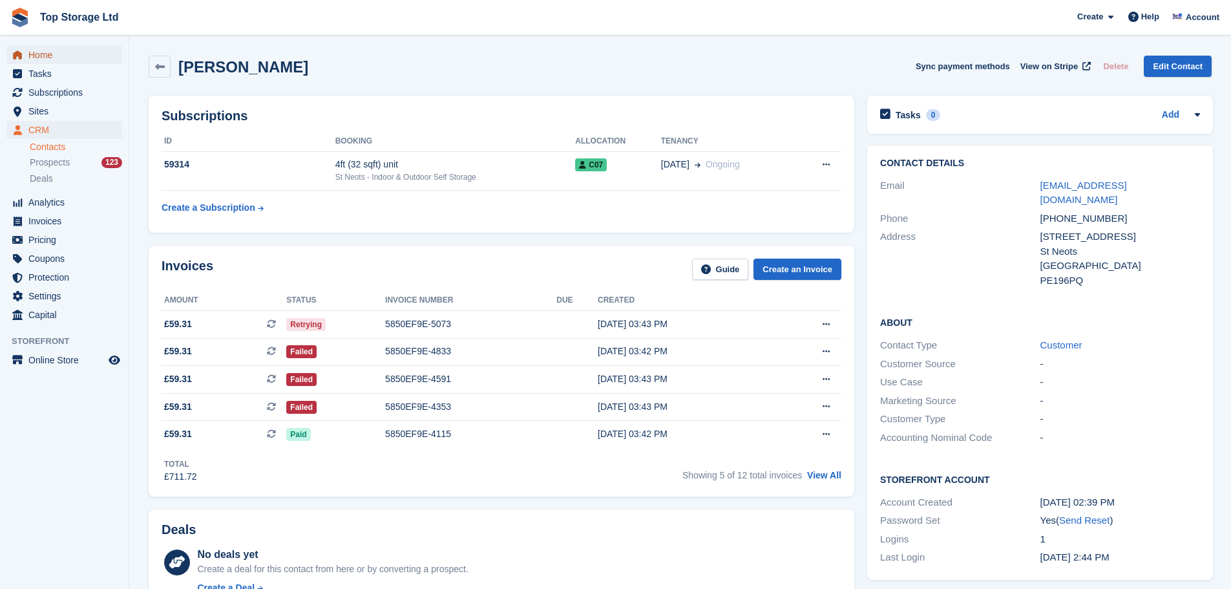
click at [52, 54] on span "Home" at bounding box center [67, 55] width 78 height 18
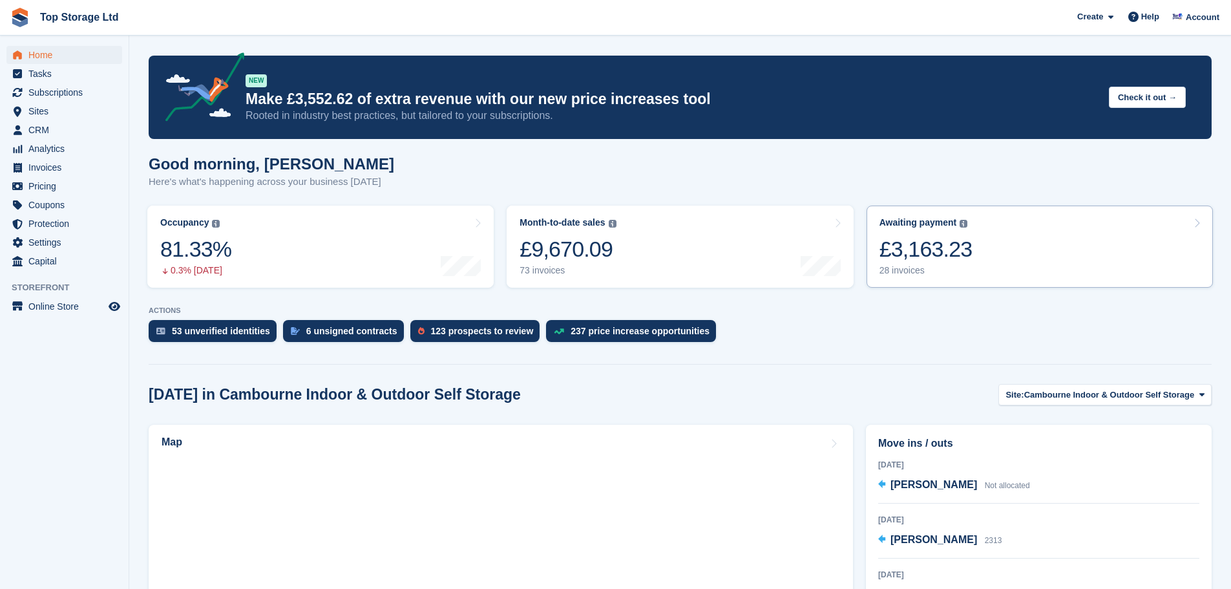
click at [941, 266] on div "28 invoices" at bounding box center [925, 270] width 93 height 11
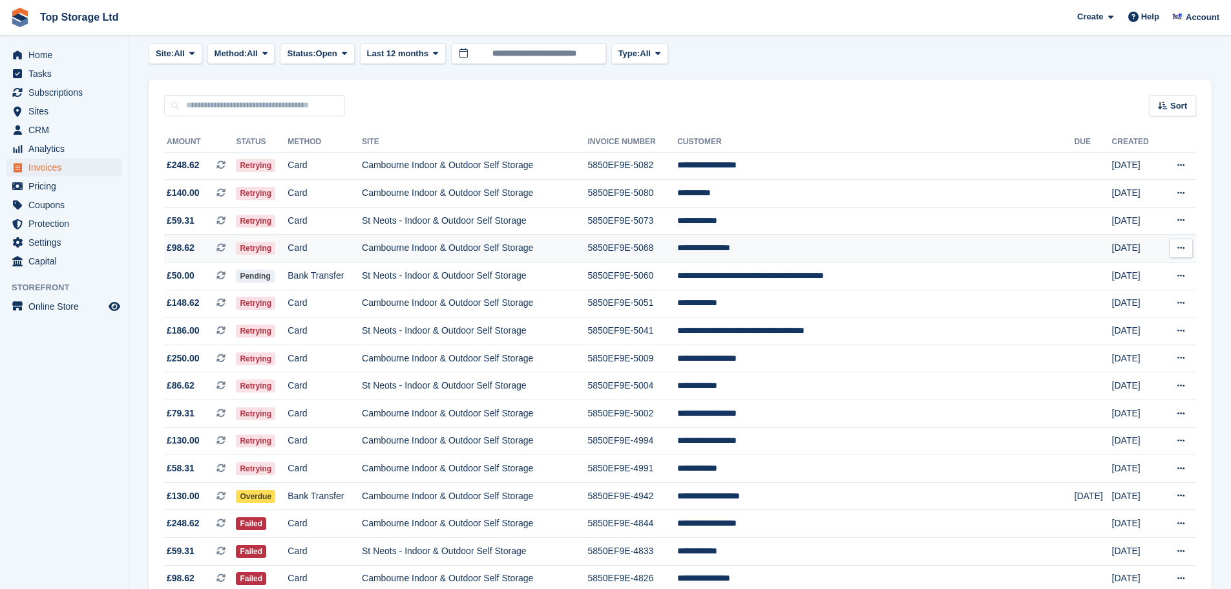
scroll to position [129, 0]
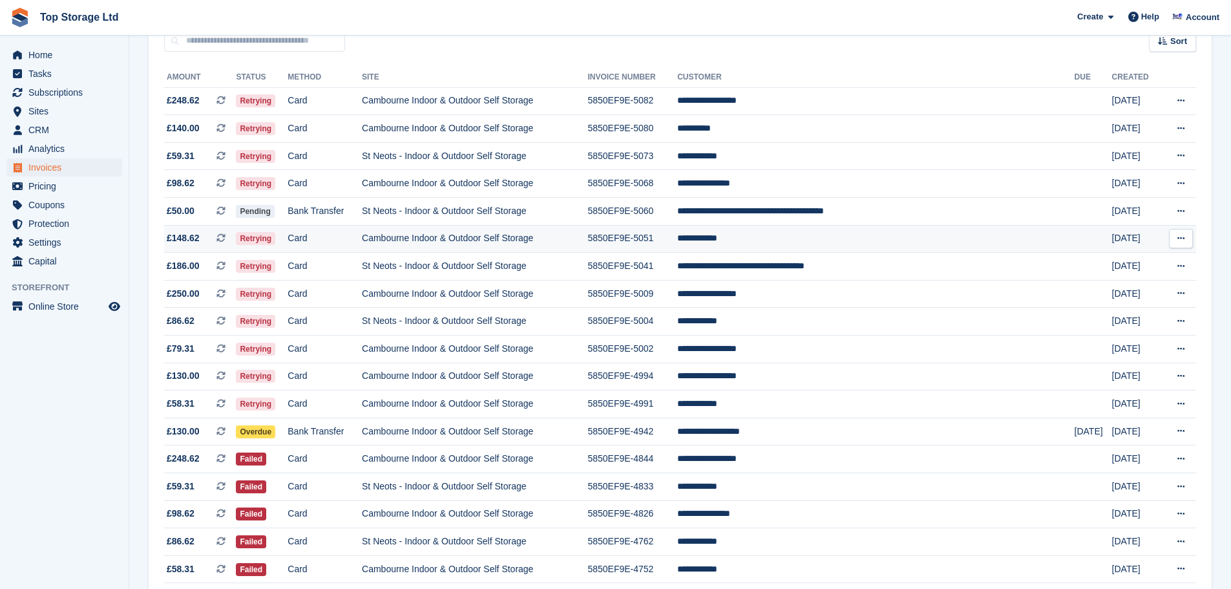
click at [781, 240] on td "**********" at bounding box center [875, 239] width 397 height 28
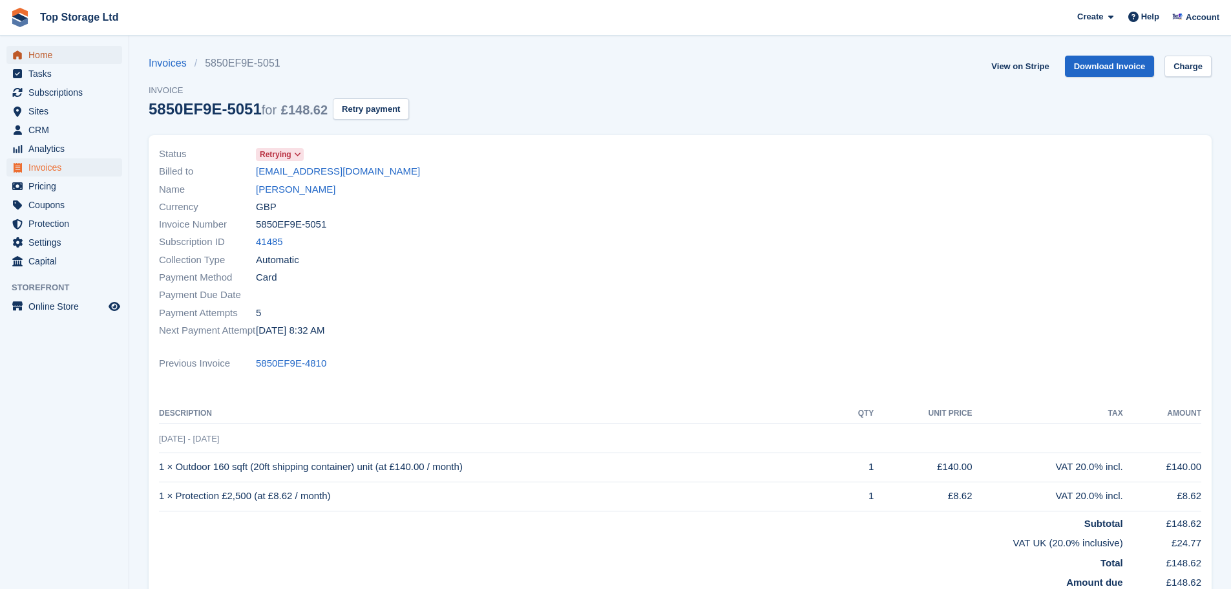
click at [27, 55] on link "Home" at bounding box center [64, 55] width 116 height 18
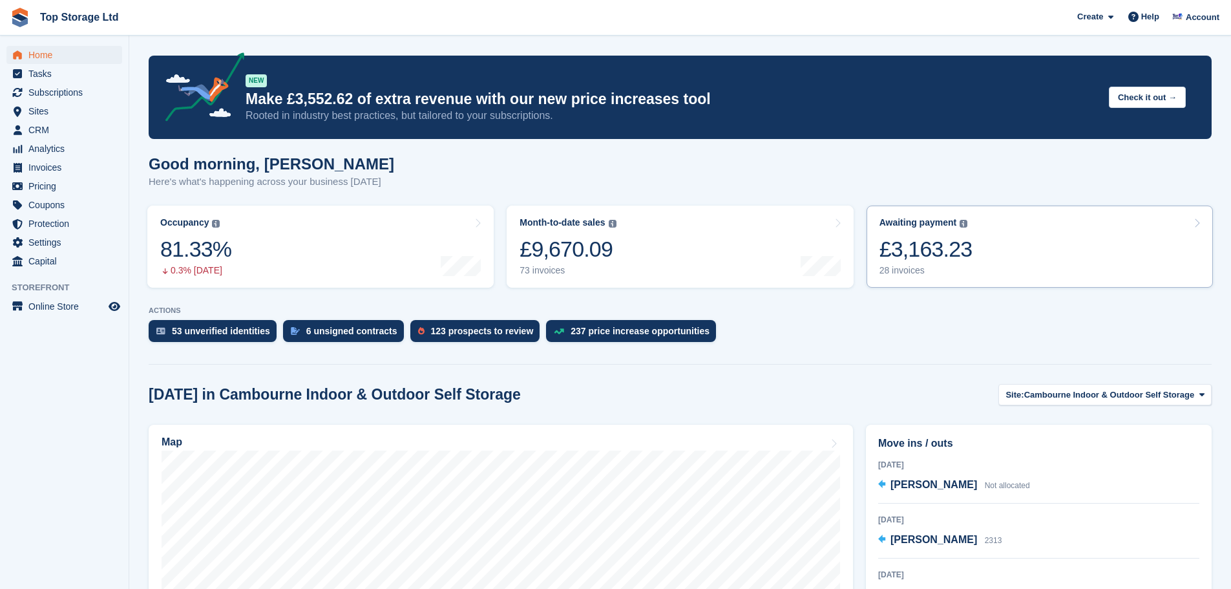
click at [921, 262] on div "£3,163.23" at bounding box center [925, 249] width 93 height 26
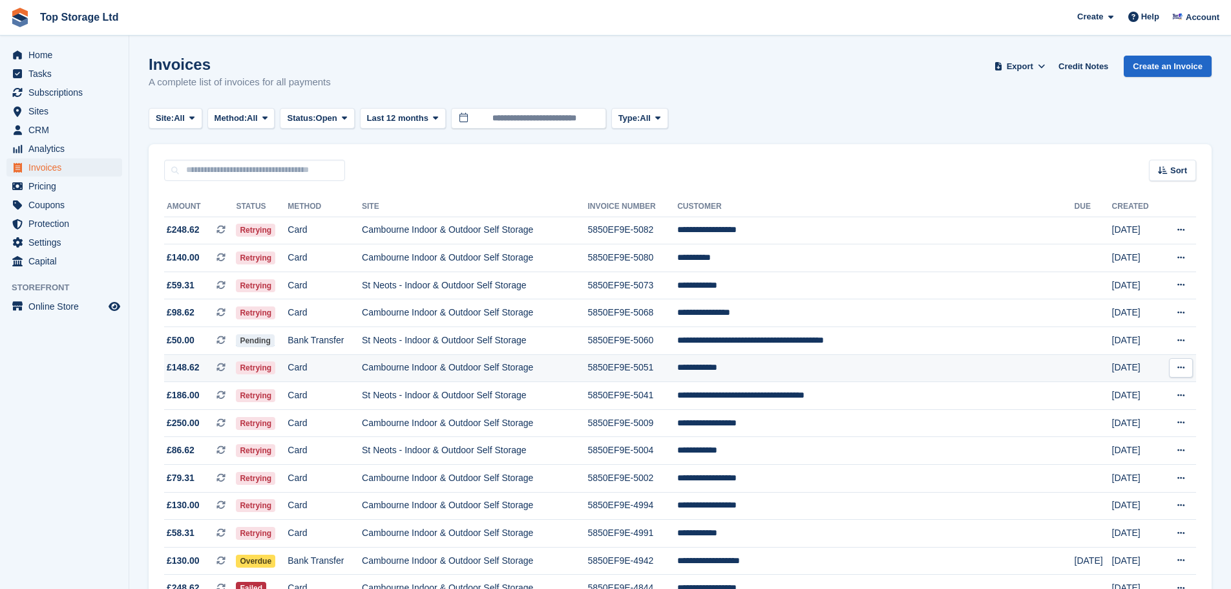
click at [802, 368] on td "**********" at bounding box center [875, 368] width 397 height 28
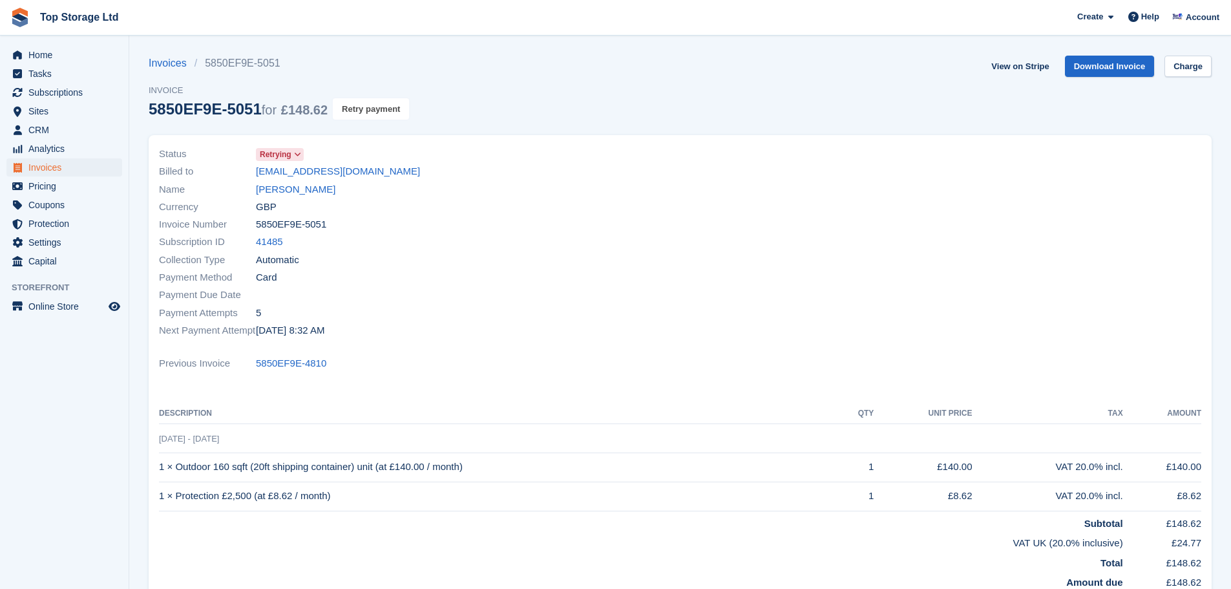
click at [372, 114] on button "Retry payment" at bounding box center [371, 108] width 76 height 21
click at [1014, 64] on link "View on Stripe" at bounding box center [1020, 66] width 68 height 21
click at [37, 54] on span "Home" at bounding box center [67, 55] width 78 height 18
